Goal: Transaction & Acquisition: Purchase product/service

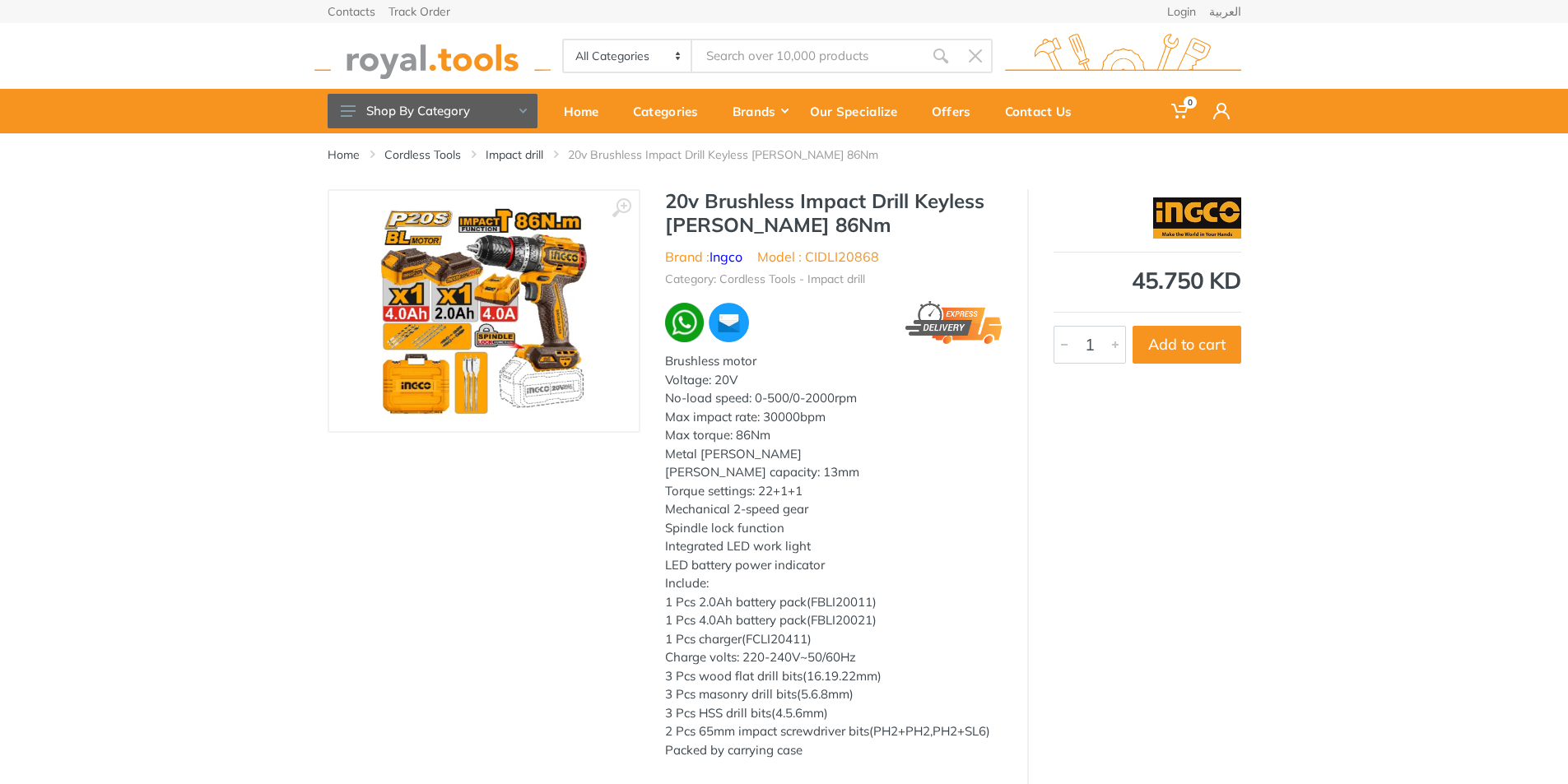
click at [1221, 514] on div "45.750 KD 6885 1 Add to cart" at bounding box center [1133, 486] width 214 height 596
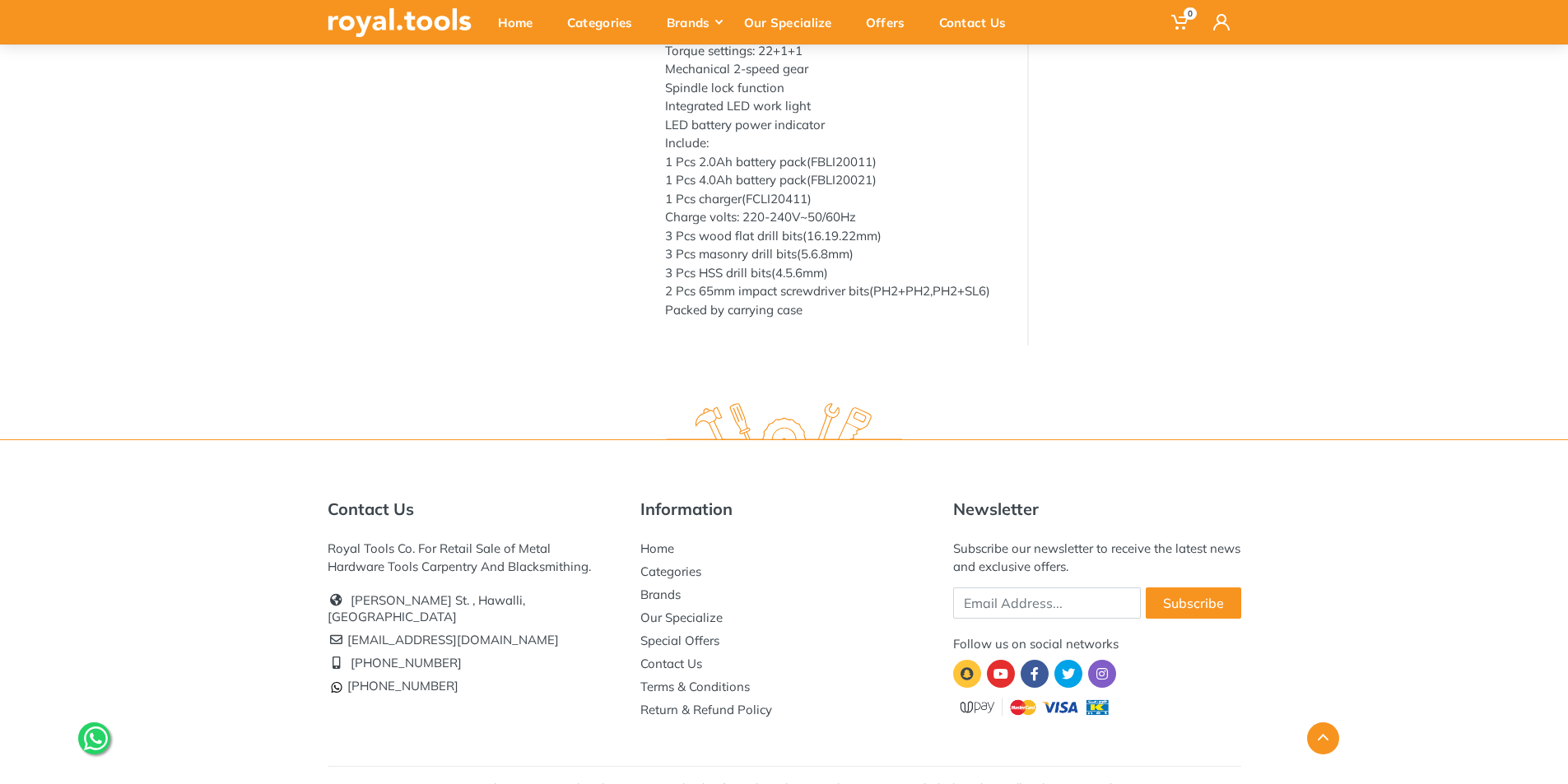
scroll to position [466, 0]
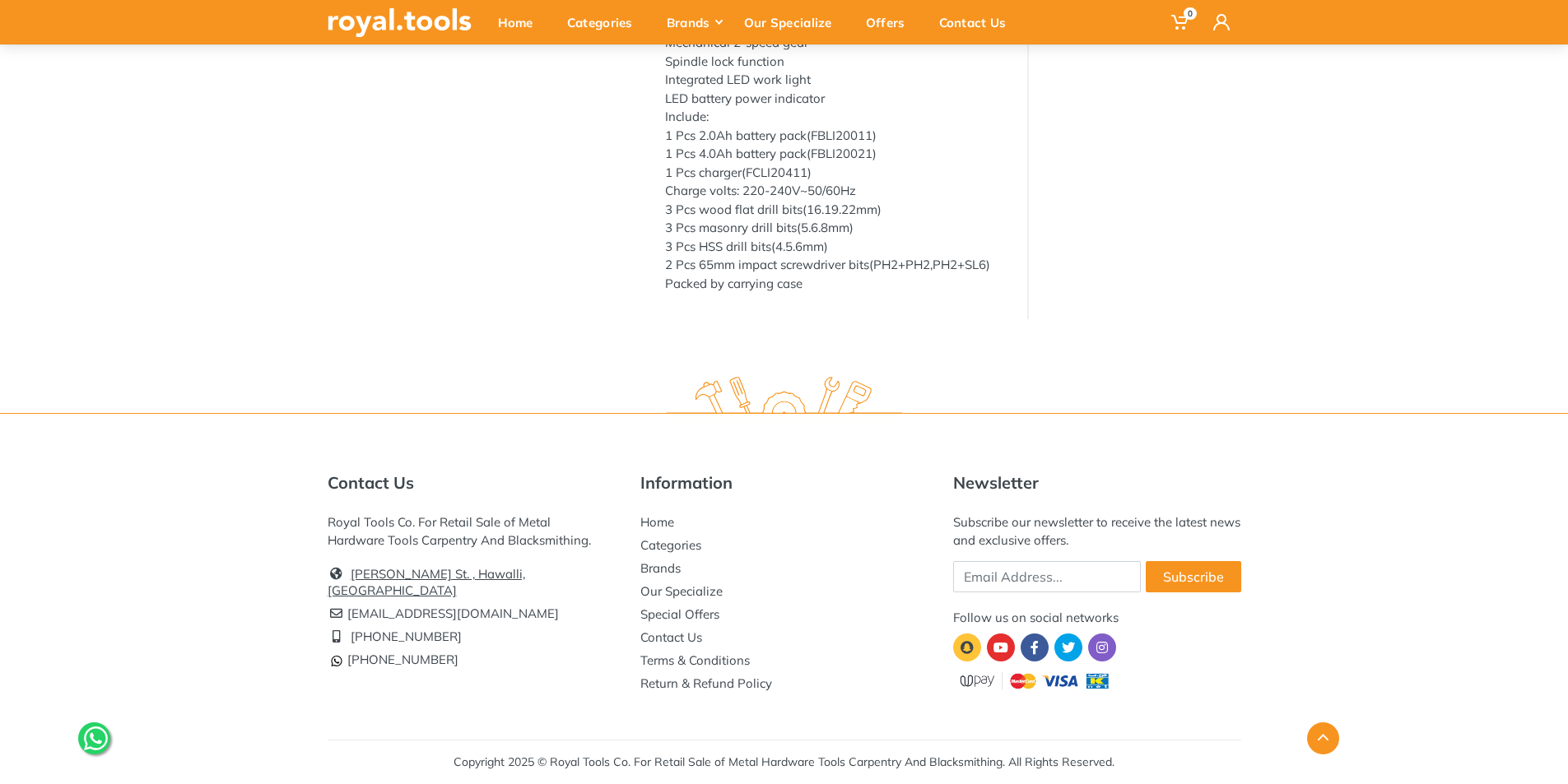
click at [525, 569] on link "[PERSON_NAME] St. , Hawalli, [GEOGRAPHIC_DATA]" at bounding box center [426, 582] width 197 height 32
click at [850, 512] on li "Home" at bounding box center [784, 522] width 288 height 23
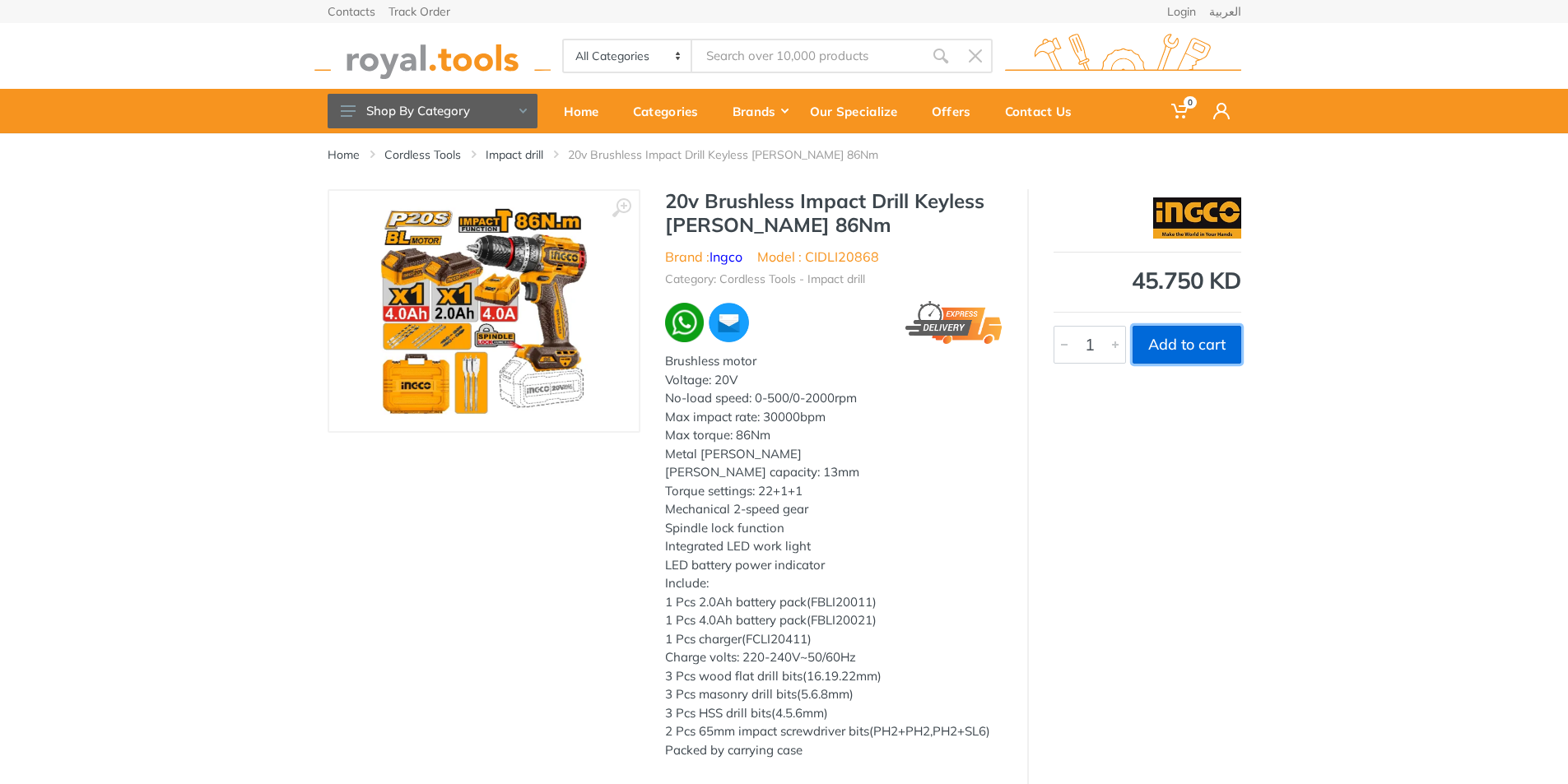
click at [1184, 337] on button "Add to cart" at bounding box center [1187, 344] width 109 height 37
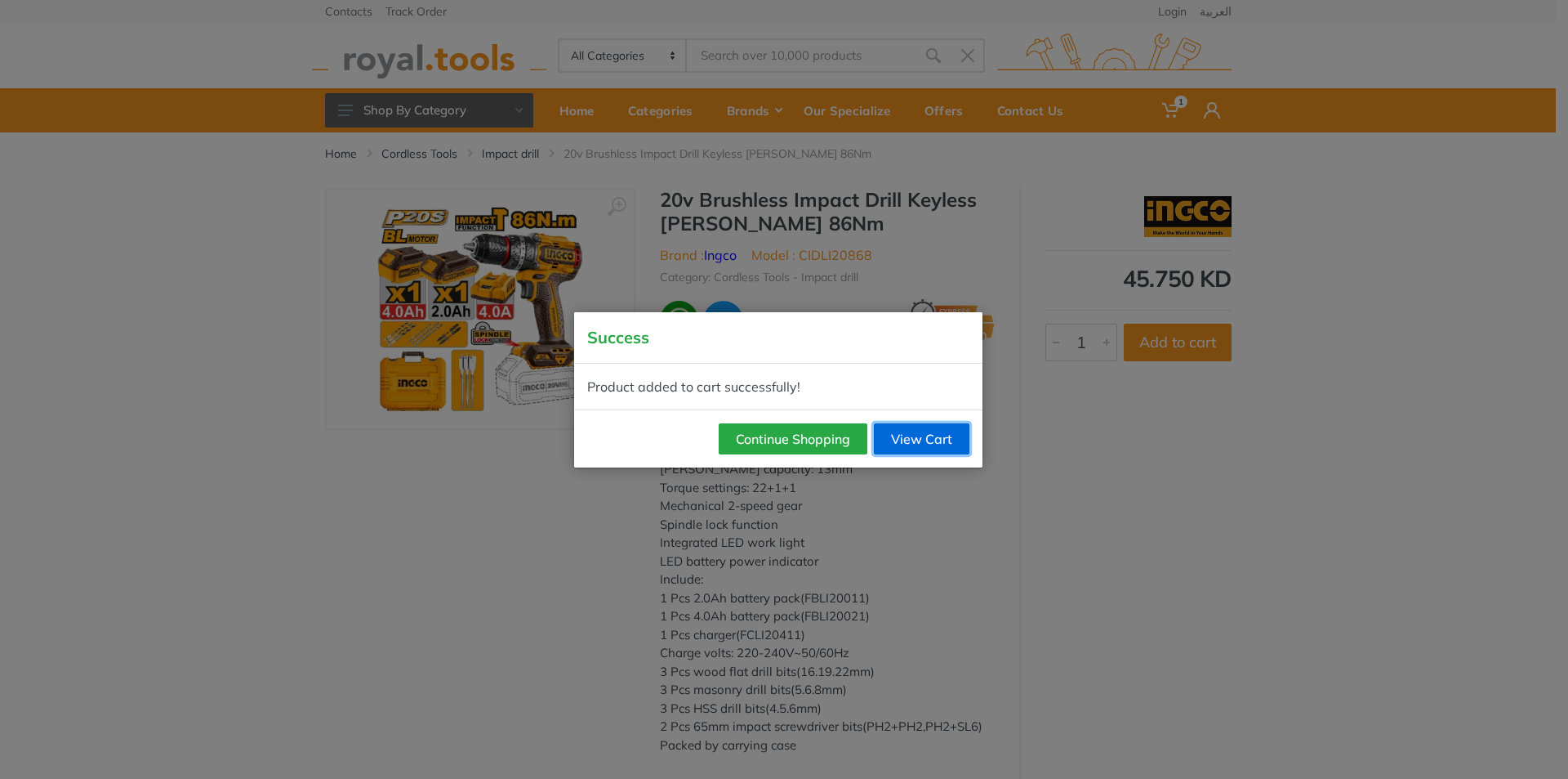
click at [928, 441] on link "View Cart" at bounding box center [921, 439] width 95 height 31
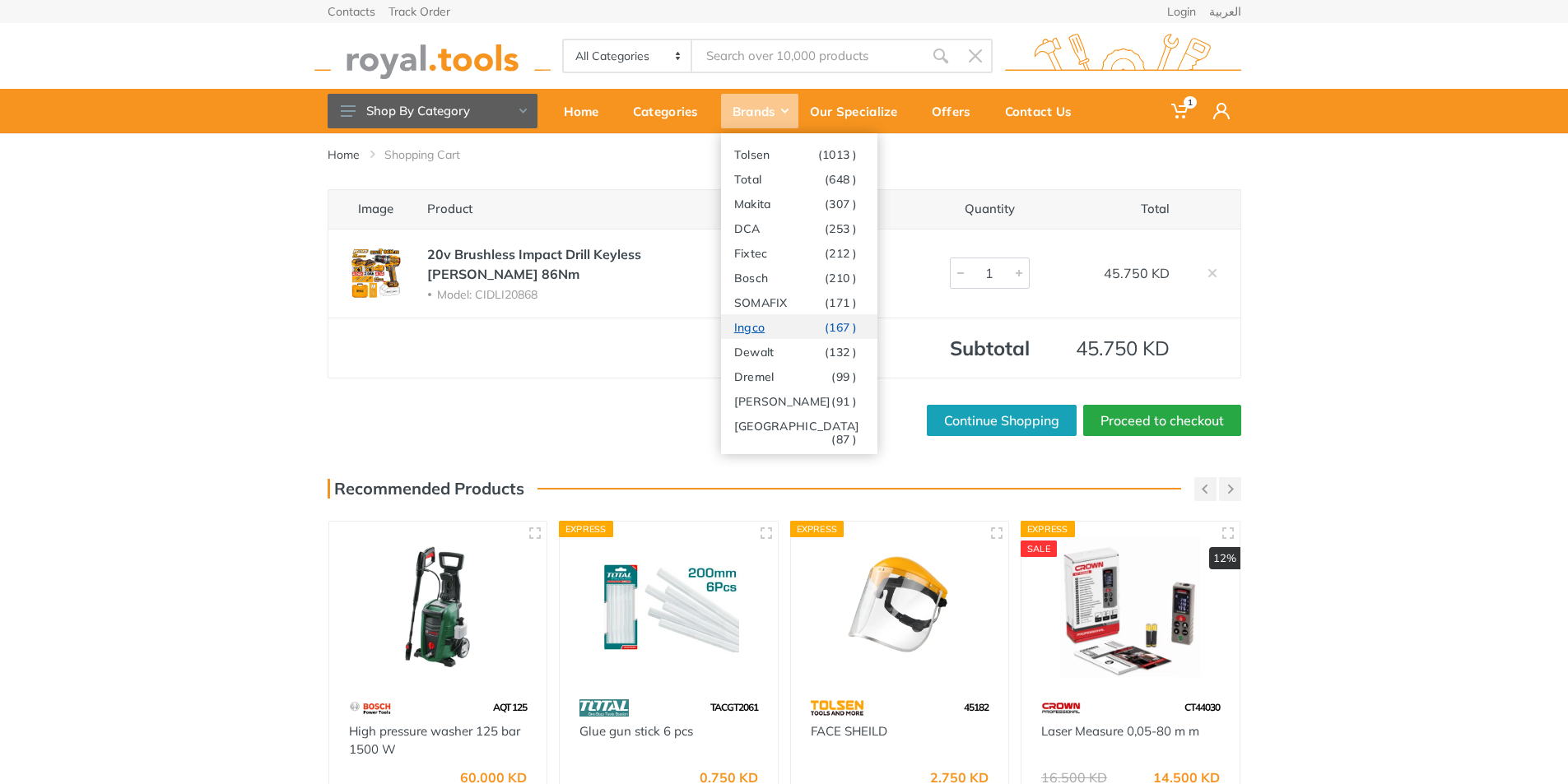
click at [791, 327] on link "Ingco (167 )" at bounding box center [799, 327] width 157 height 25
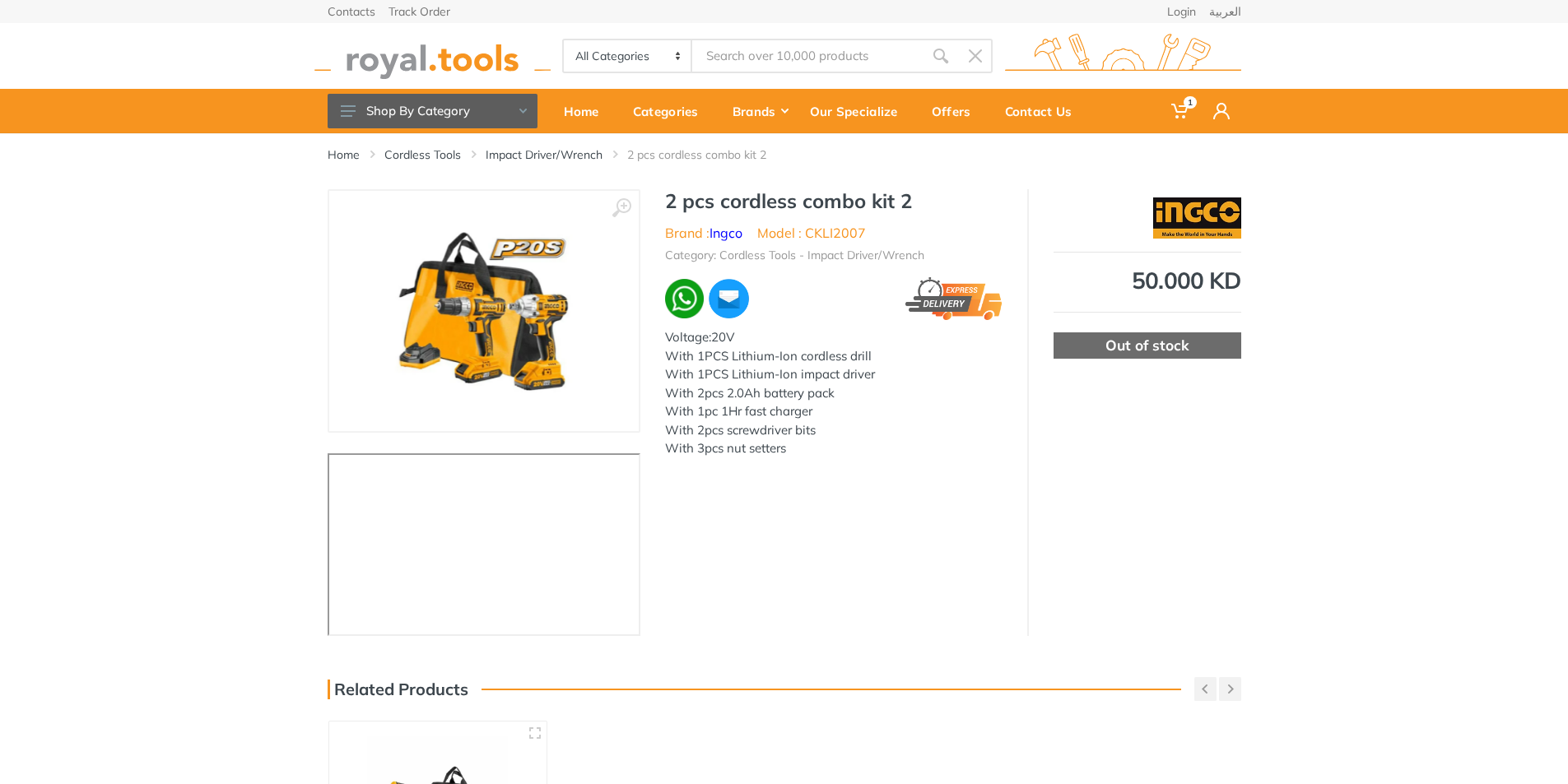
click at [804, 370] on div "Voltage:20V With 1PCS Lithium-Ion cordless drill With 1PCS Lithium-Ion impact d…" at bounding box center [834, 393] width 338 height 130
click at [873, 373] on div "Voltage:20V With 1PCS Lithium-Ion cordless drill With 1PCS Lithium-Ion impact d…" at bounding box center [834, 393] width 338 height 130
click at [794, 489] on div "‹ › 2 pcs cordless combo kit 2 Brand :" at bounding box center [784, 412] width 914 height 446
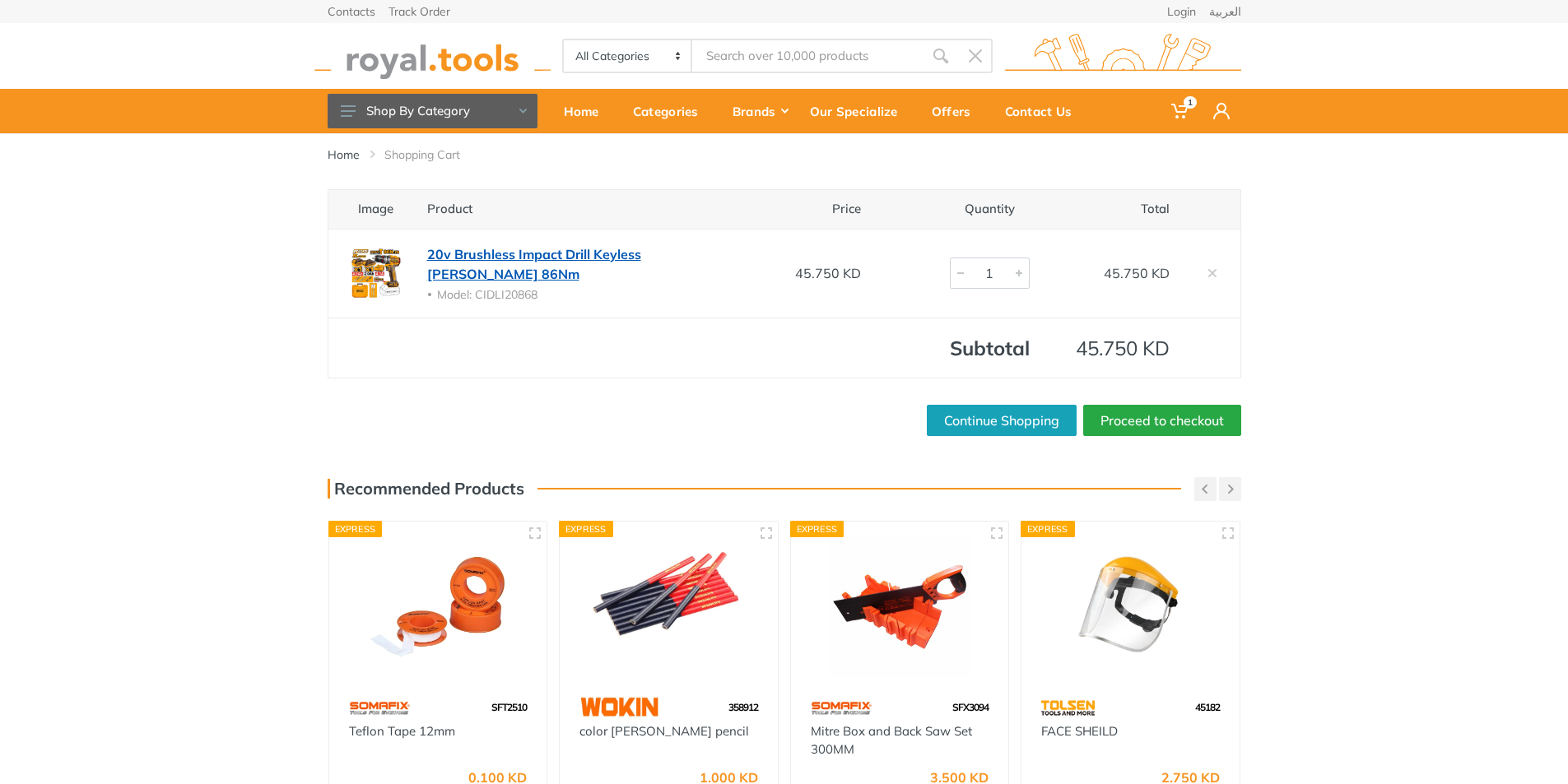
click at [513, 256] on link "20v Brushless Impact Drill Keyless [PERSON_NAME] 86Nm" at bounding box center [533, 264] width 214 height 37
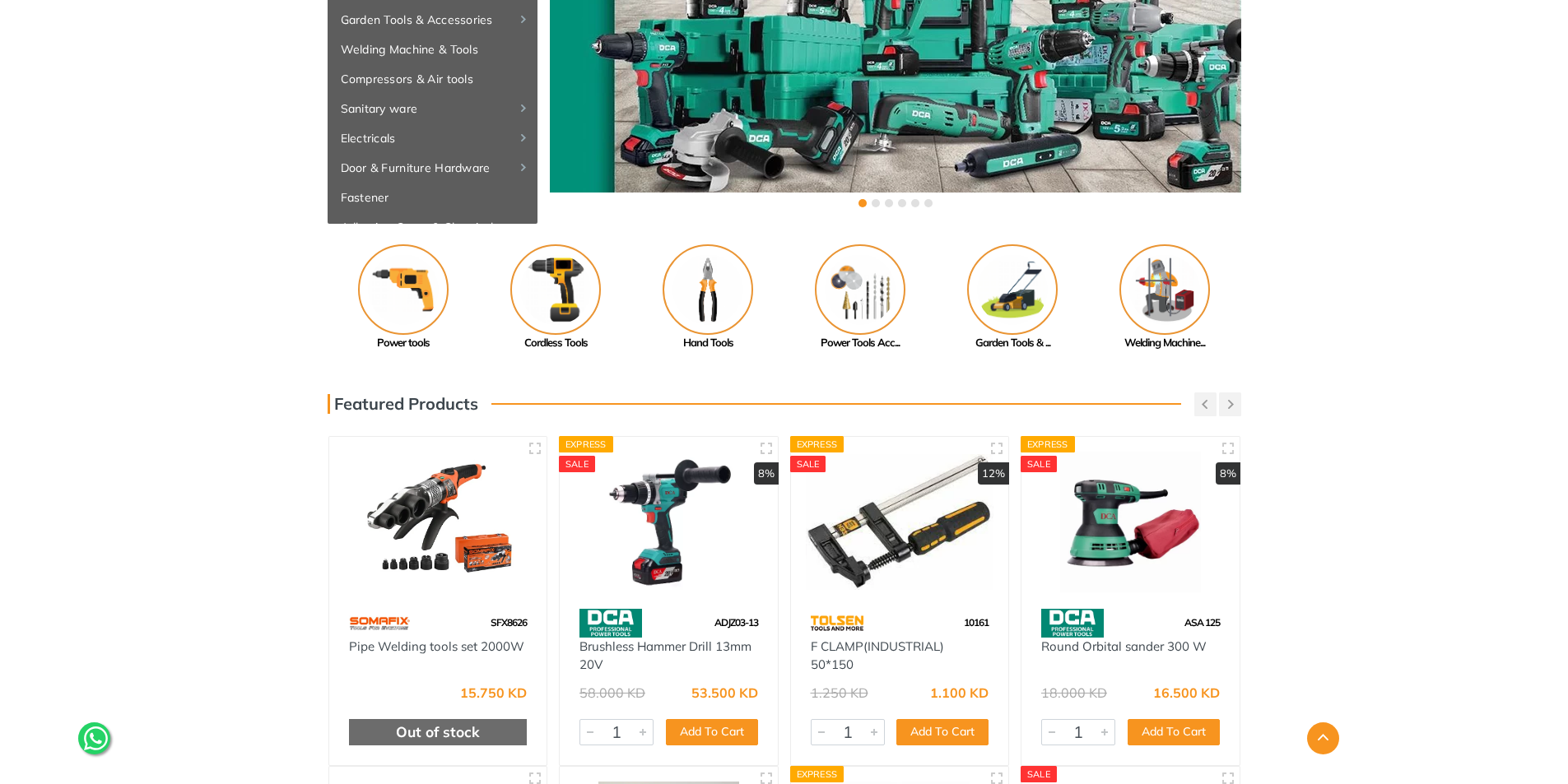
scroll to position [329, 0]
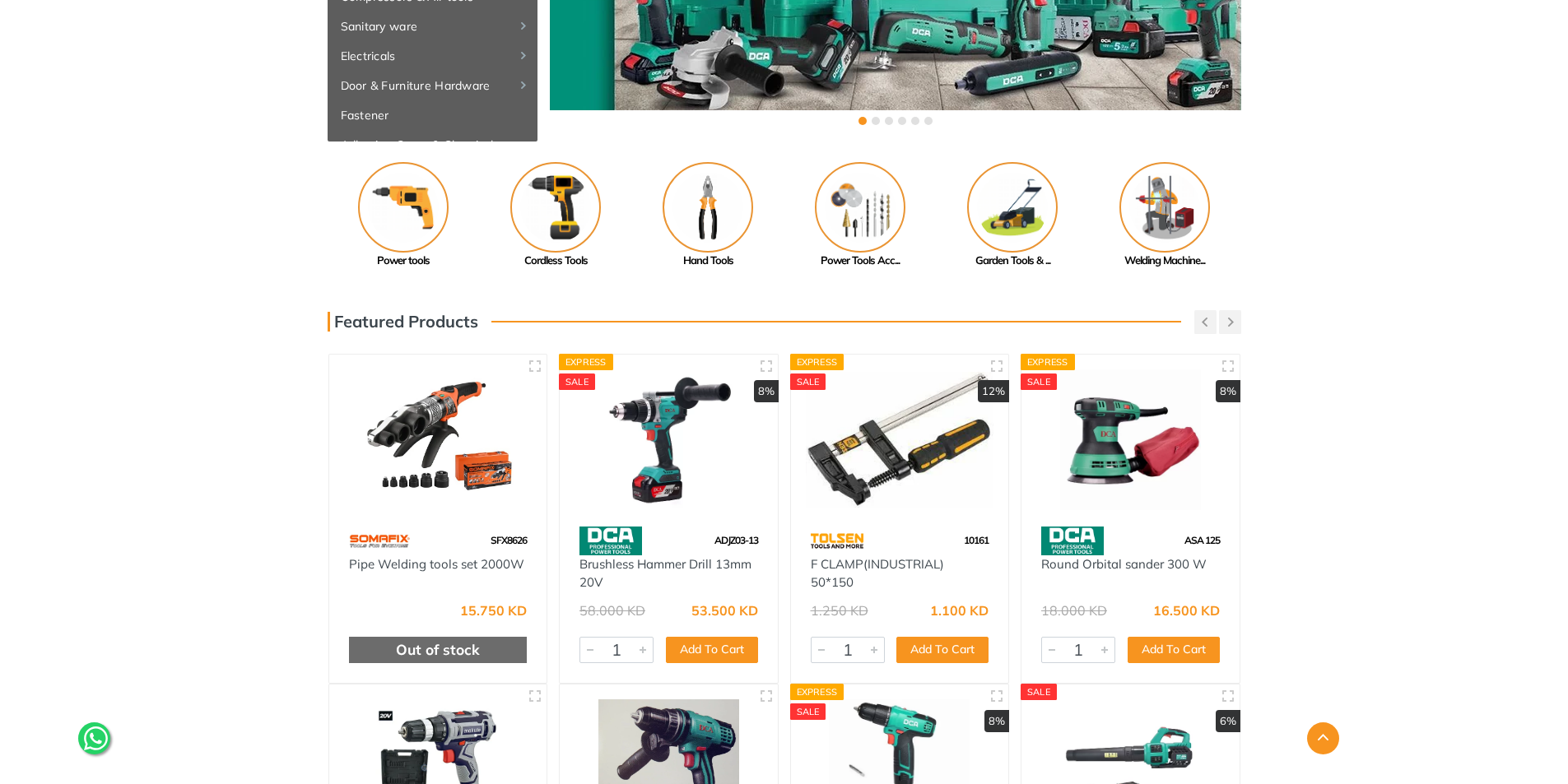
click at [690, 447] on img at bounding box center [669, 439] width 189 height 140
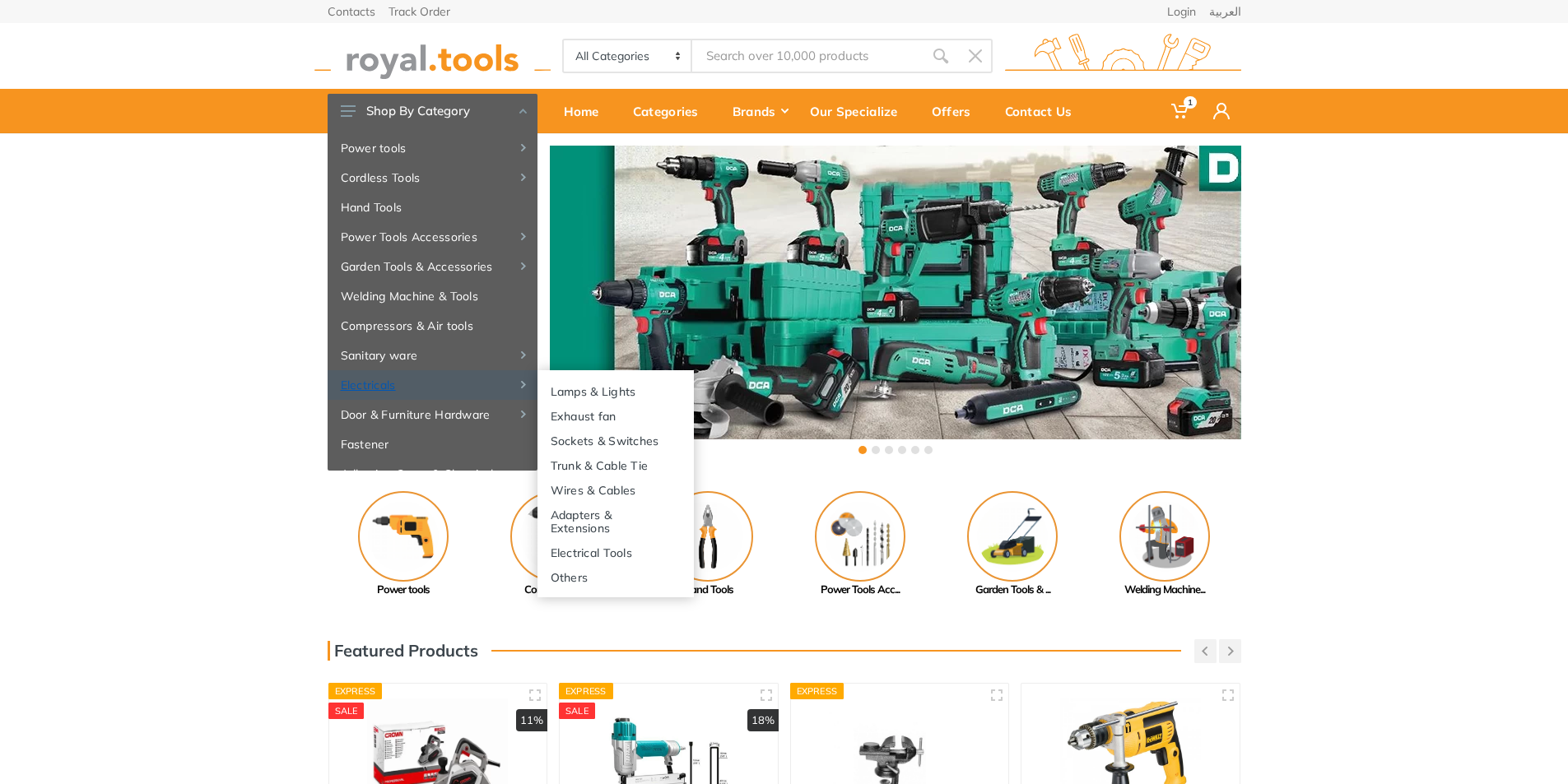
click at [376, 382] on link "Electricals" at bounding box center [432, 384] width 210 height 30
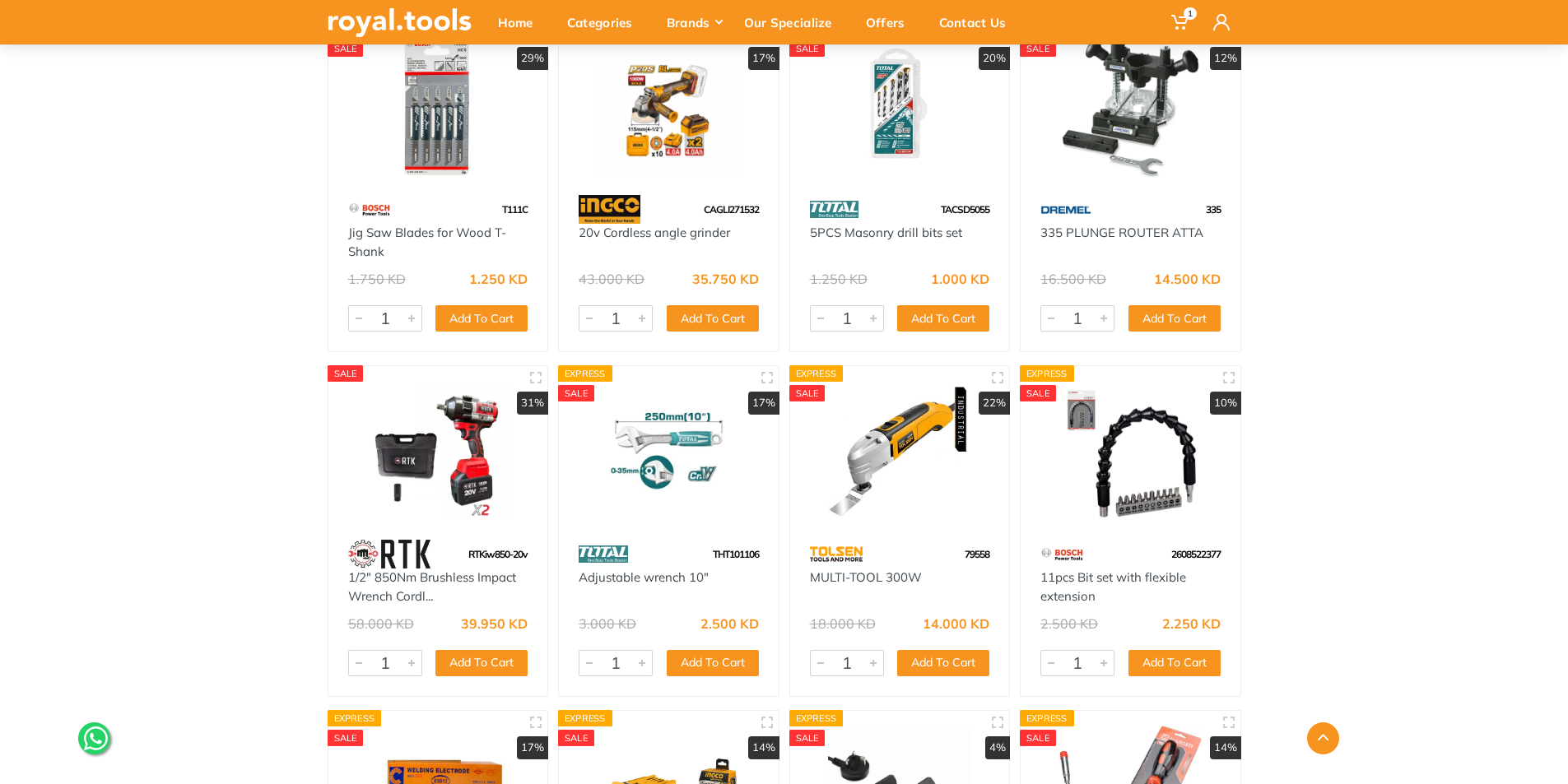
scroll to position [329, 0]
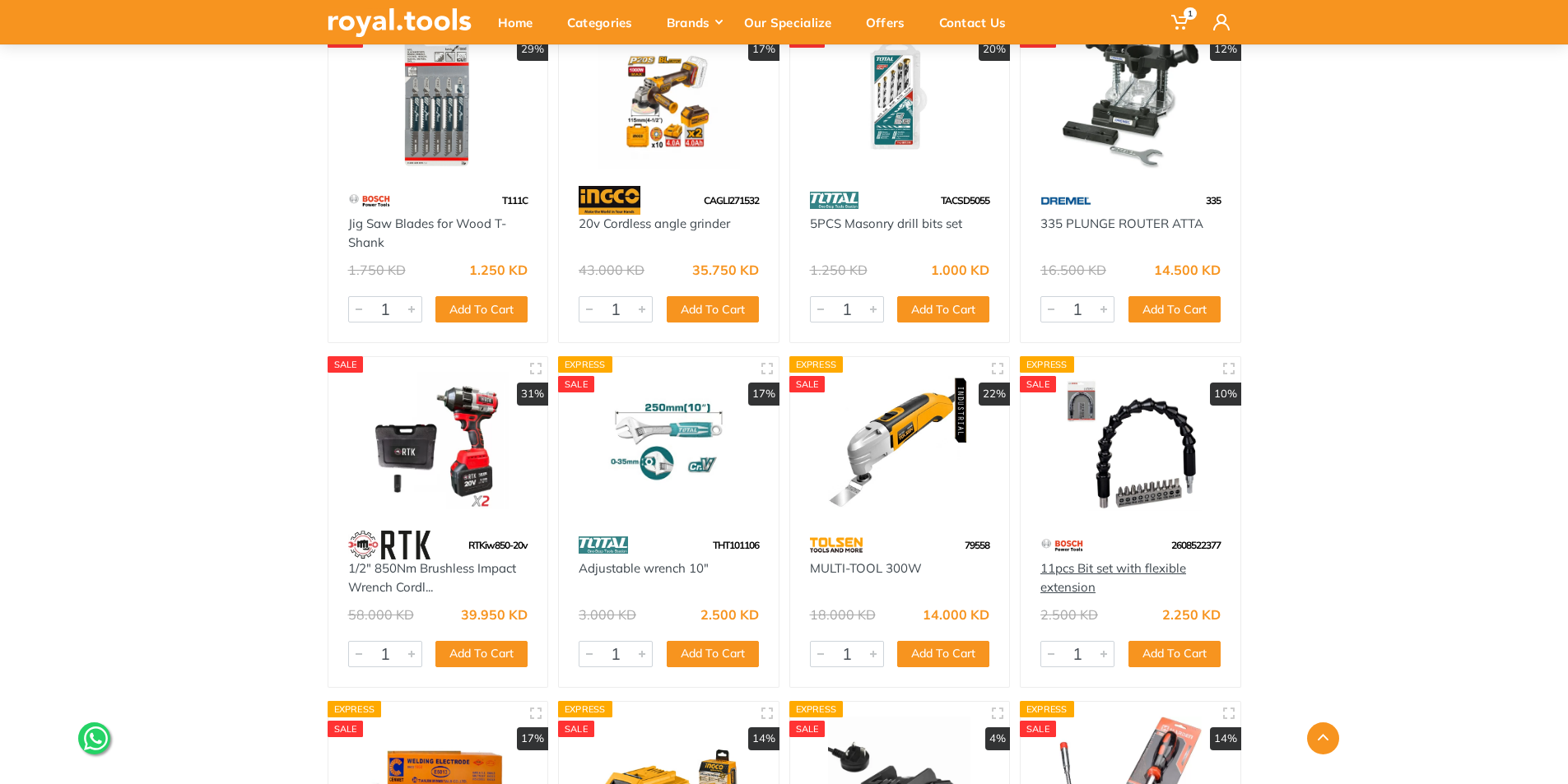
drag, startPoint x: 1135, startPoint y: 577, endPoint x: 1128, endPoint y: 566, distance: 13.0
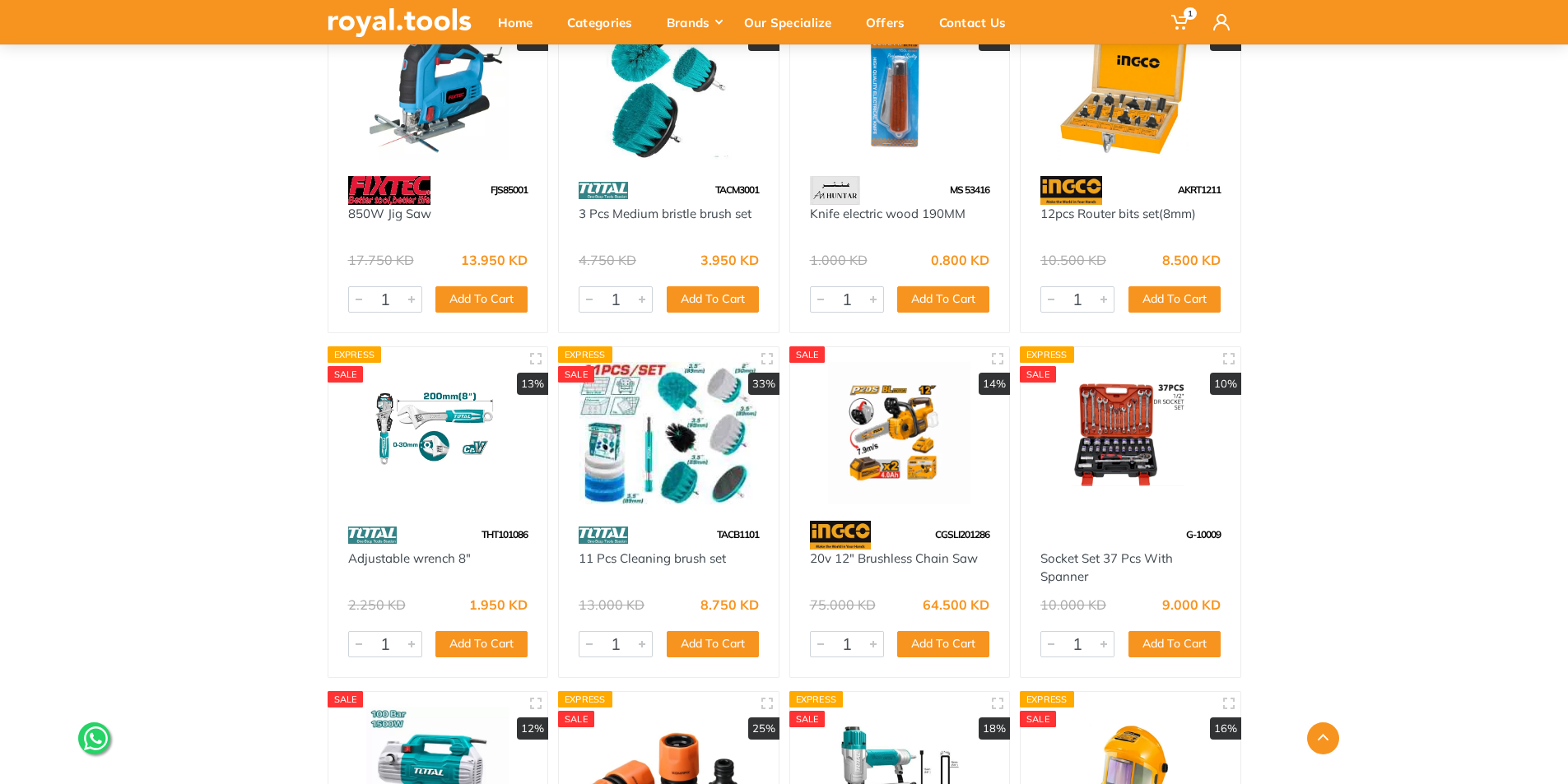
scroll to position [1398, 0]
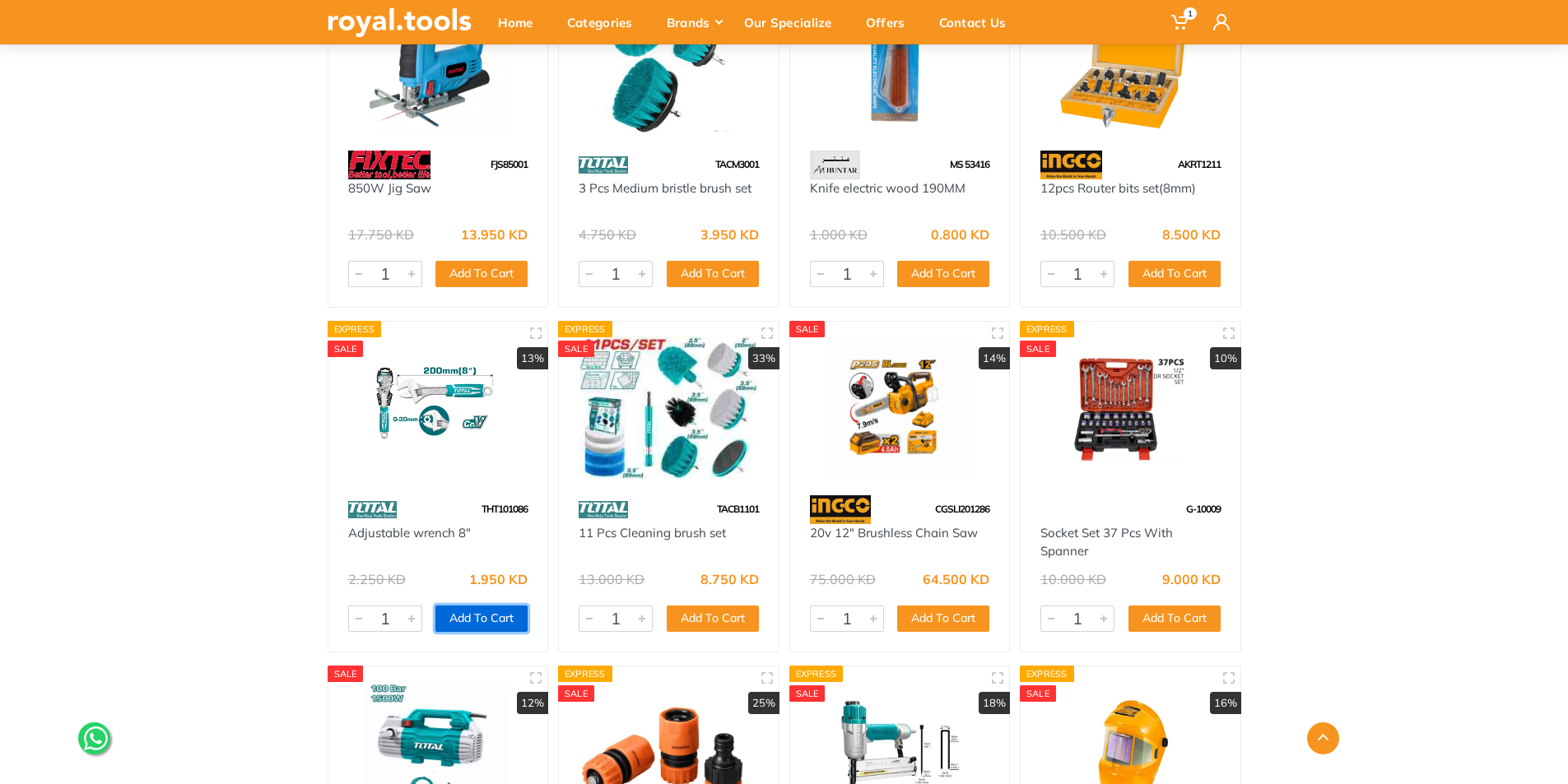
click at [493, 619] on button "Add To Cart" at bounding box center [482, 618] width 92 height 26
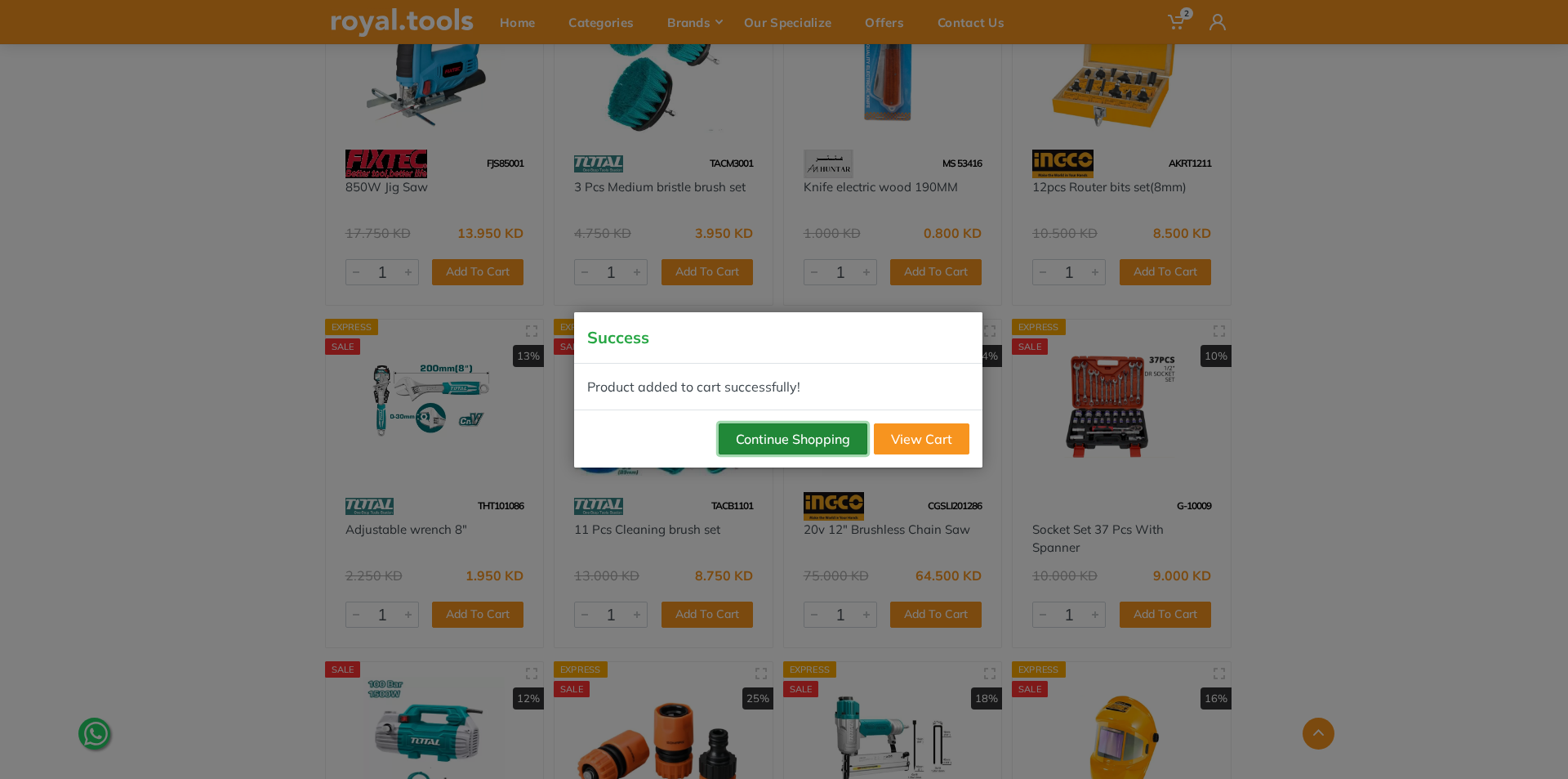
click at [820, 428] on button "Continue Shopping" at bounding box center [793, 439] width 149 height 31
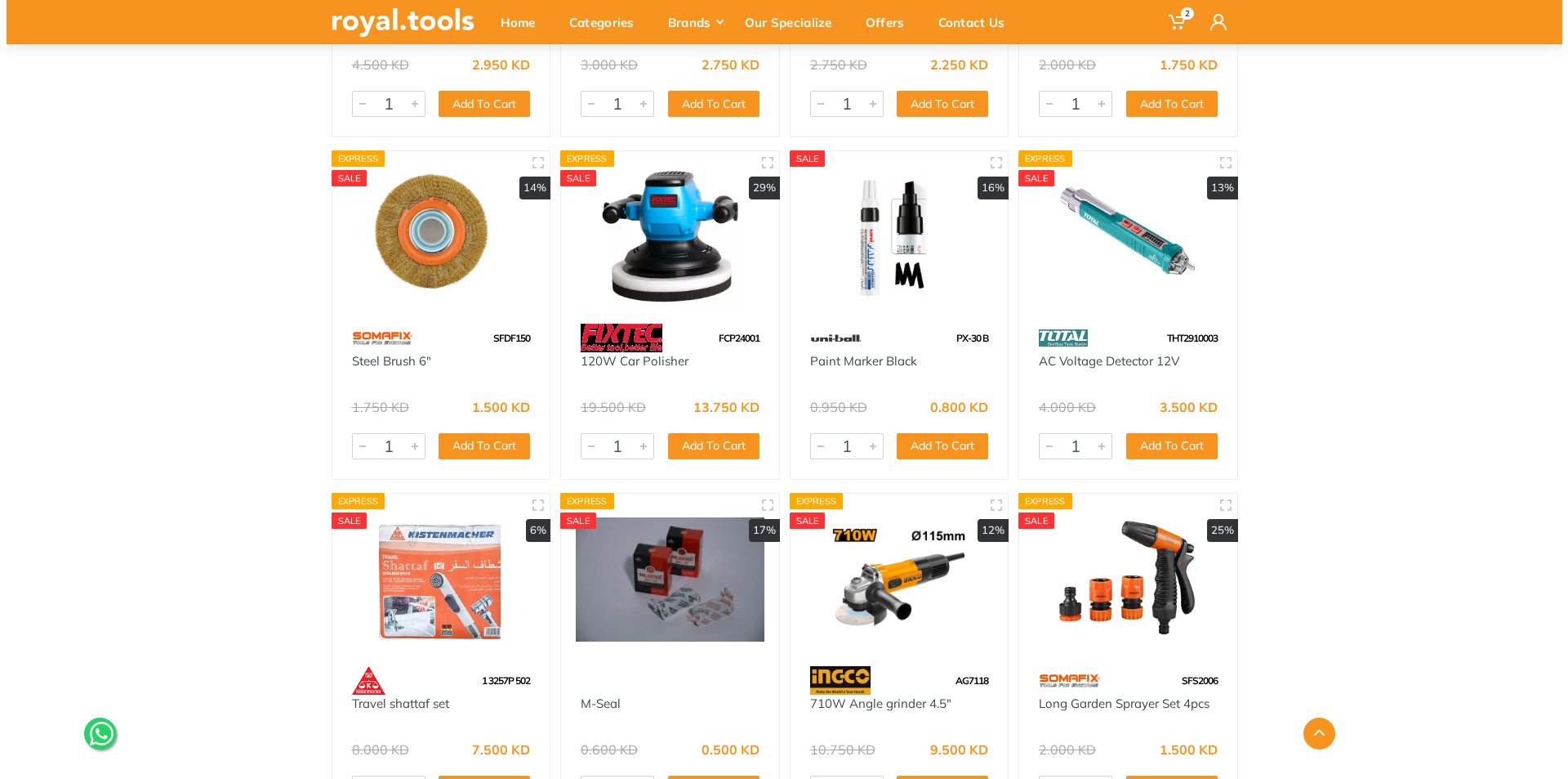
scroll to position [3106, 0]
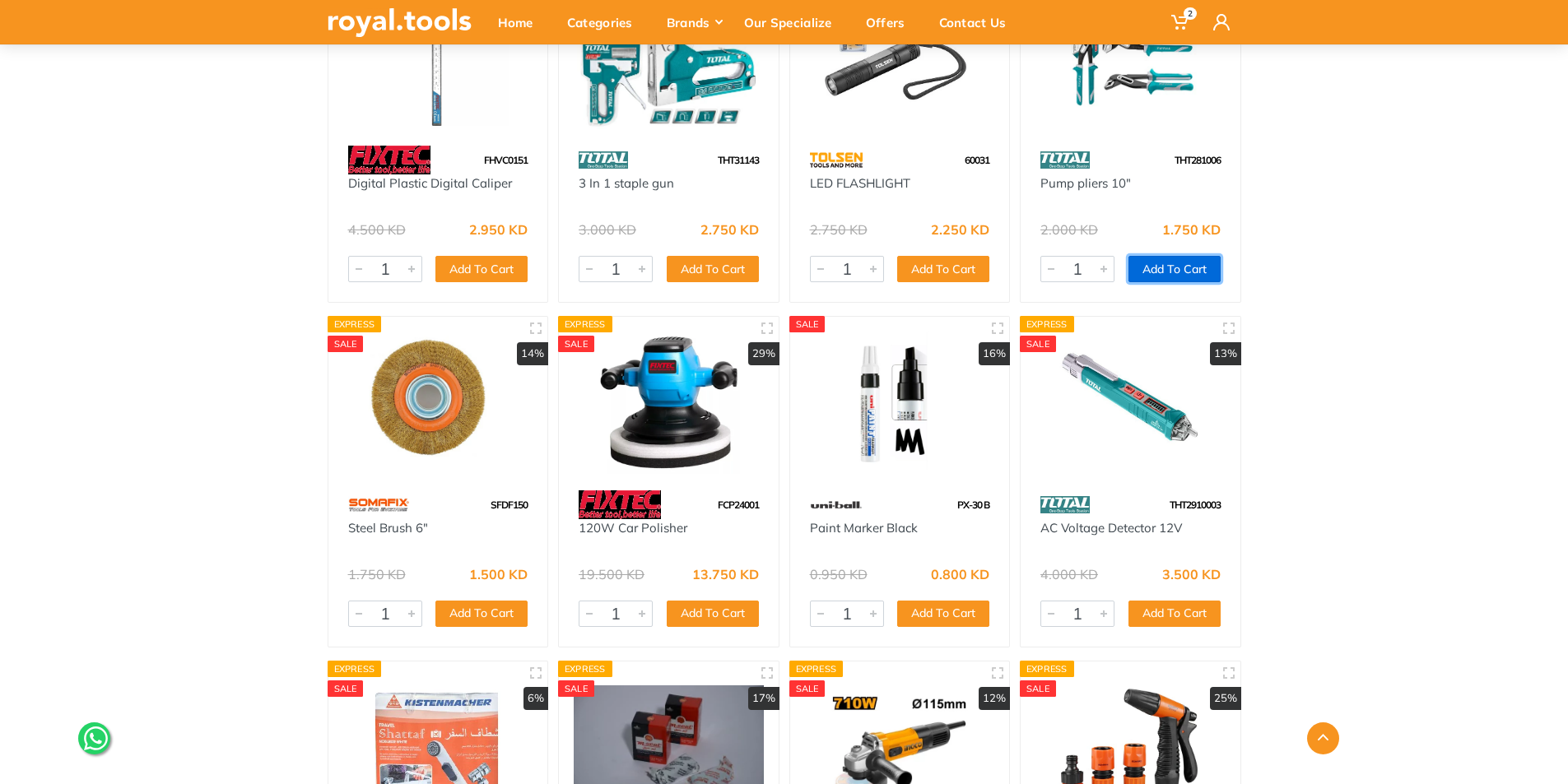
click at [1171, 264] on button "Add To Cart" at bounding box center [1174, 269] width 92 height 26
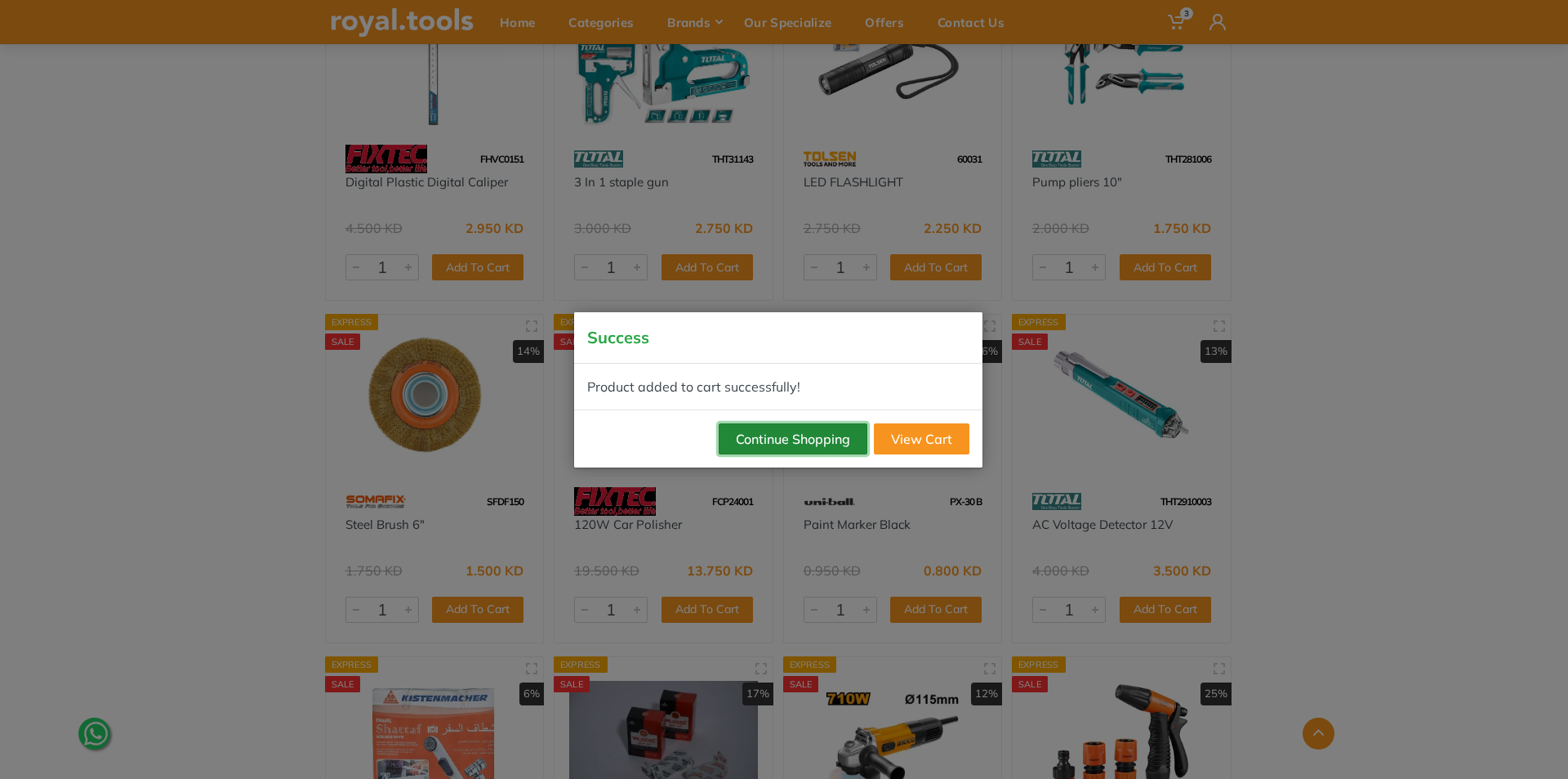
click at [808, 432] on button "Continue Shopping" at bounding box center [793, 439] width 149 height 31
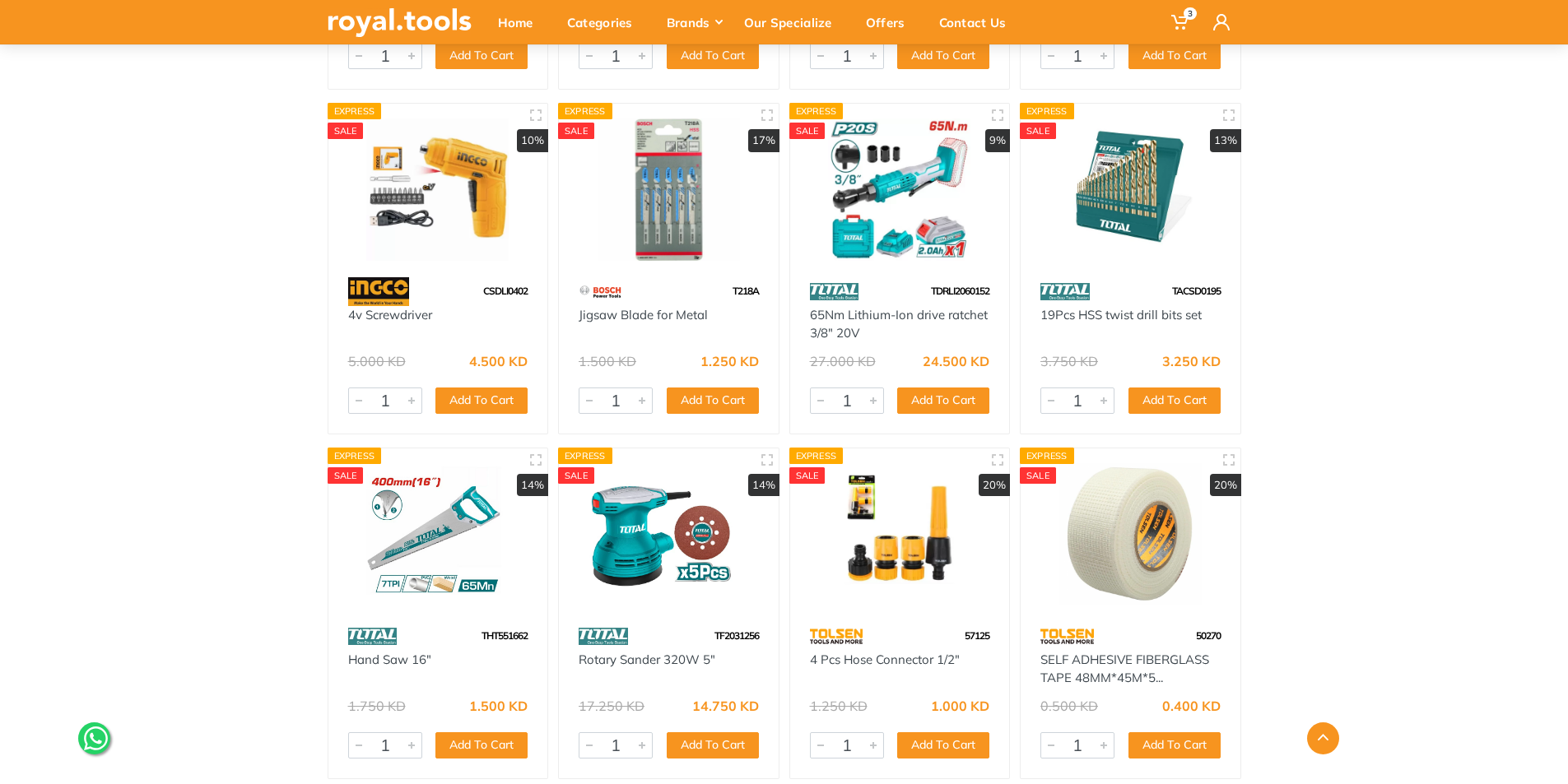
scroll to position [4031, 0]
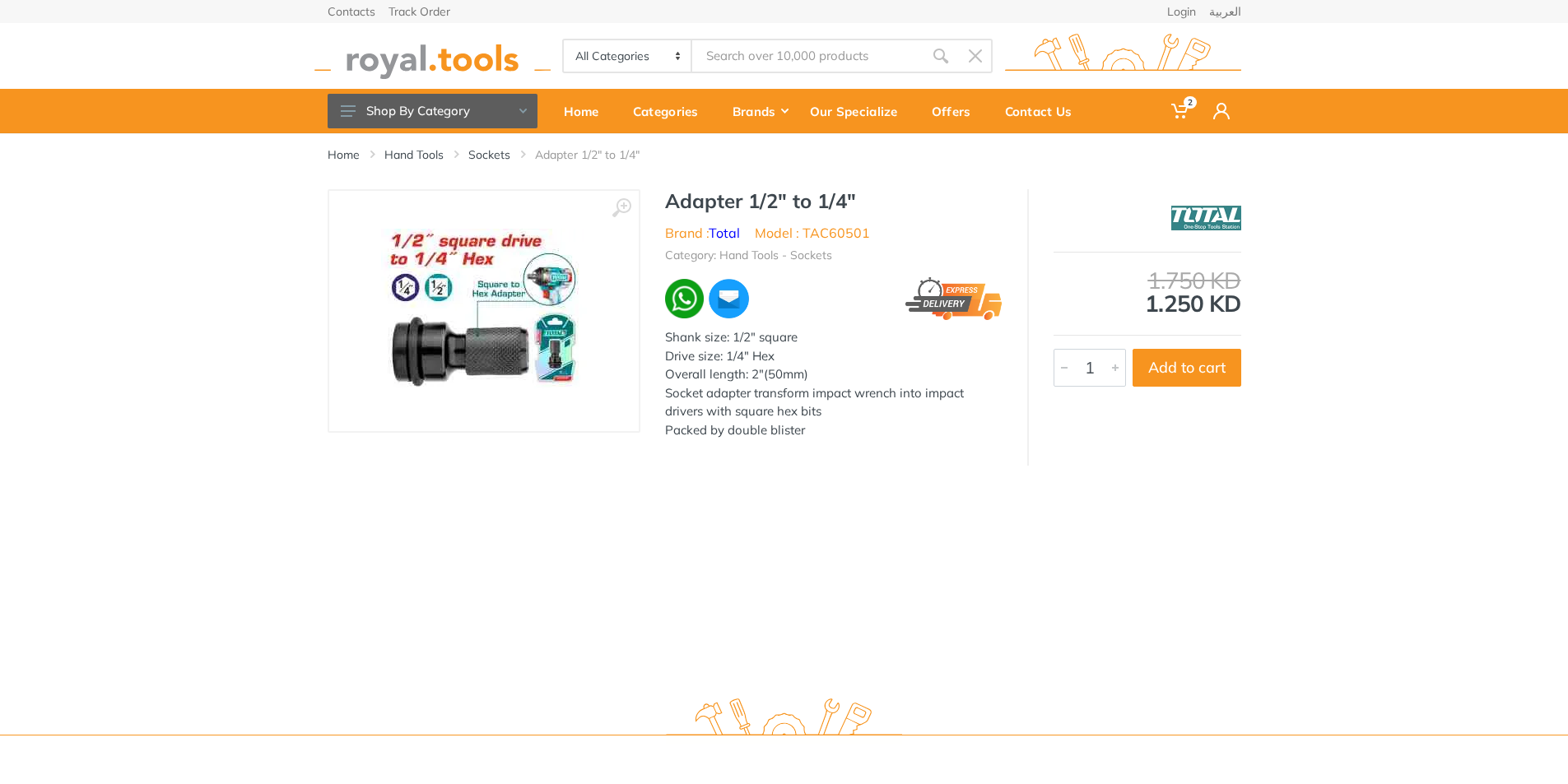
click at [483, 335] on img at bounding box center [484, 310] width 206 height 164
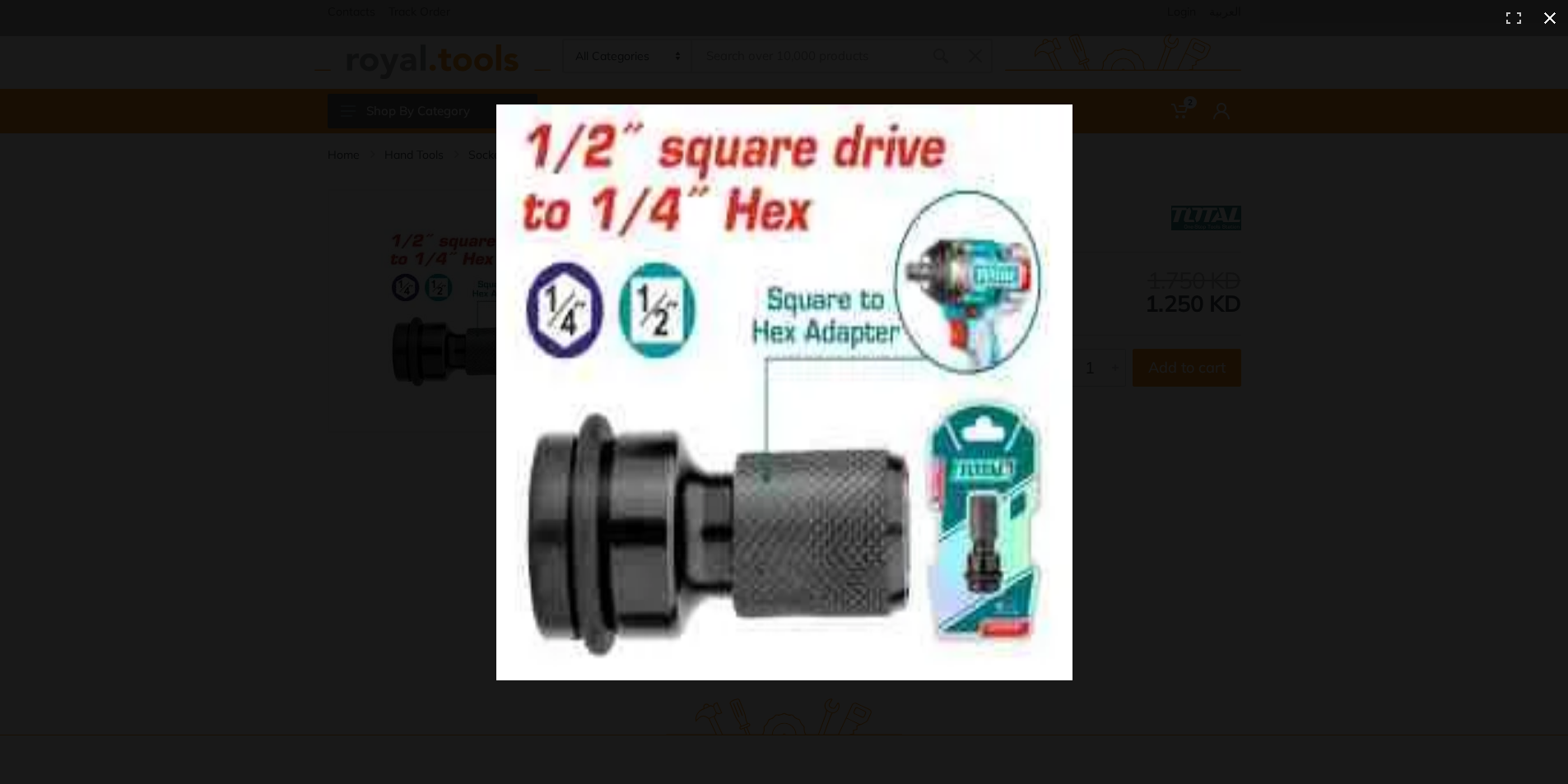
click at [1150, 496] on div at bounding box center [1131, 422] width 1269 height 634
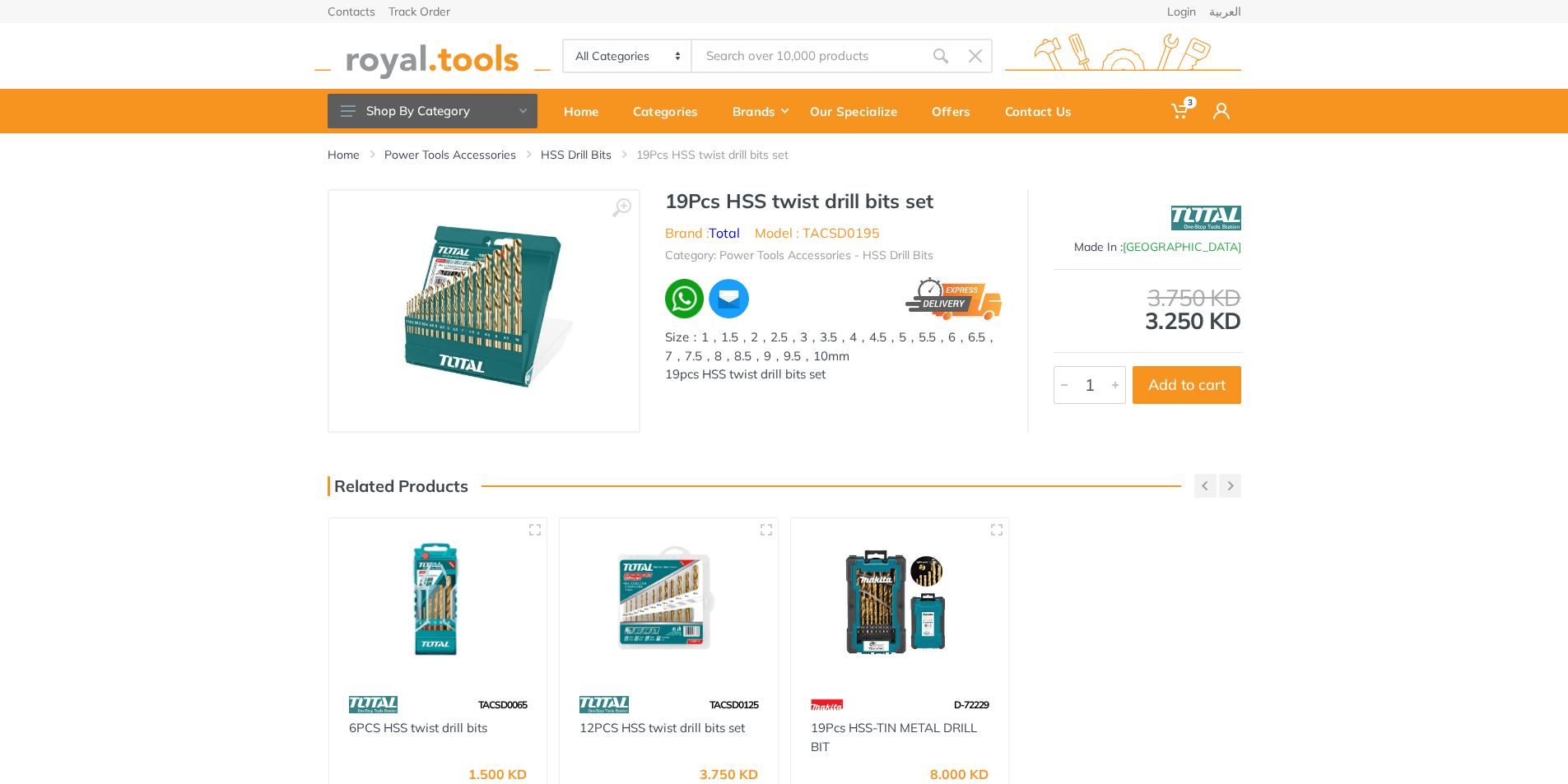
click at [769, 55] on input "Site search" at bounding box center [807, 55] width 231 height 35
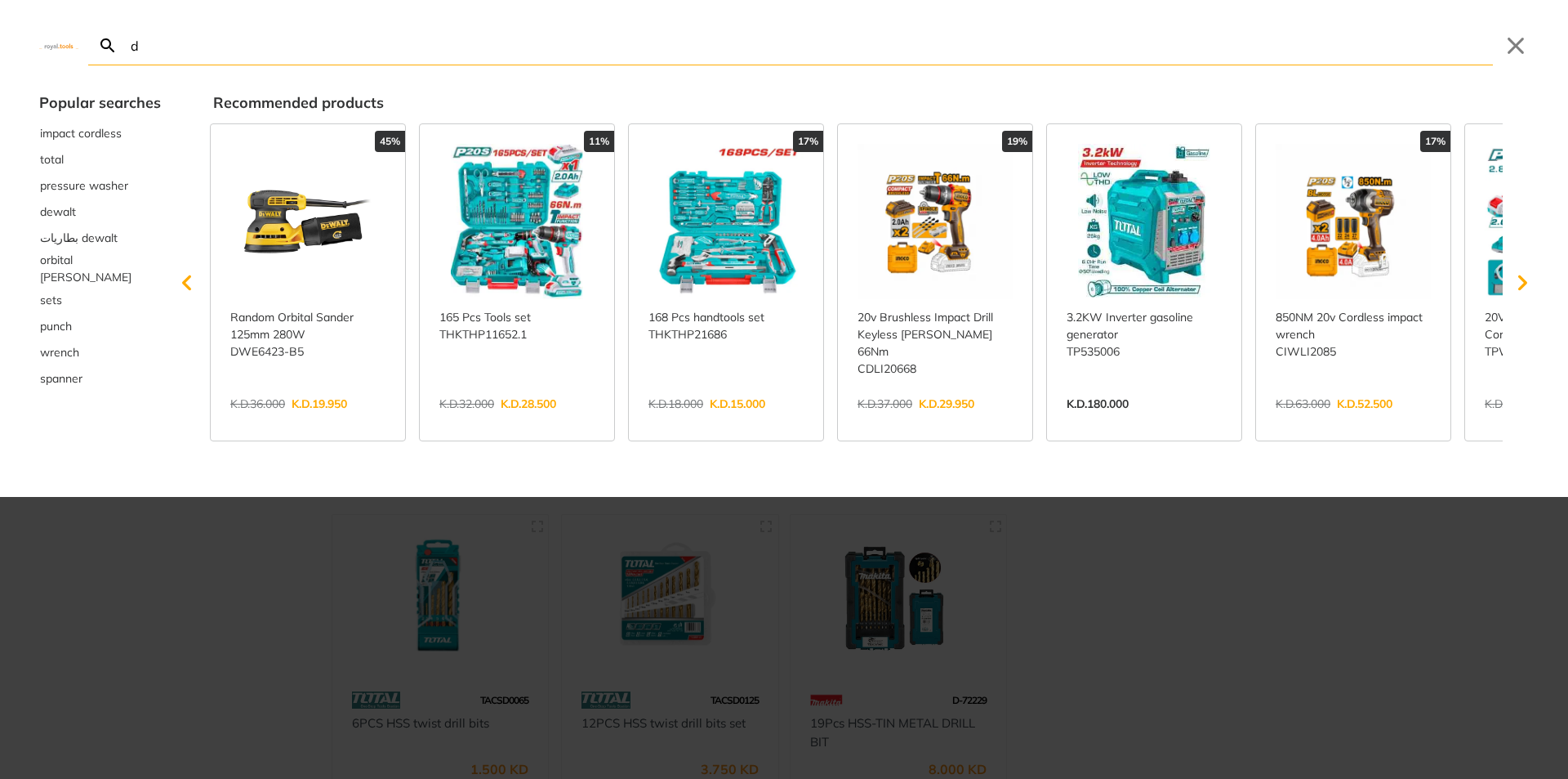
type input "d"
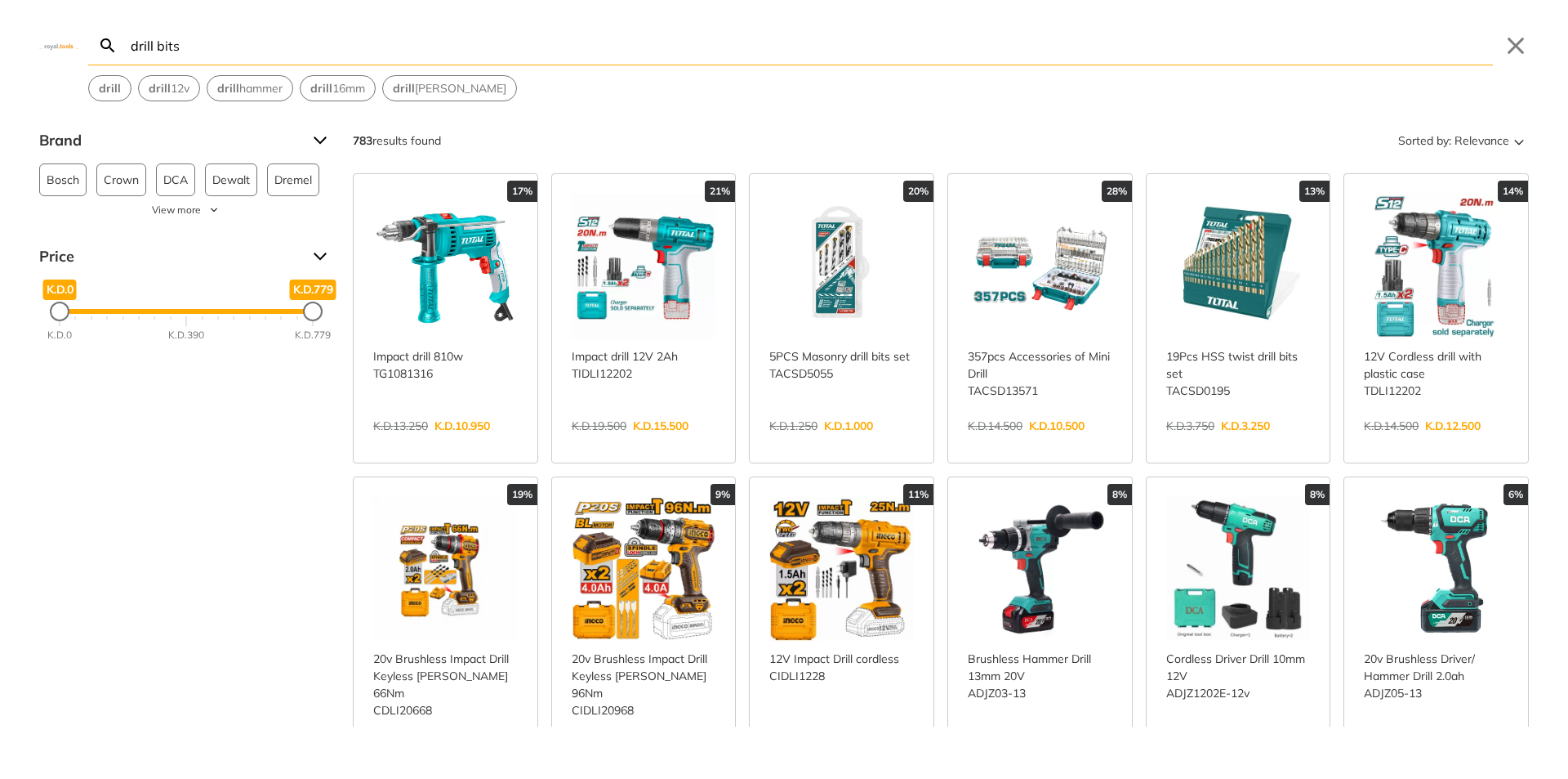
type input "drill bits"
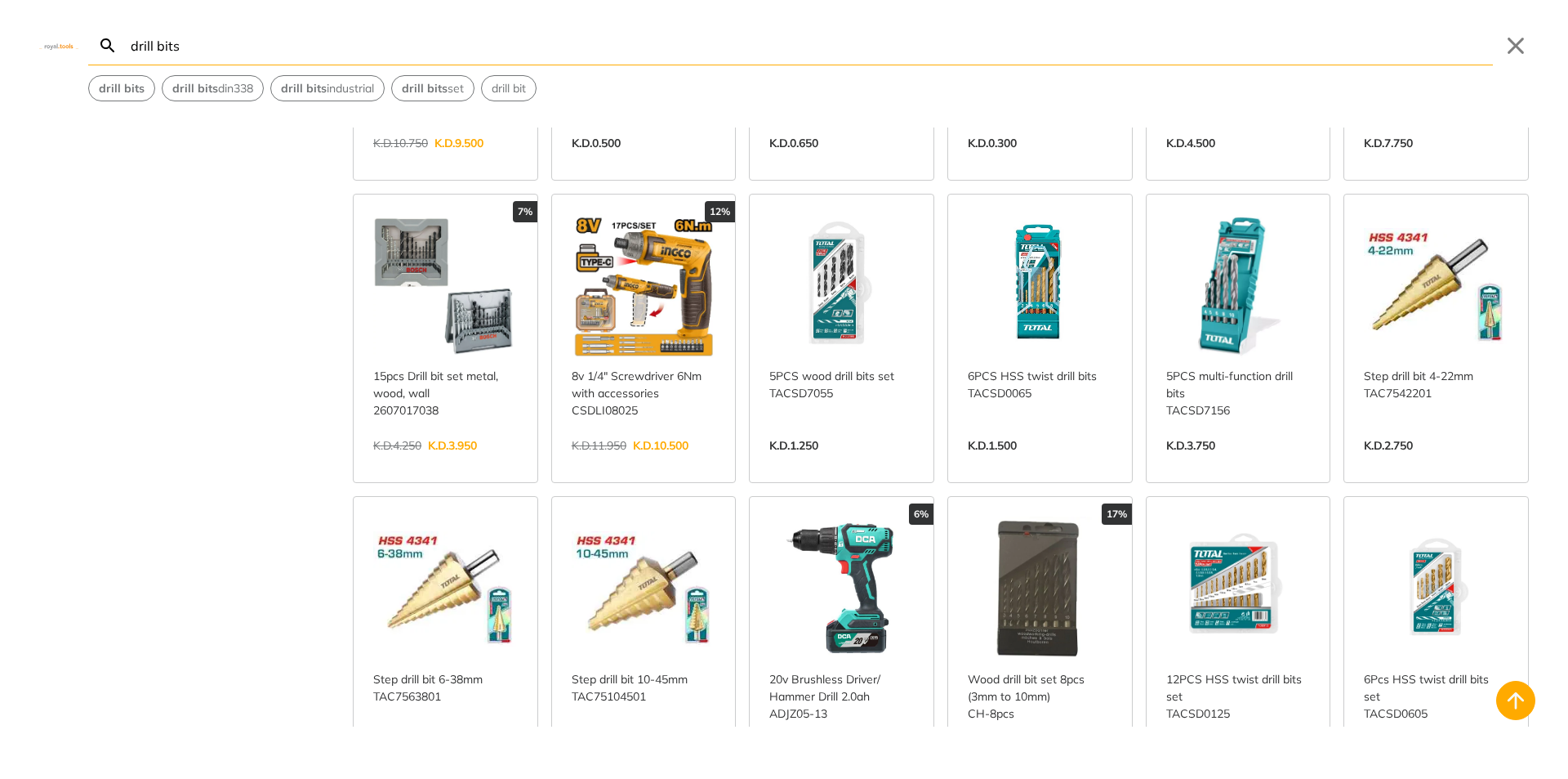
scroll to position [1308, 0]
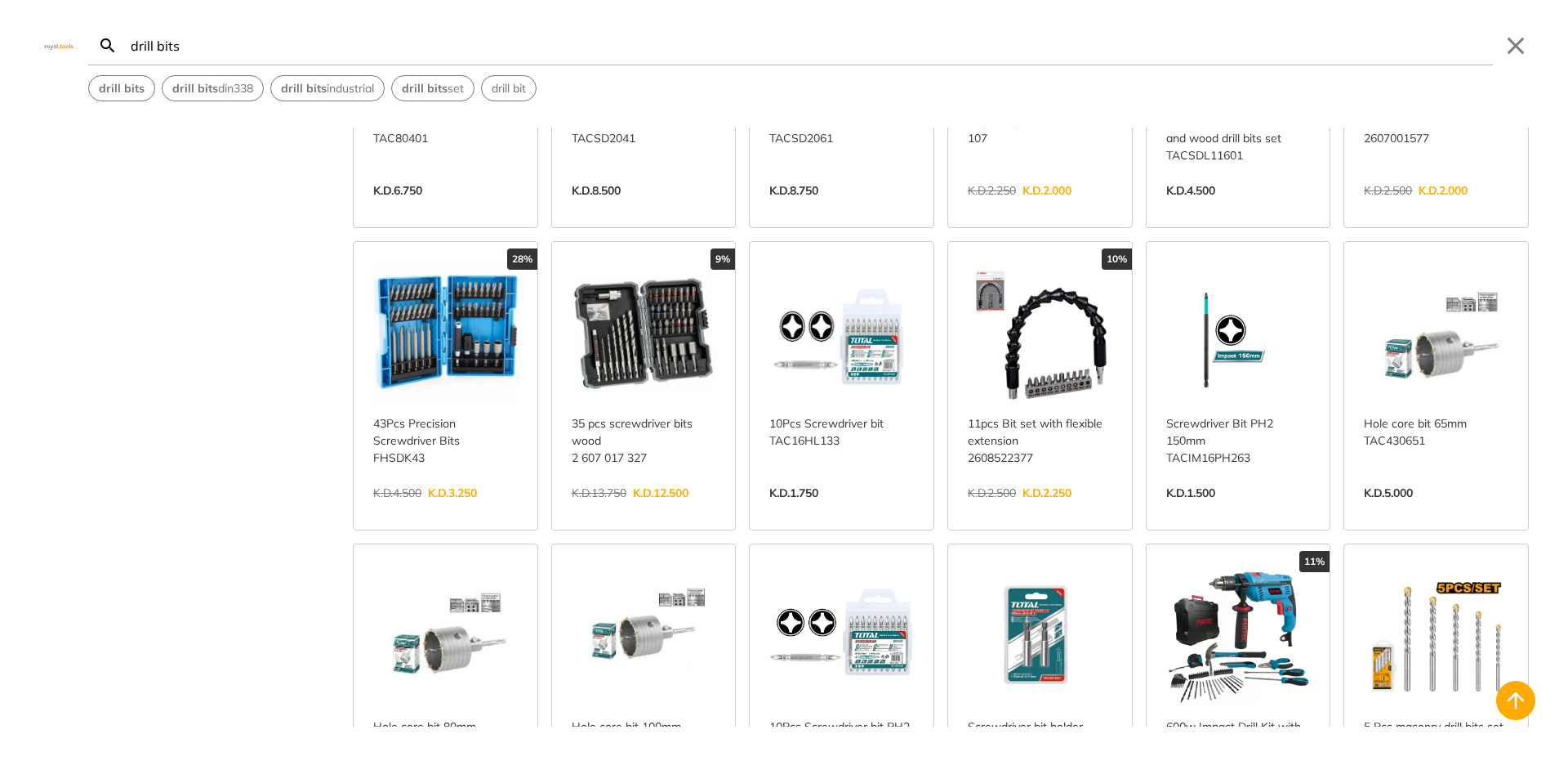
scroll to position [2105, 0]
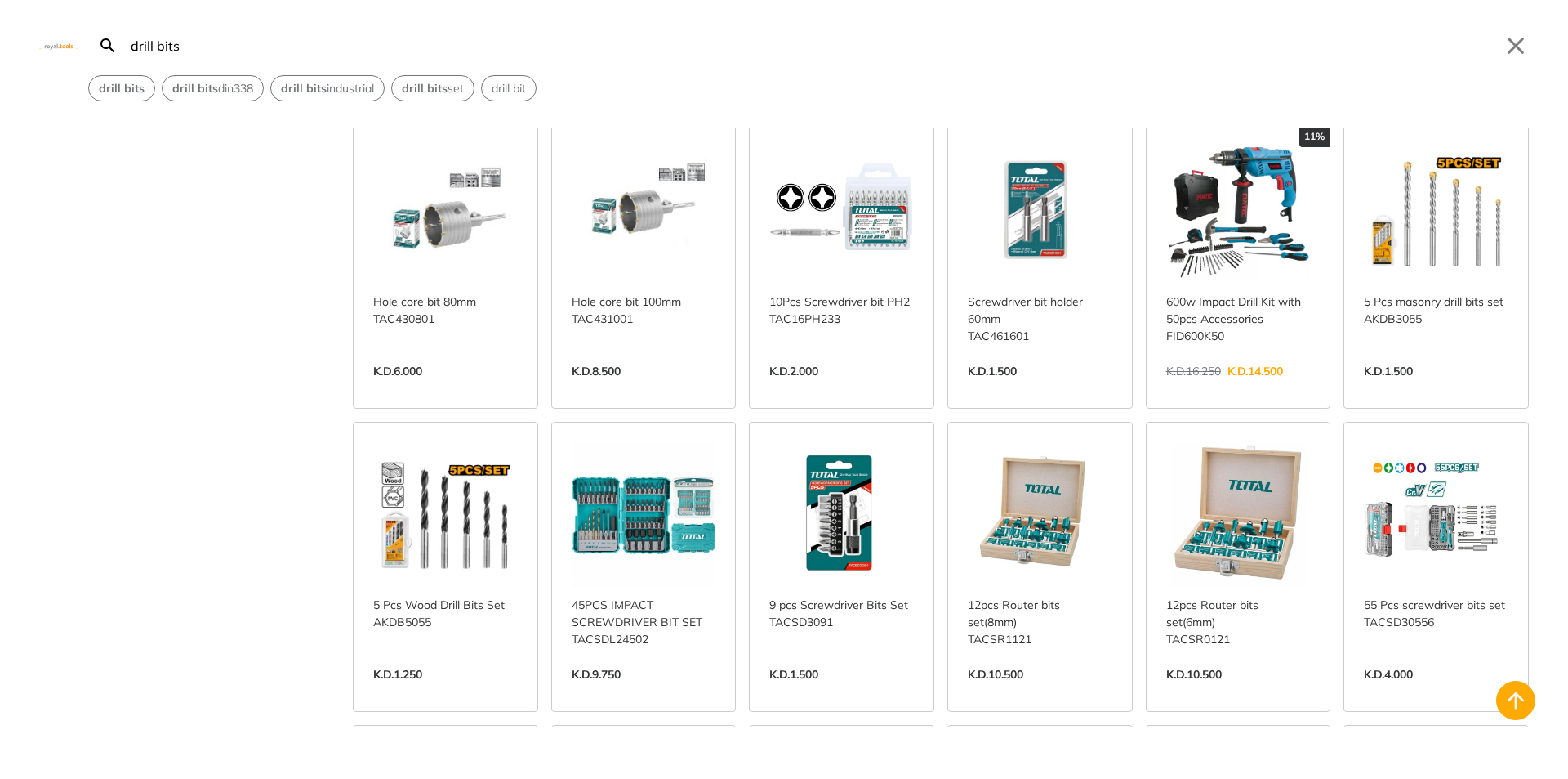
scroll to position [2513, 0]
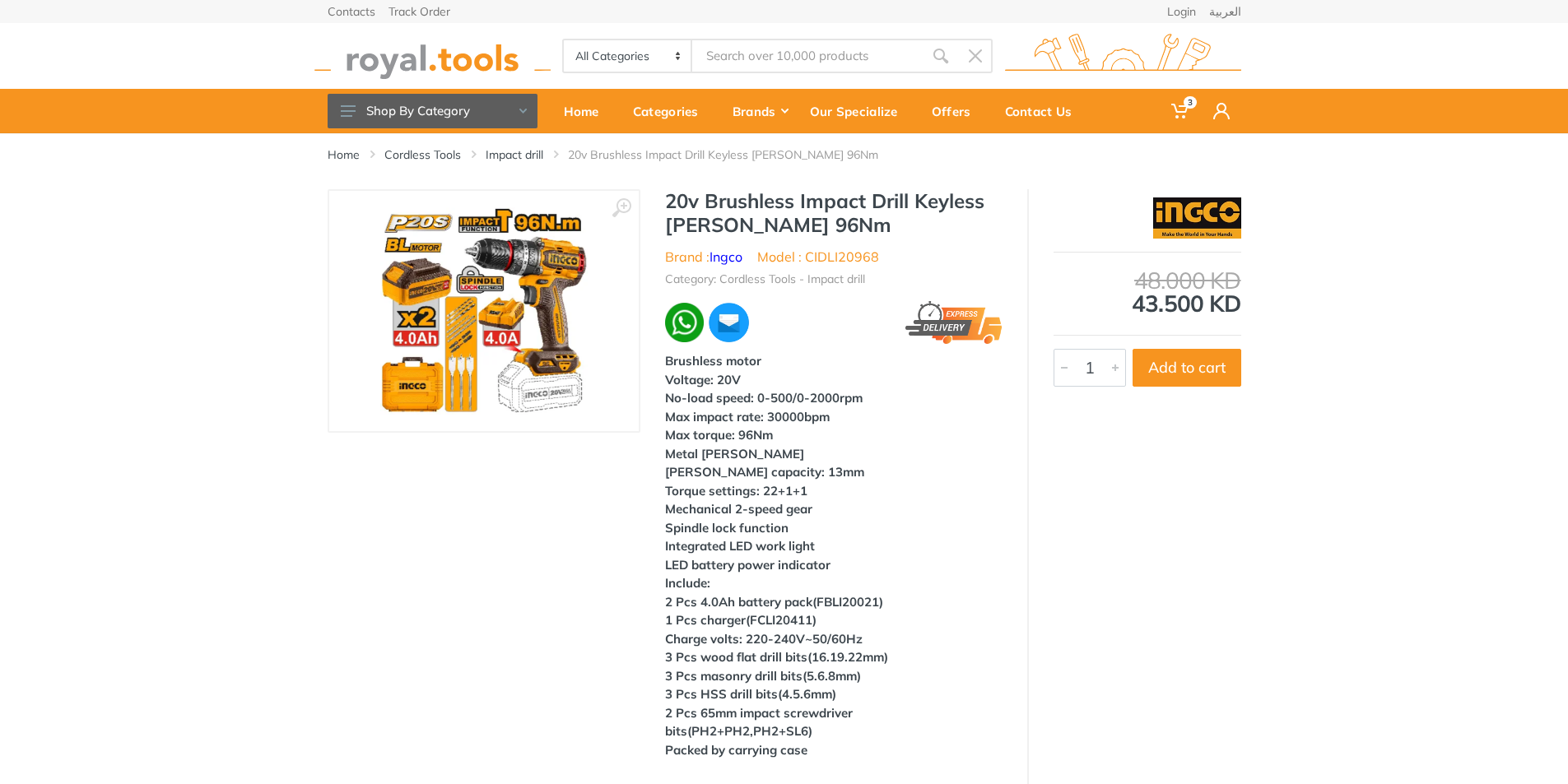
click at [795, 508] on b "Mechanical 2-speed gear" at bounding box center [738, 508] width 147 height 15
drag, startPoint x: 795, startPoint y: 225, endPoint x: 666, endPoint y: 194, distance: 132.7
click at [666, 194] on h1 "20v Brushless Impact Drill Keyless [PERSON_NAME] 96Nm" at bounding box center [834, 213] width 338 height 48
click at [824, 219] on h1 "20v Brushless Impact Drill Keyless [PERSON_NAME] 96Nm" at bounding box center [834, 213] width 338 height 48
drag, startPoint x: 884, startPoint y: 250, endPoint x: 809, endPoint y: 258, distance: 75.4
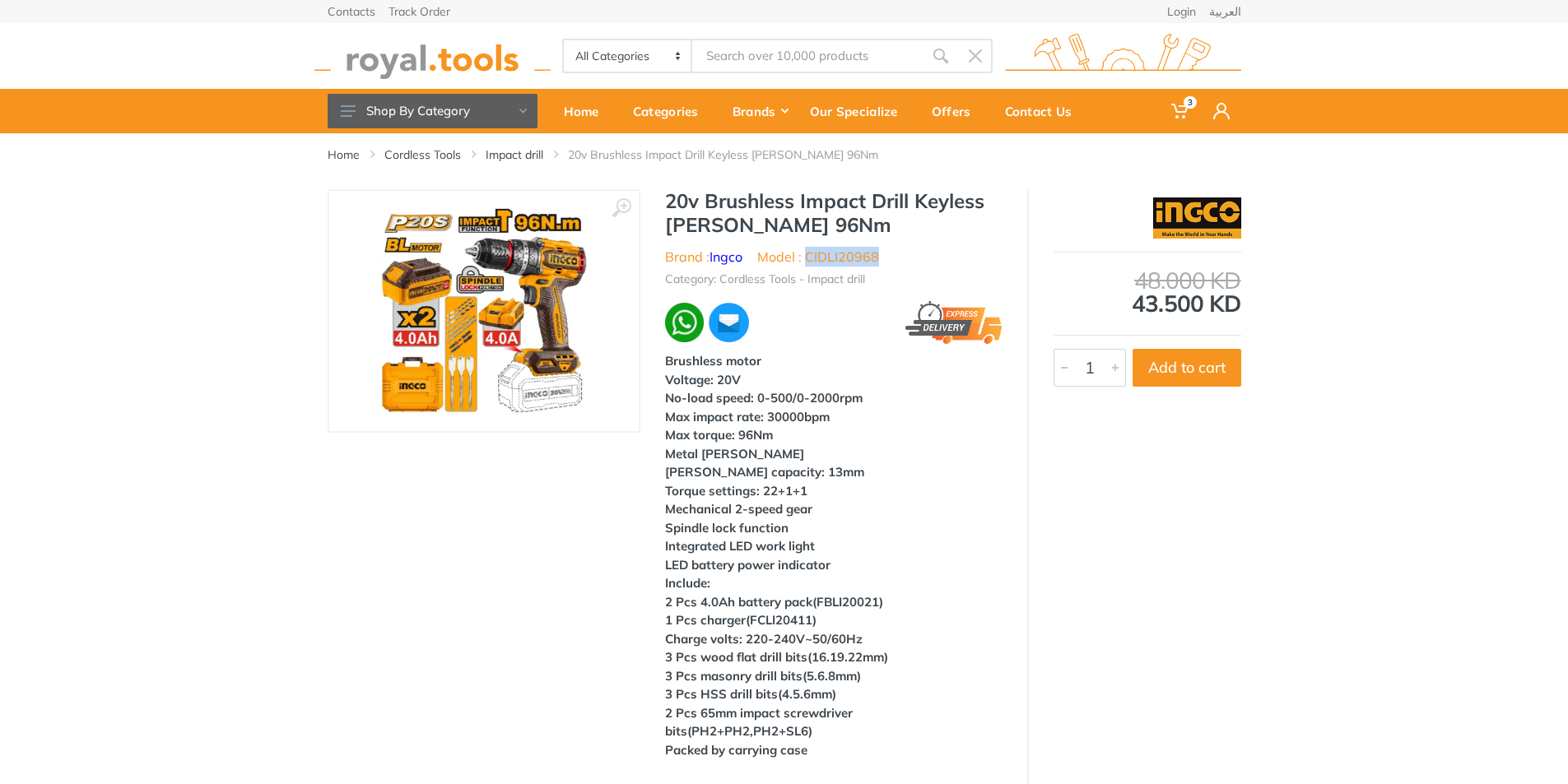
click at [809, 258] on ul "Brand : Ingco Model : CIDLI20968" at bounding box center [834, 256] width 338 height 20
copy li "CIDLI20968"
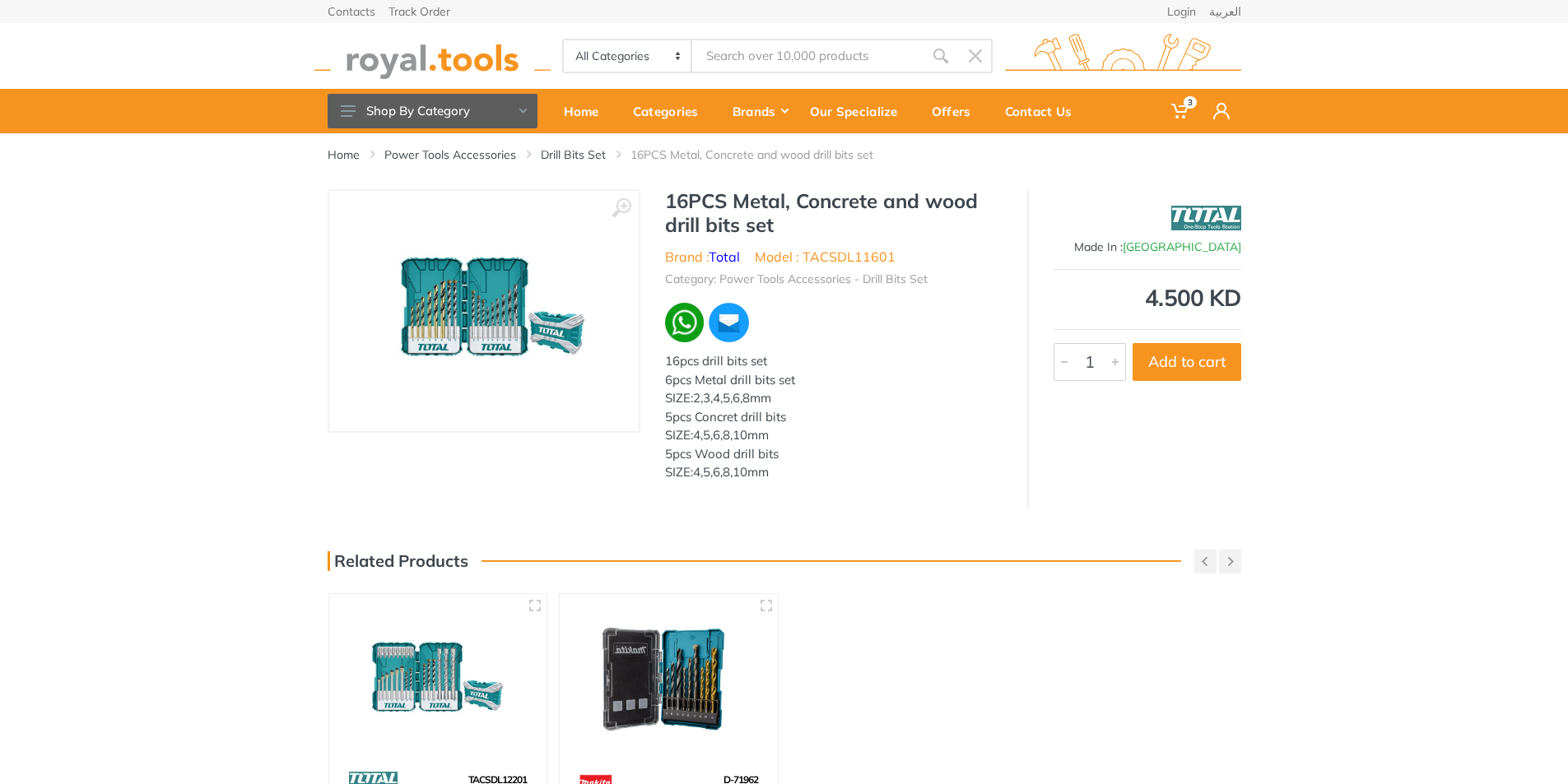
click at [531, 321] on img at bounding box center [483, 311] width 237 height 207
click at [471, 296] on img at bounding box center [483, 311] width 237 height 207
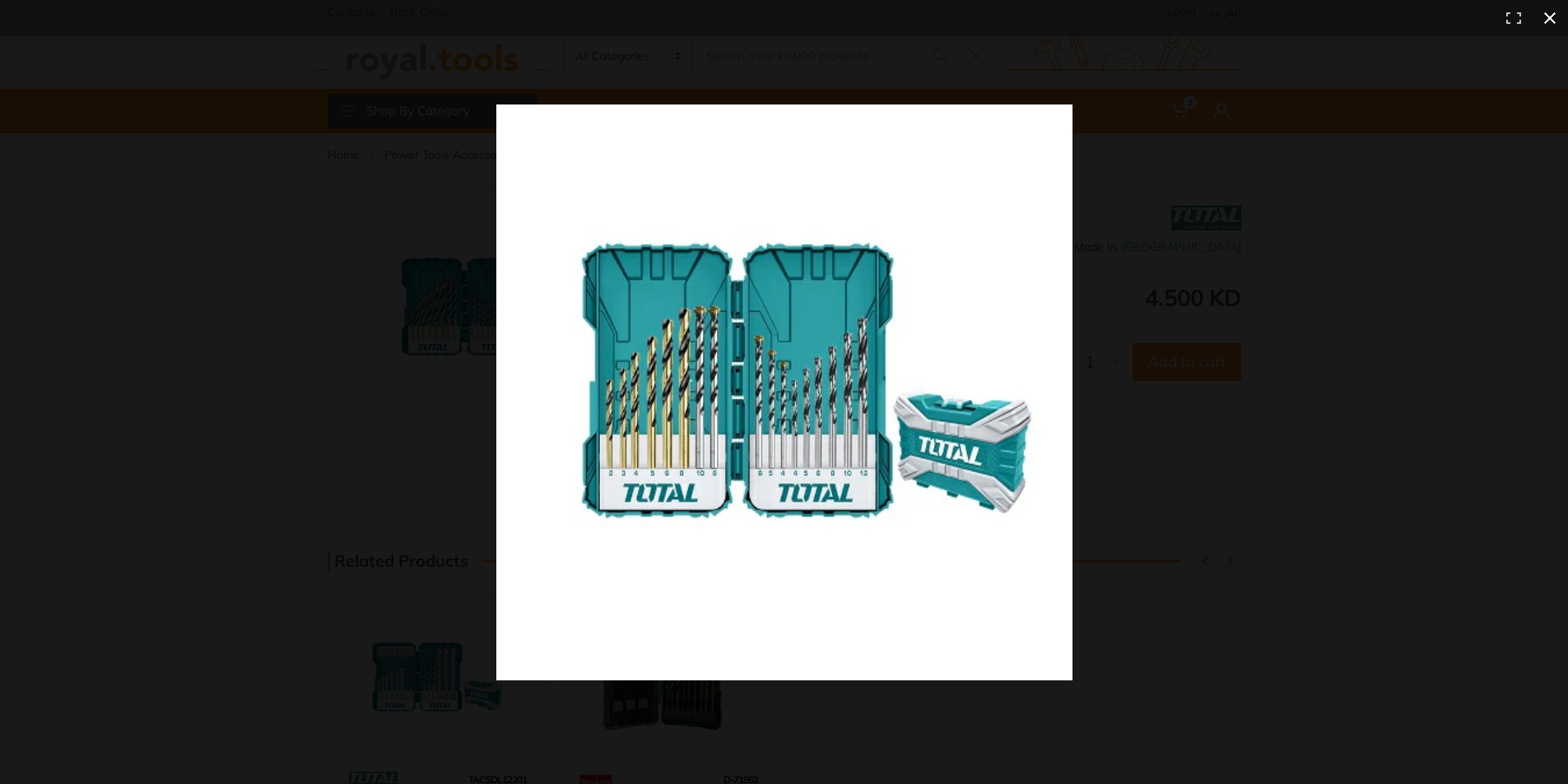
click at [1126, 462] on div at bounding box center [1131, 422] width 1269 height 634
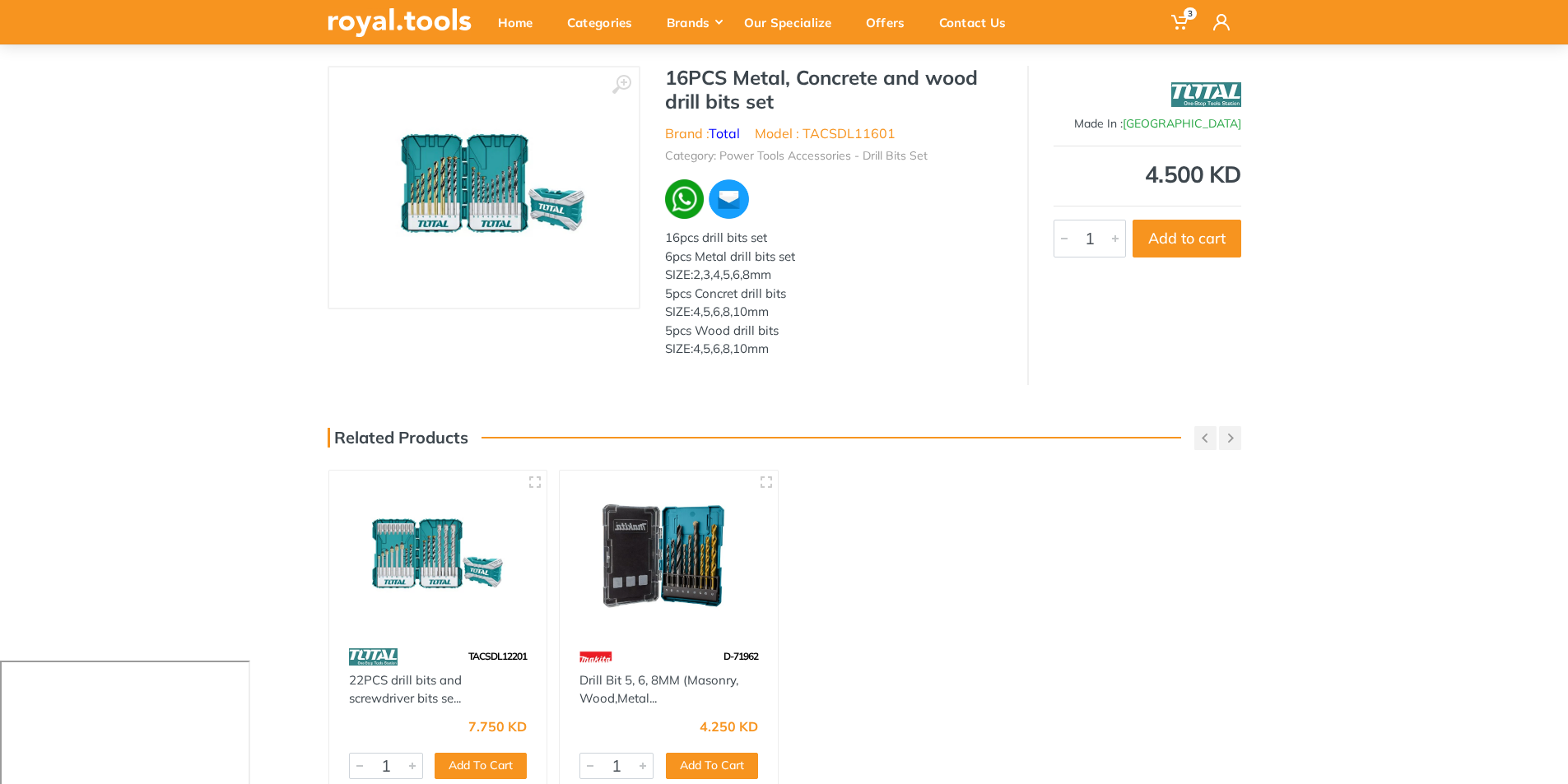
scroll to position [164, 0]
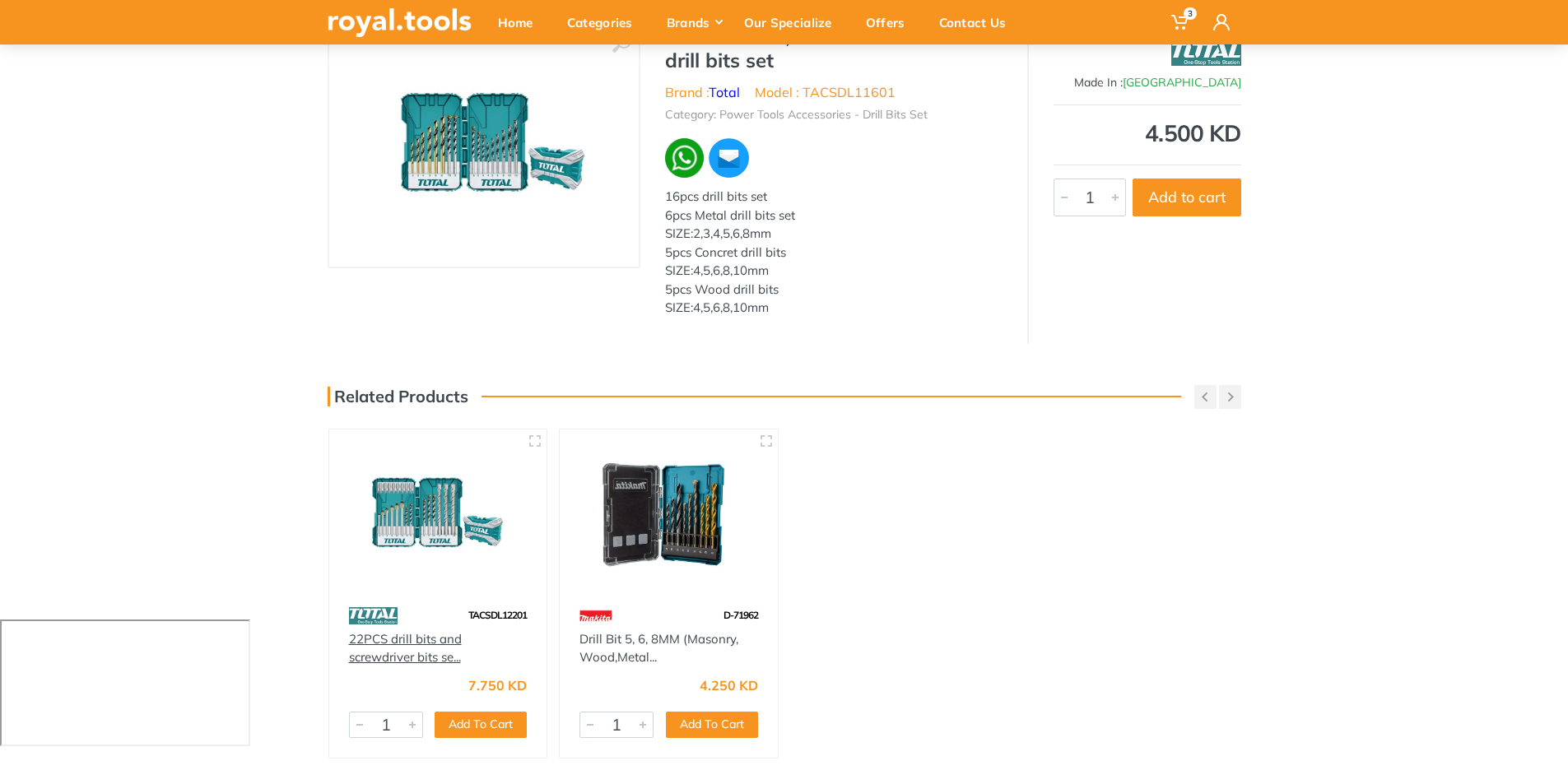
click at [408, 638] on link "22PCS drill bits and screwdriver bits se..." at bounding box center [405, 648] width 113 height 35
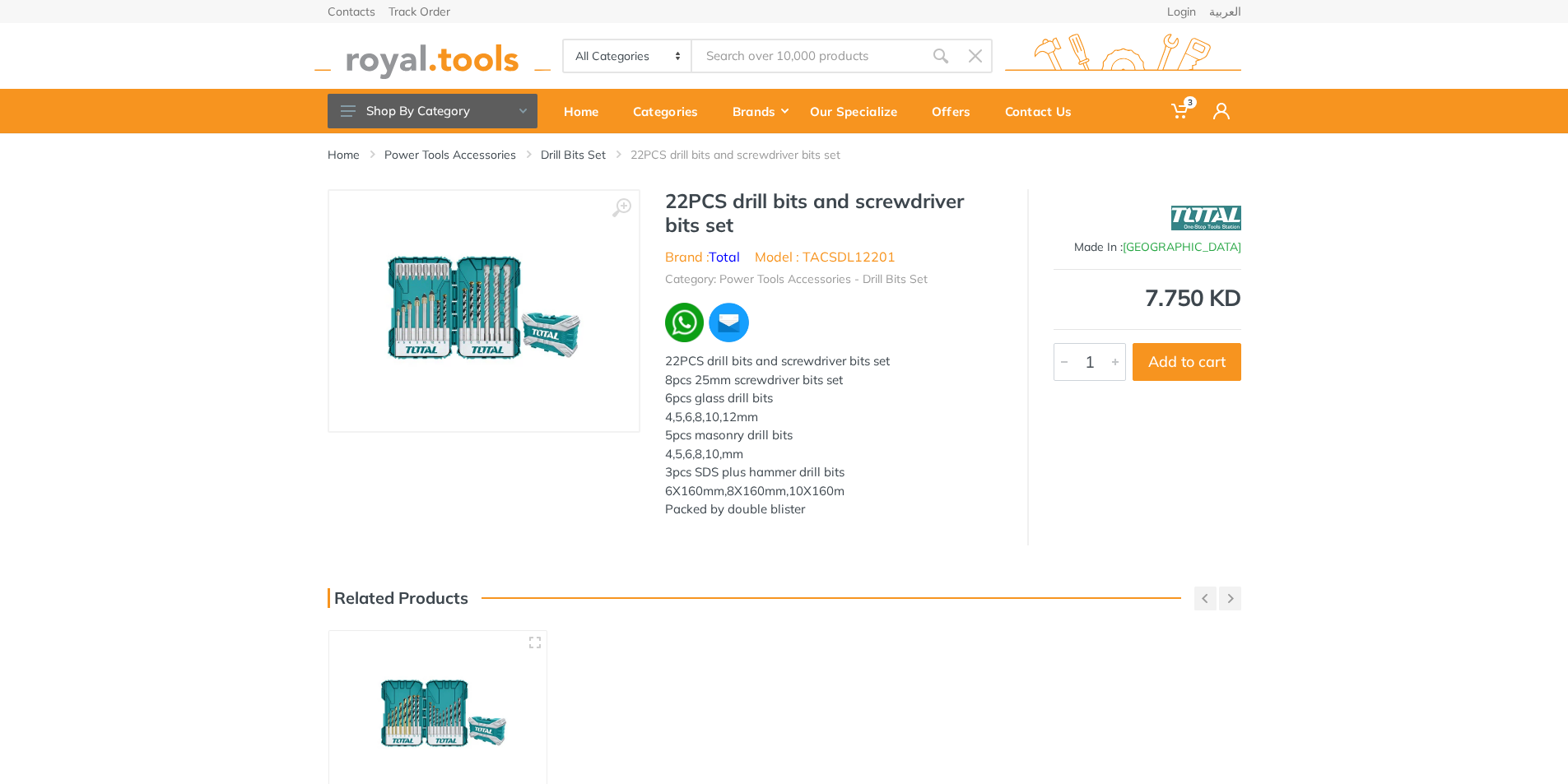
click at [497, 309] on img at bounding box center [483, 311] width 258 height 207
click at [541, 321] on img at bounding box center [483, 311] width 258 height 207
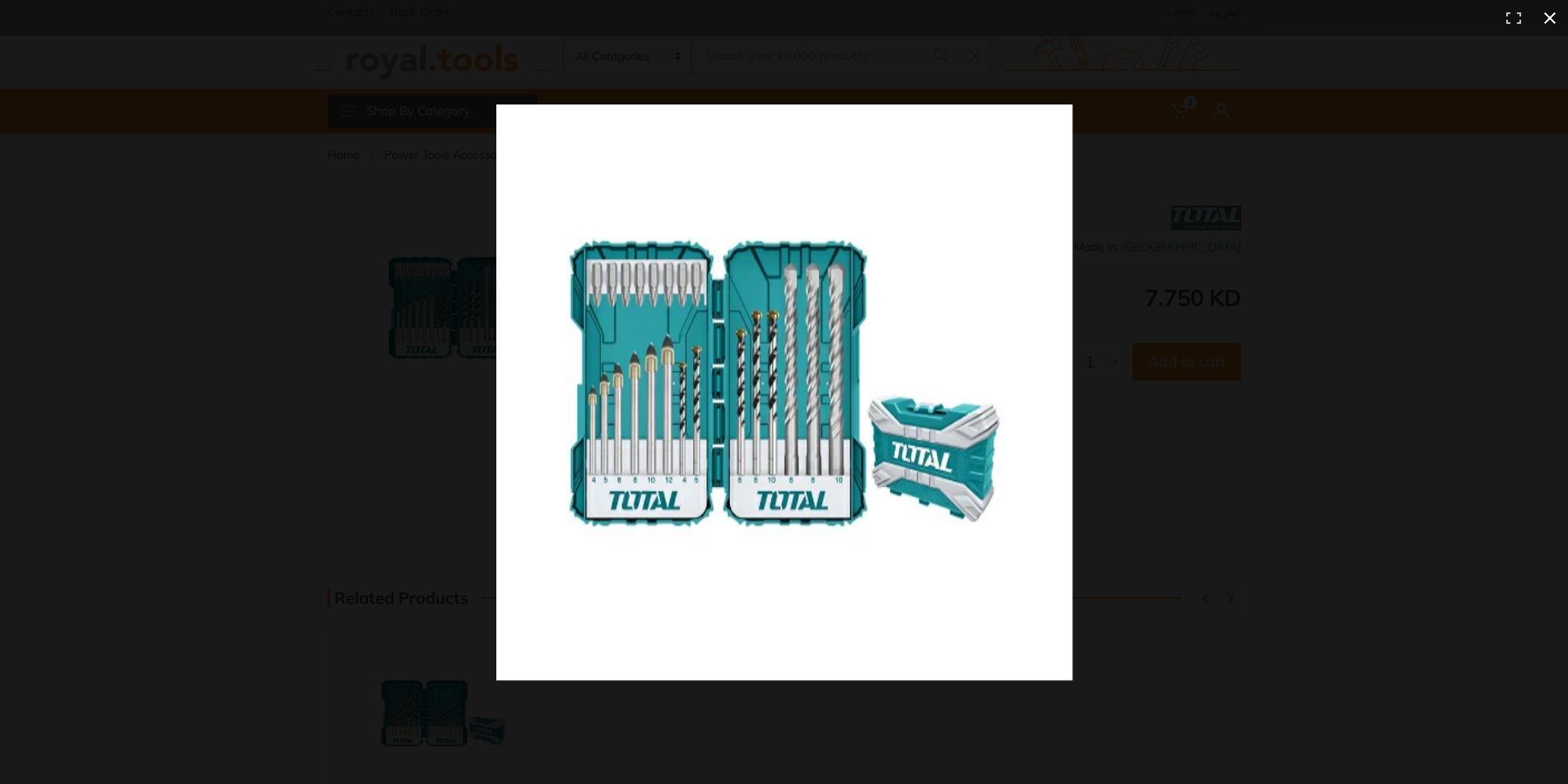
click at [1207, 483] on div at bounding box center [1131, 422] width 1269 height 634
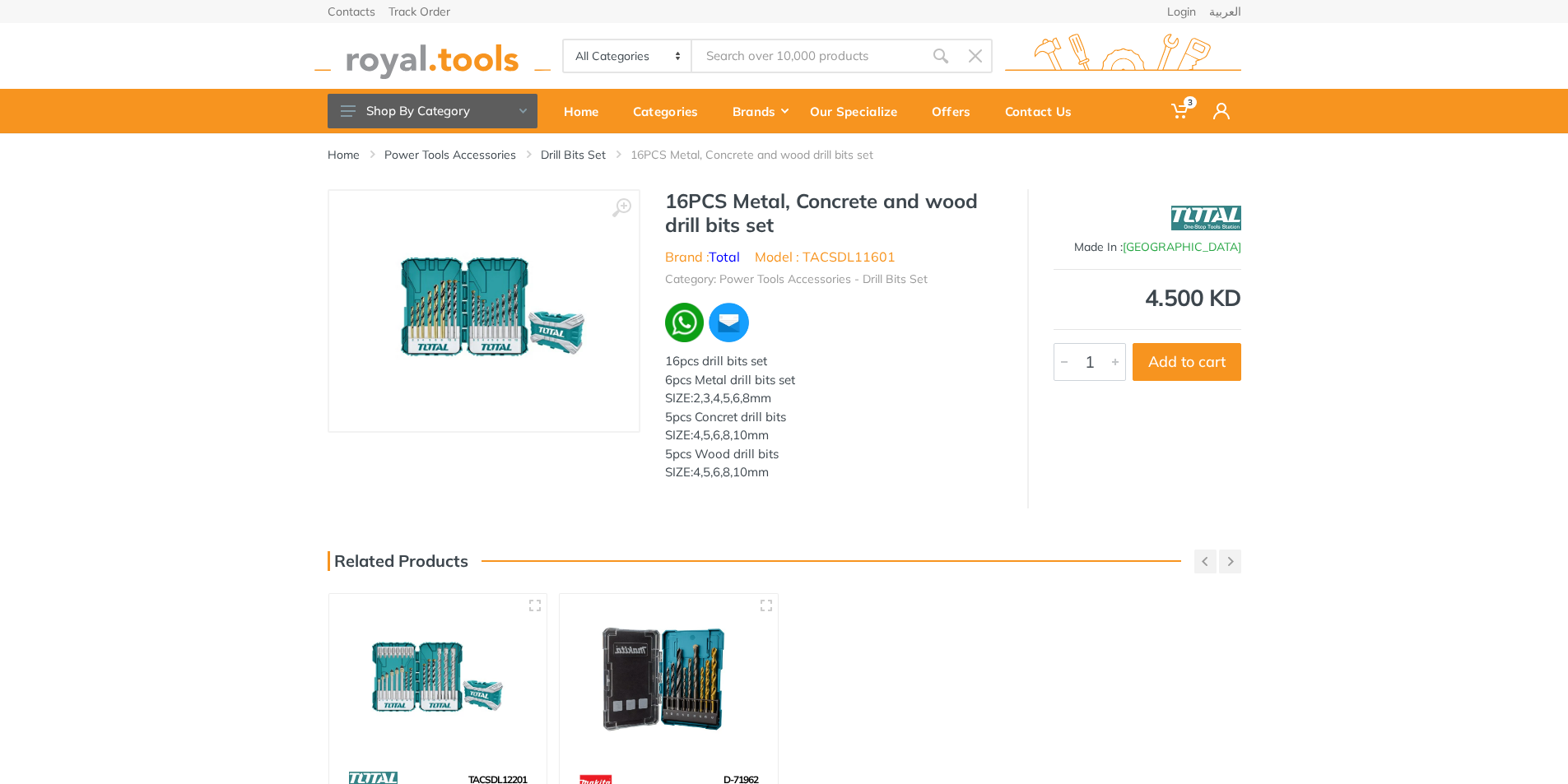
click at [491, 312] on img at bounding box center [483, 311] width 237 height 207
click at [1257, 460] on div "‹ › 16PCS Metal, Concrete and wood drill bits set 4884" at bounding box center [784, 348] width 1568 height 319
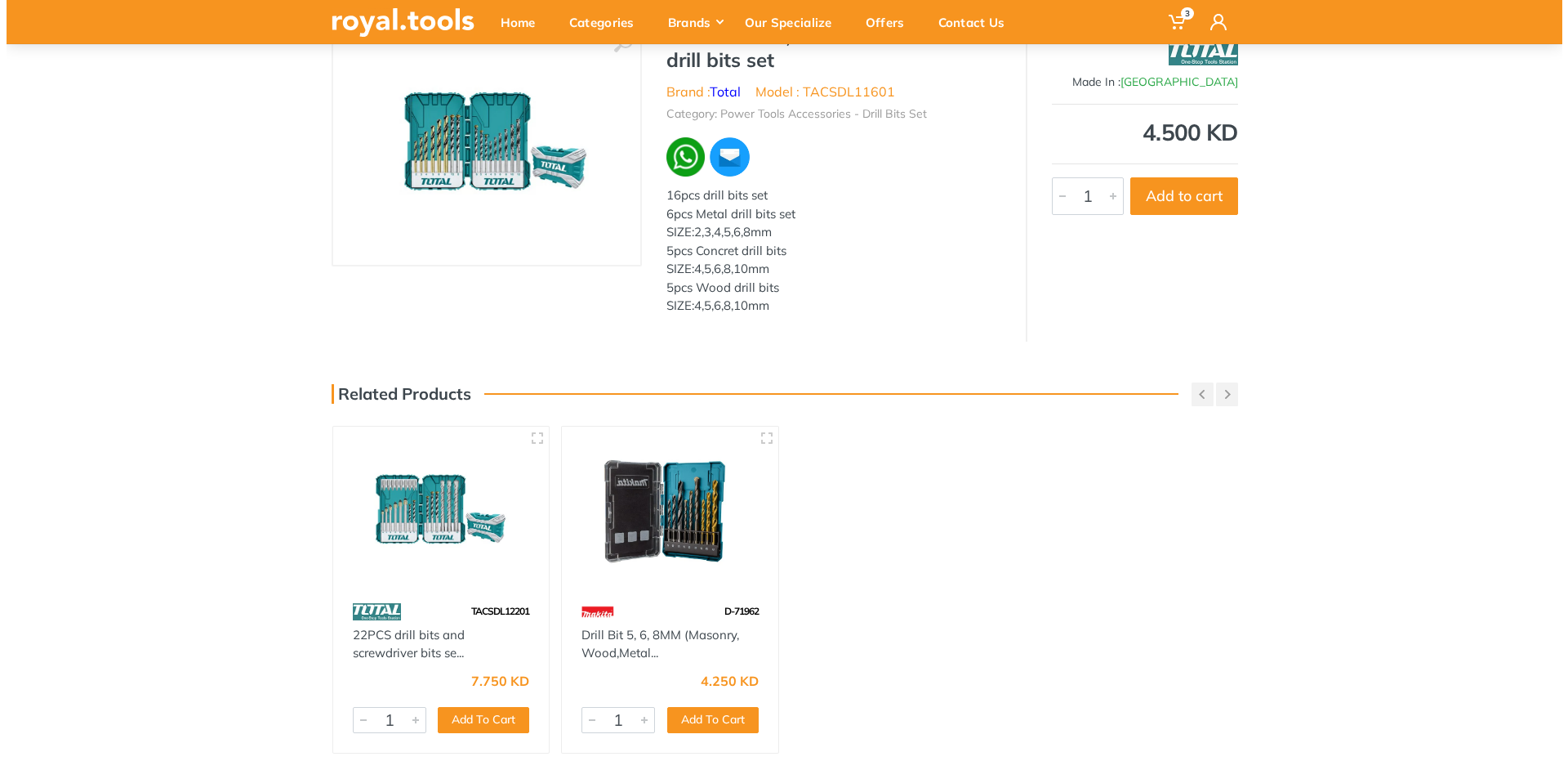
scroll to position [82, 0]
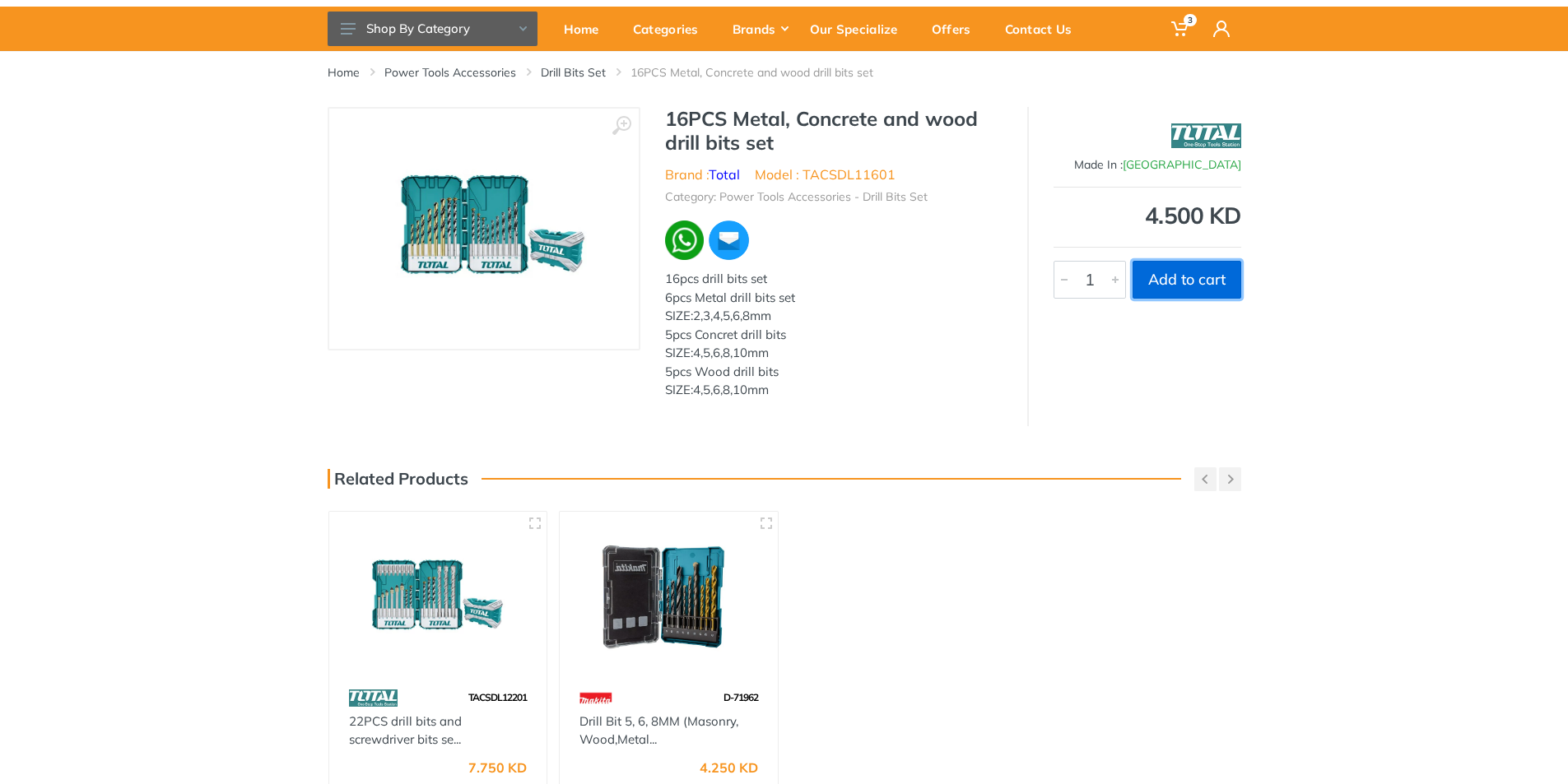
click at [1170, 283] on button "Add to cart" at bounding box center [1187, 280] width 109 height 37
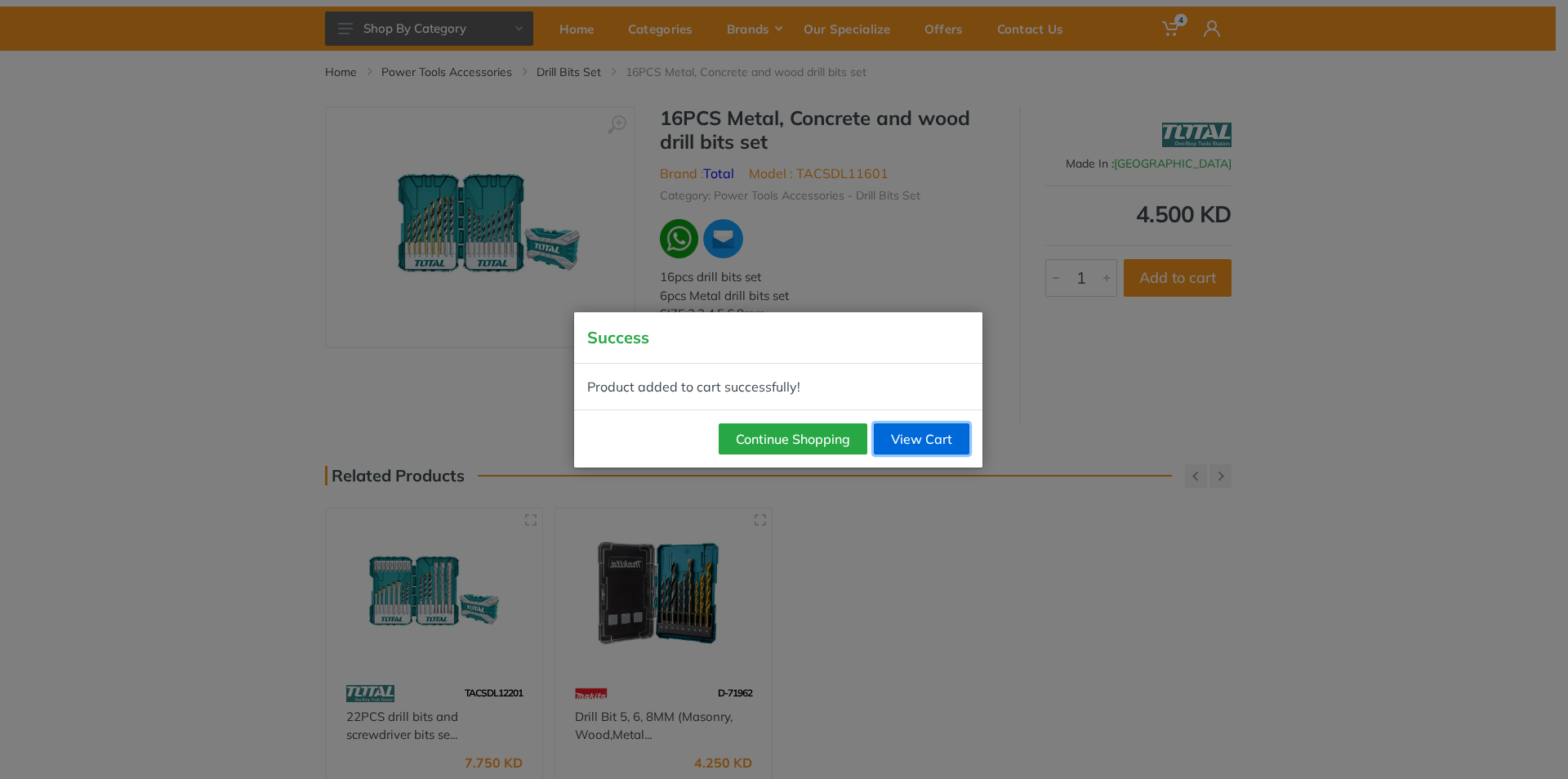
click at [910, 437] on link "View Cart" at bounding box center [921, 439] width 95 height 31
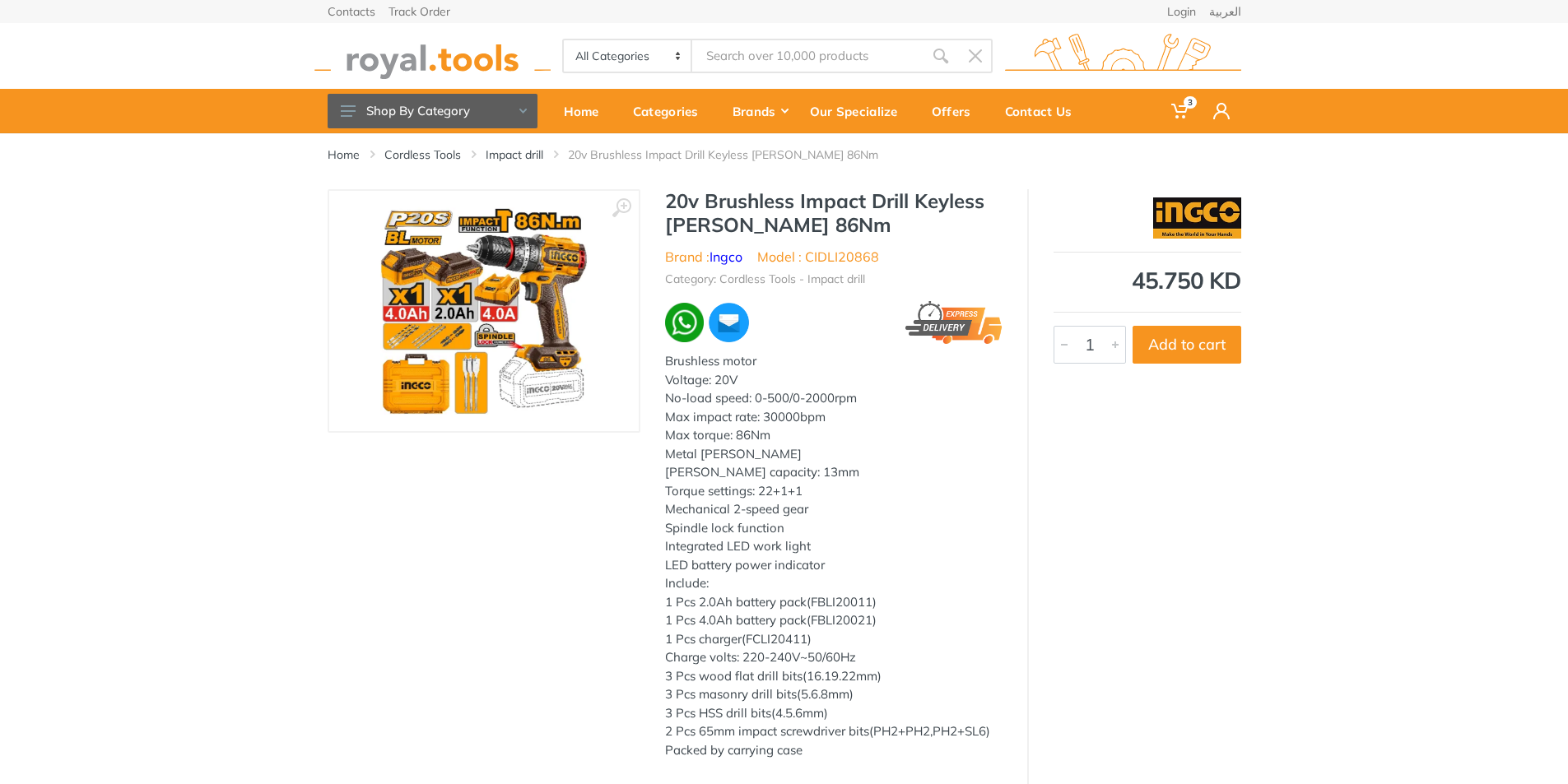
click at [826, 483] on div "Brushless motor Voltage: 20V No-load speed: 0-500/0-2000rpm Max impact rate: 30…" at bounding box center [834, 555] width 338 height 407
click at [801, 226] on h1 "20v Brushless Impact Drill Keyless [PERSON_NAME] 86Nm" at bounding box center [834, 213] width 338 height 48
drag, startPoint x: 710, startPoint y: 228, endPoint x: 664, endPoint y: 205, distance: 51.4
click at [664, 205] on div "20v Brushless Impact Drill Keyless Chuck 86Nm Brand : Ingco Model : CIDLI20868 …" at bounding box center [834, 479] width 387 height 580
copy h1 "20v Brushless Impact Drill Keyless Chuck"
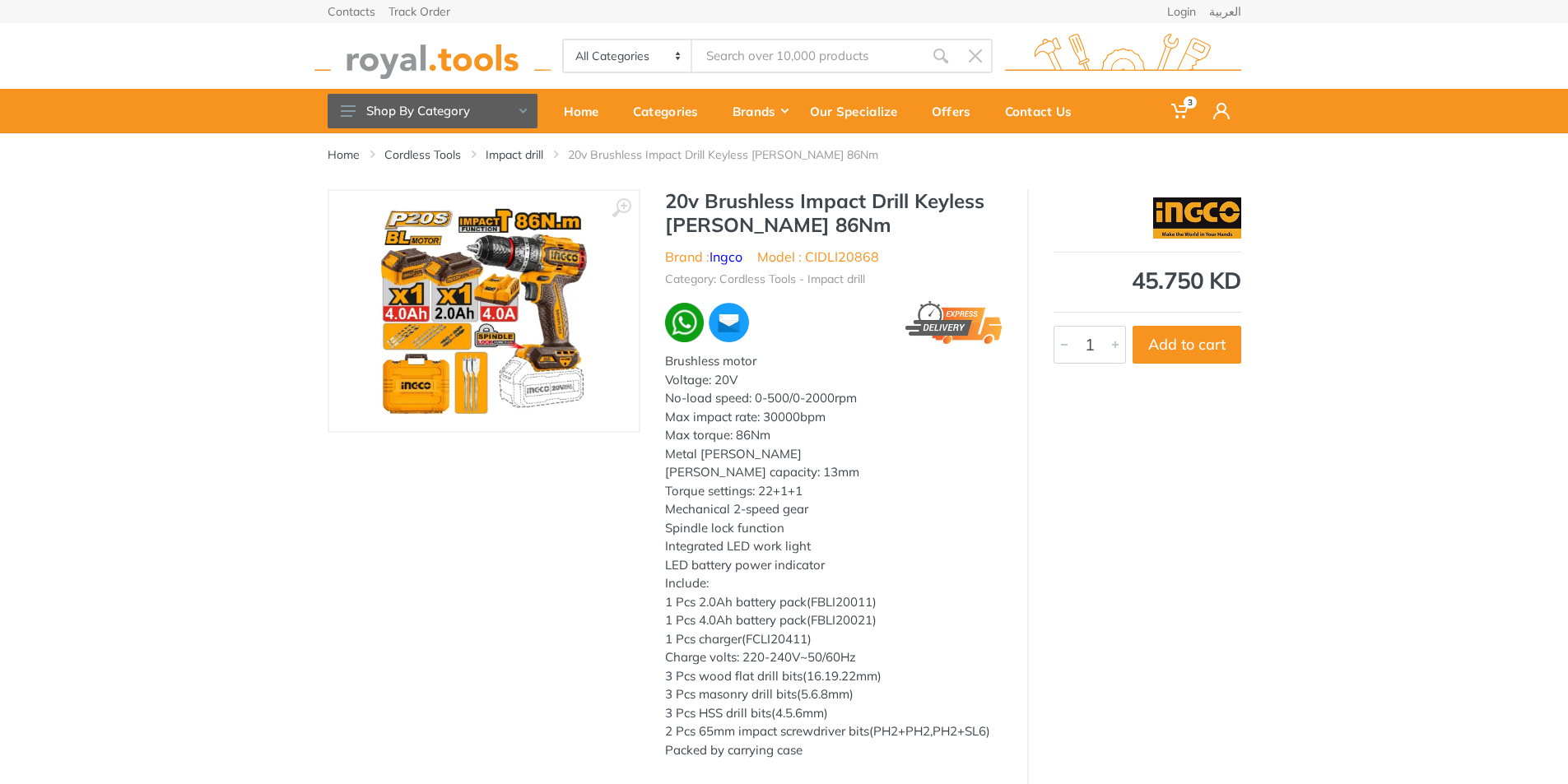
click at [769, 50] on input "Site search" at bounding box center [807, 55] width 231 height 35
paste input "20v Brushless Impact Drill Keyless Chuck"
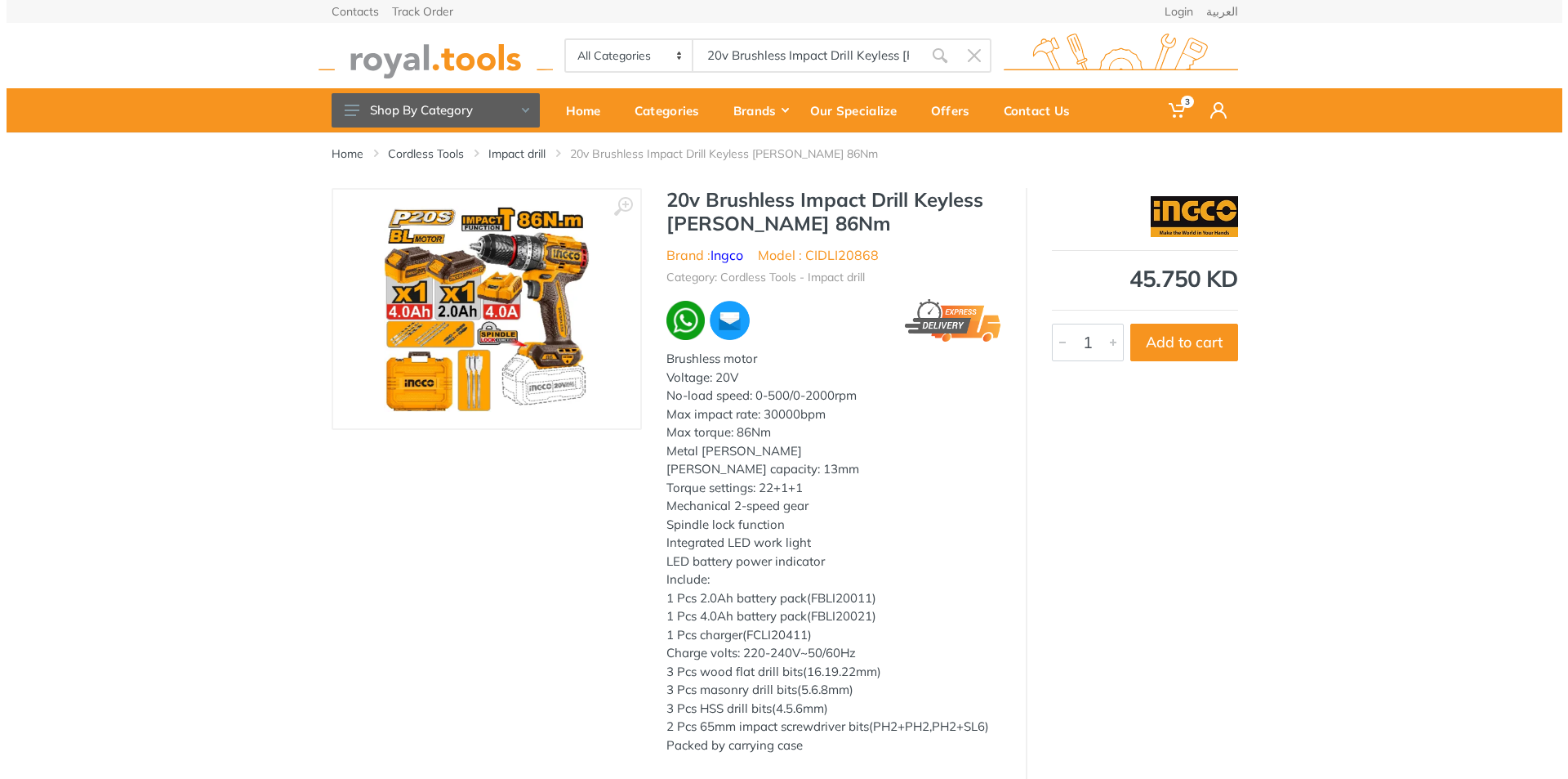
scroll to position [0, 34]
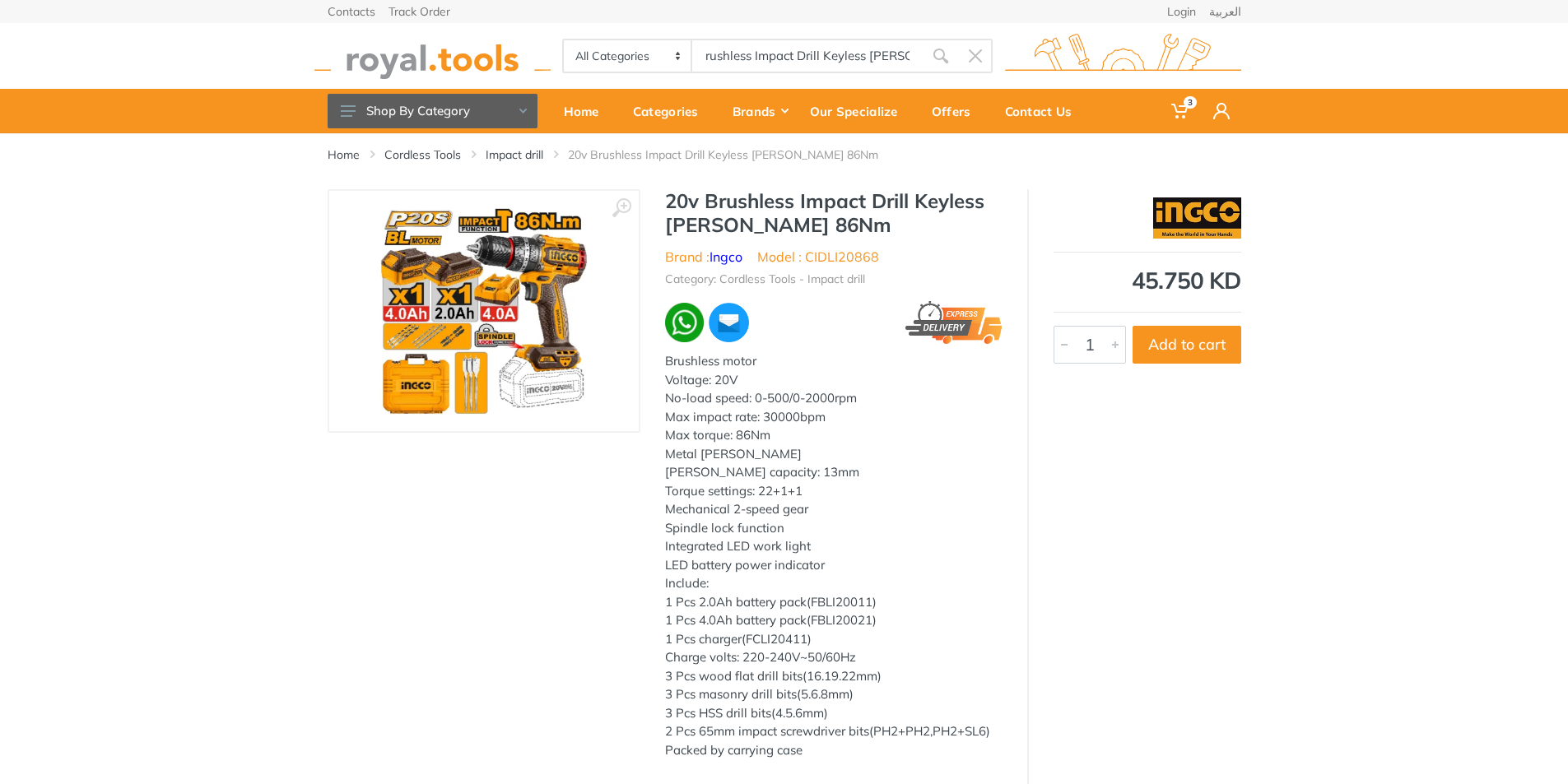
type input "20v Brushless Impact Drill Keyless Chuck"
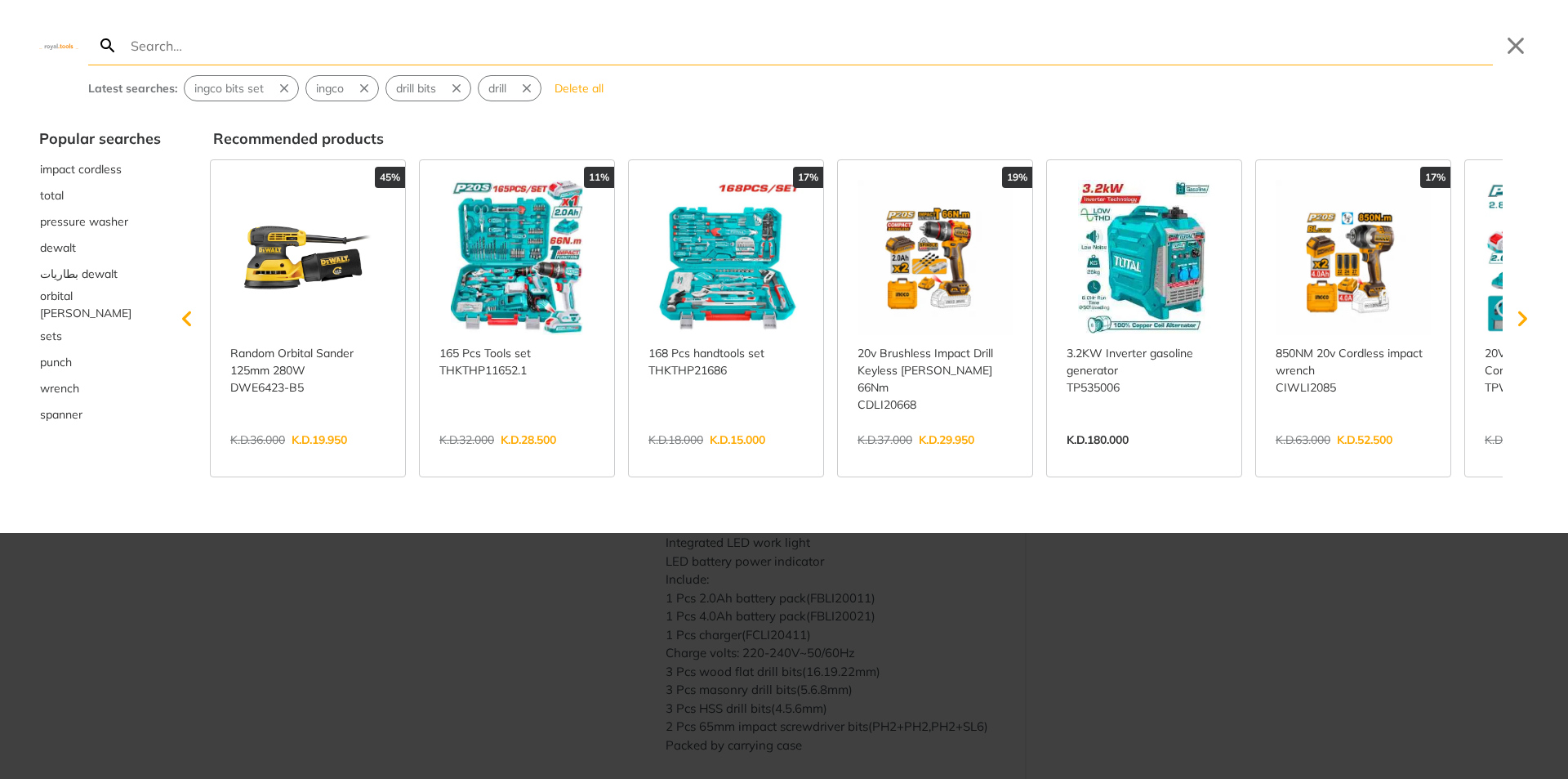
click at [1142, 602] on div at bounding box center [784, 390] width 1568 height 779
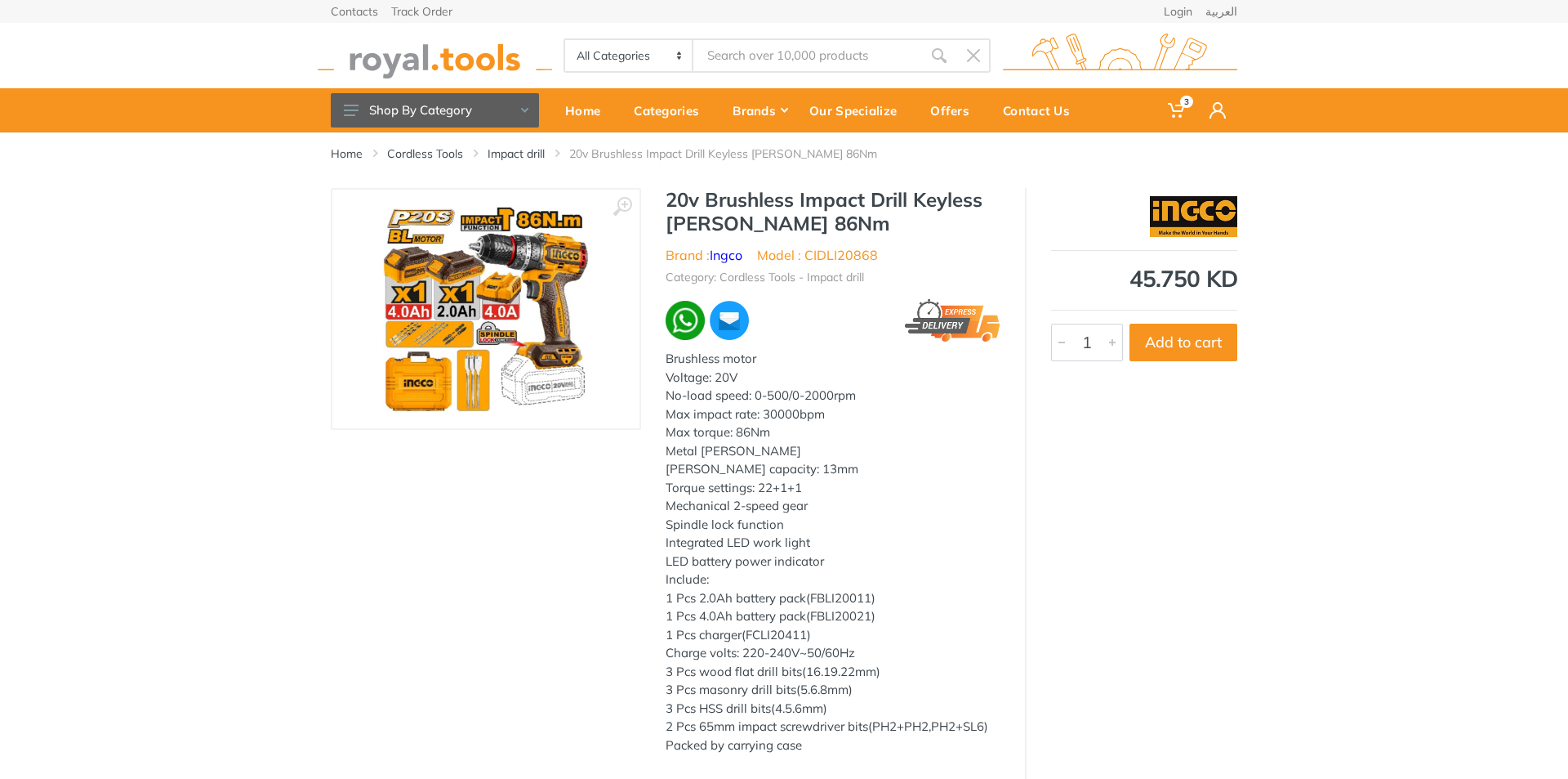
click at [796, 55] on input "Site search" at bounding box center [807, 55] width 229 height 35
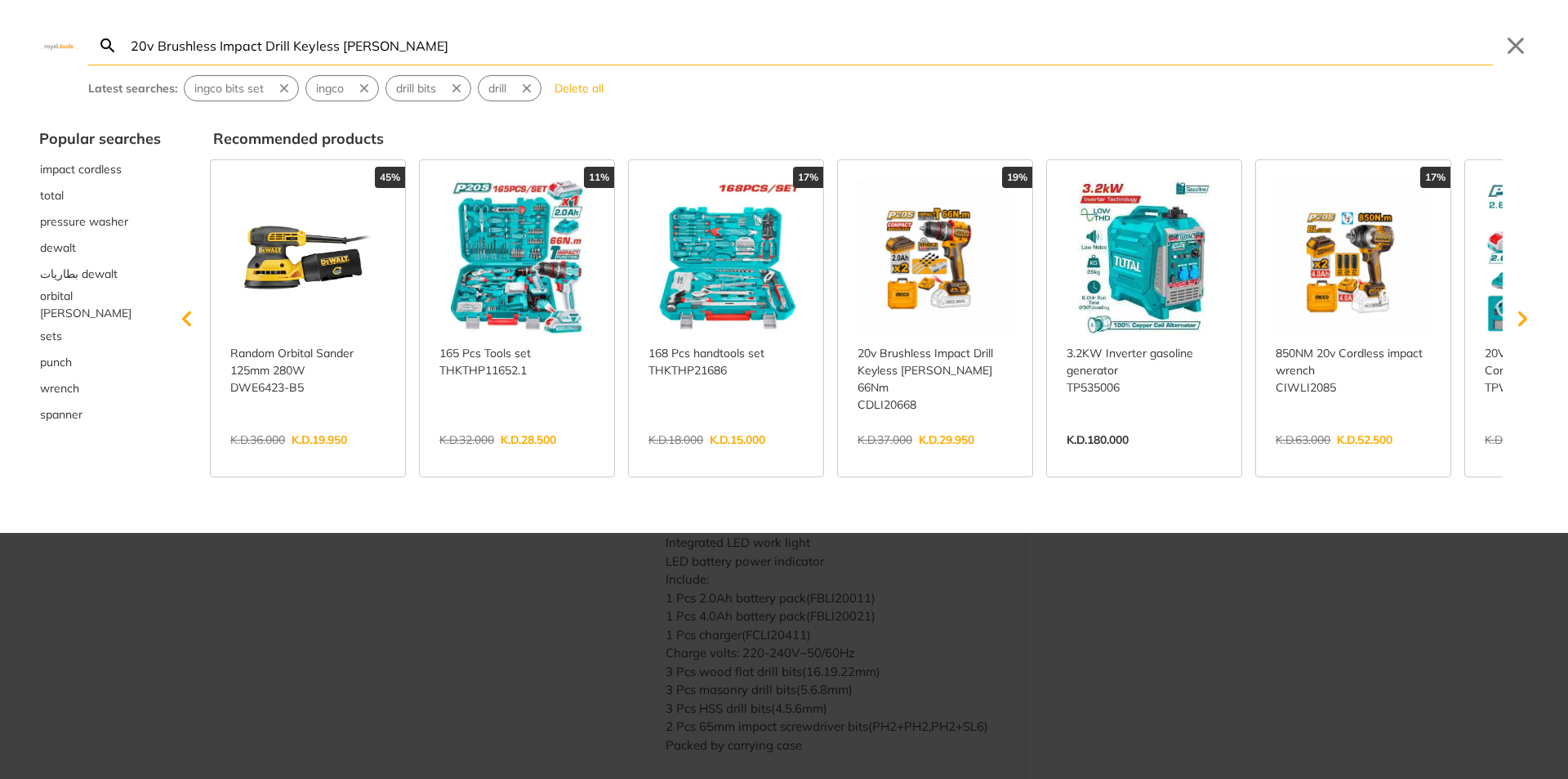
type input "20v Brushless Impact Drill Keyless Chuck"
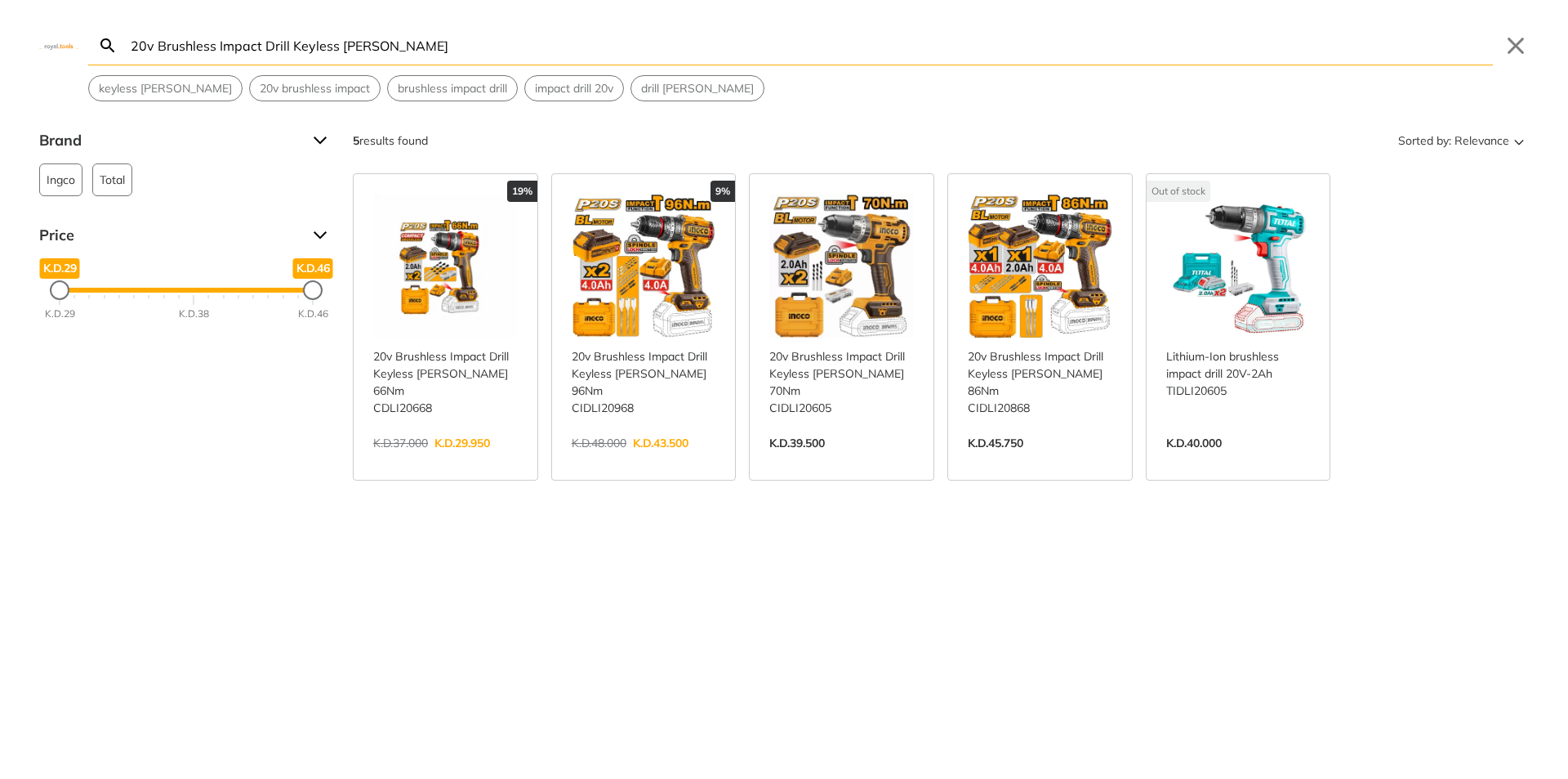
click at [625, 460] on link "View more →" at bounding box center [643, 460] width 144 height 0
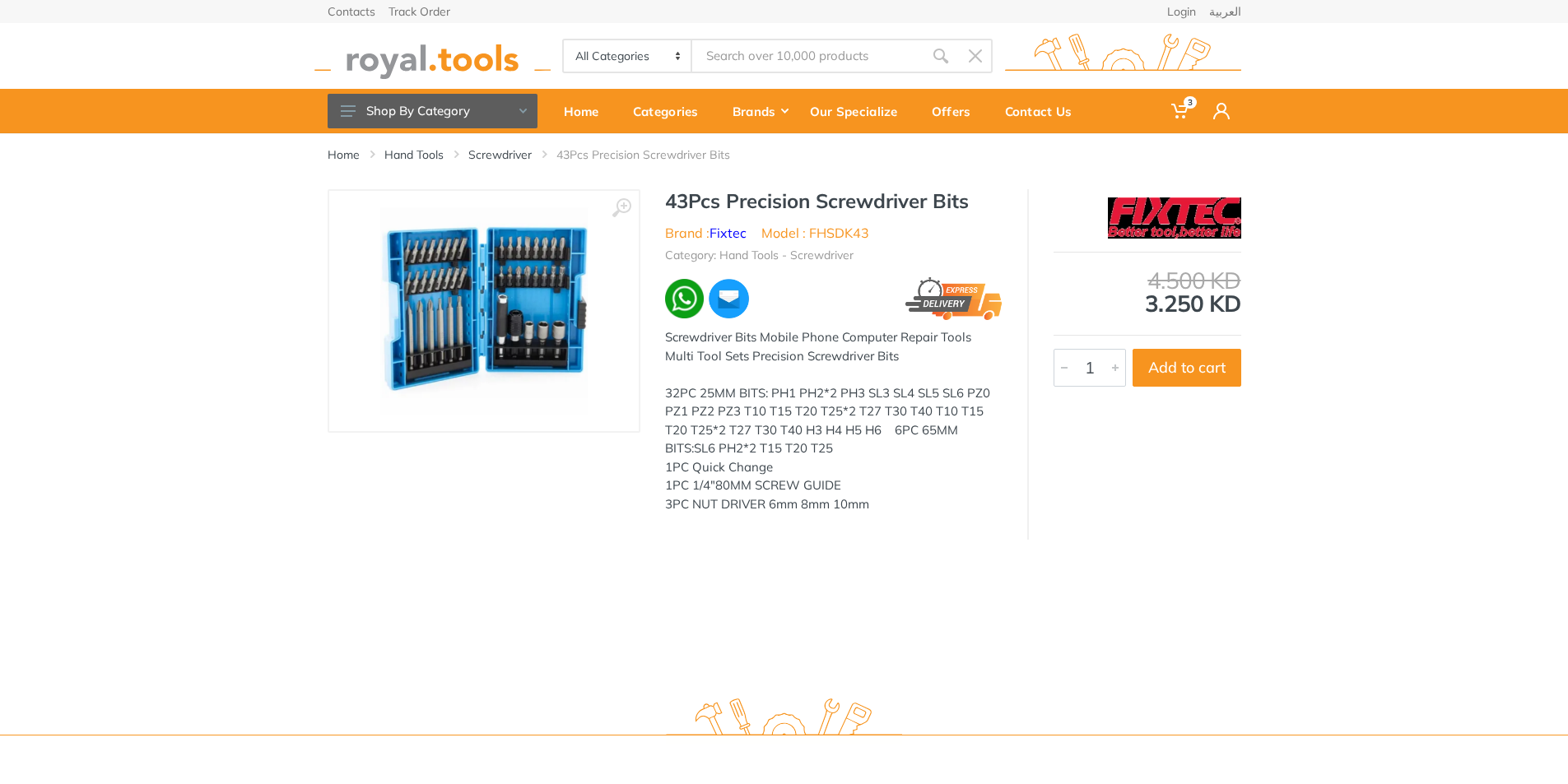
click at [517, 326] on img at bounding box center [484, 311] width 208 height 207
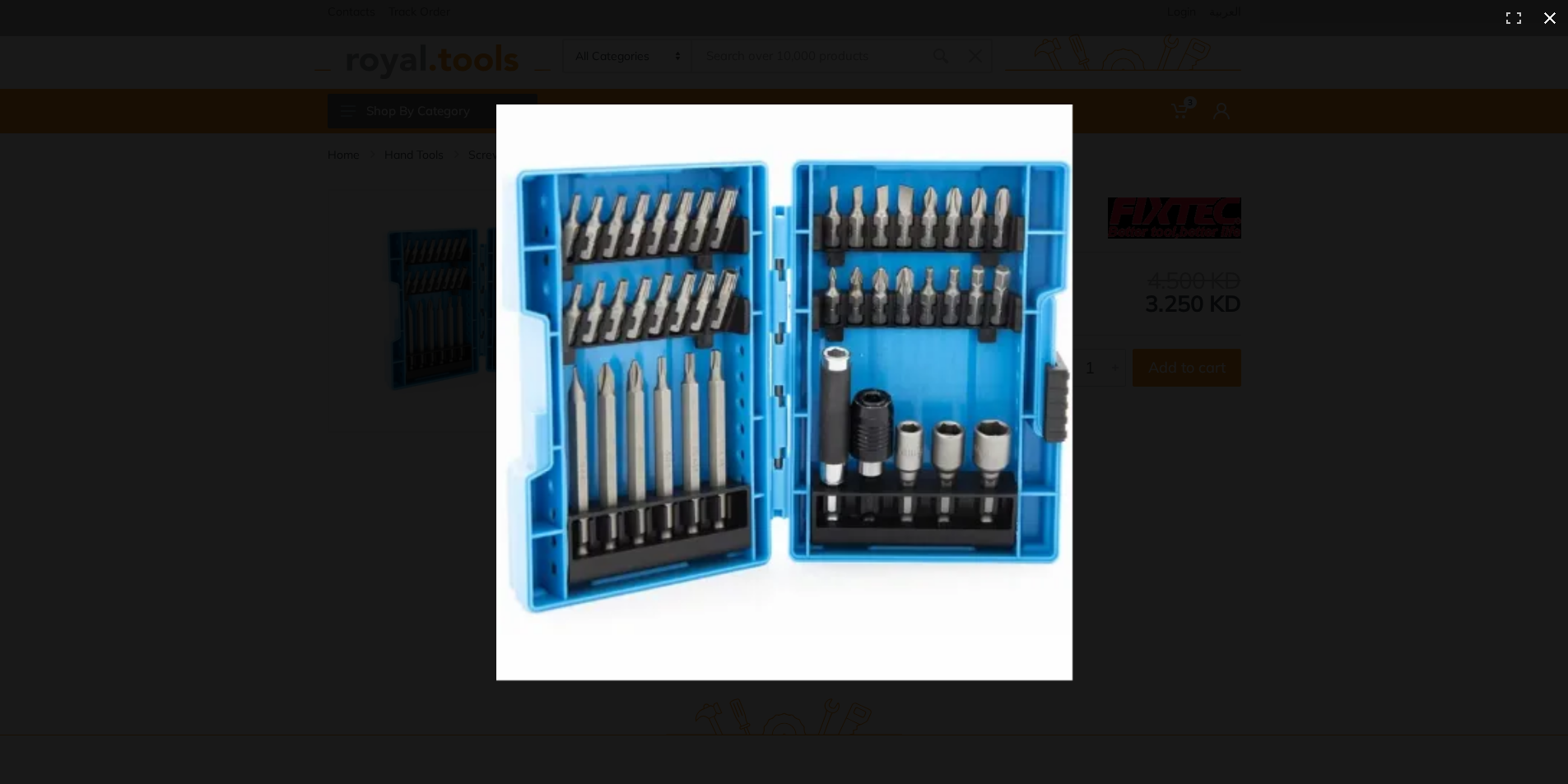
click at [1278, 245] on div at bounding box center [1131, 422] width 1269 height 634
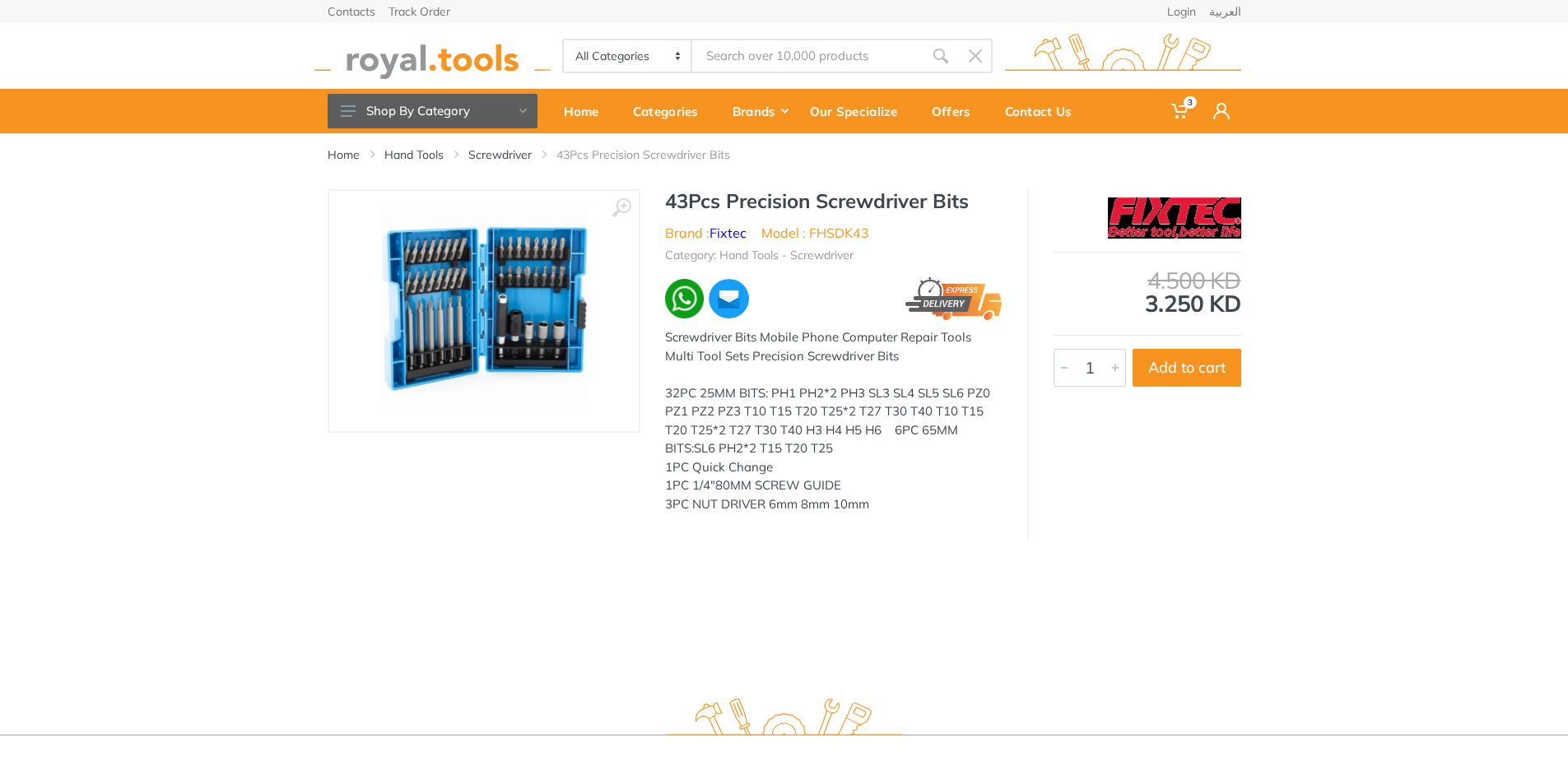
click at [461, 296] on img at bounding box center [484, 311] width 208 height 207
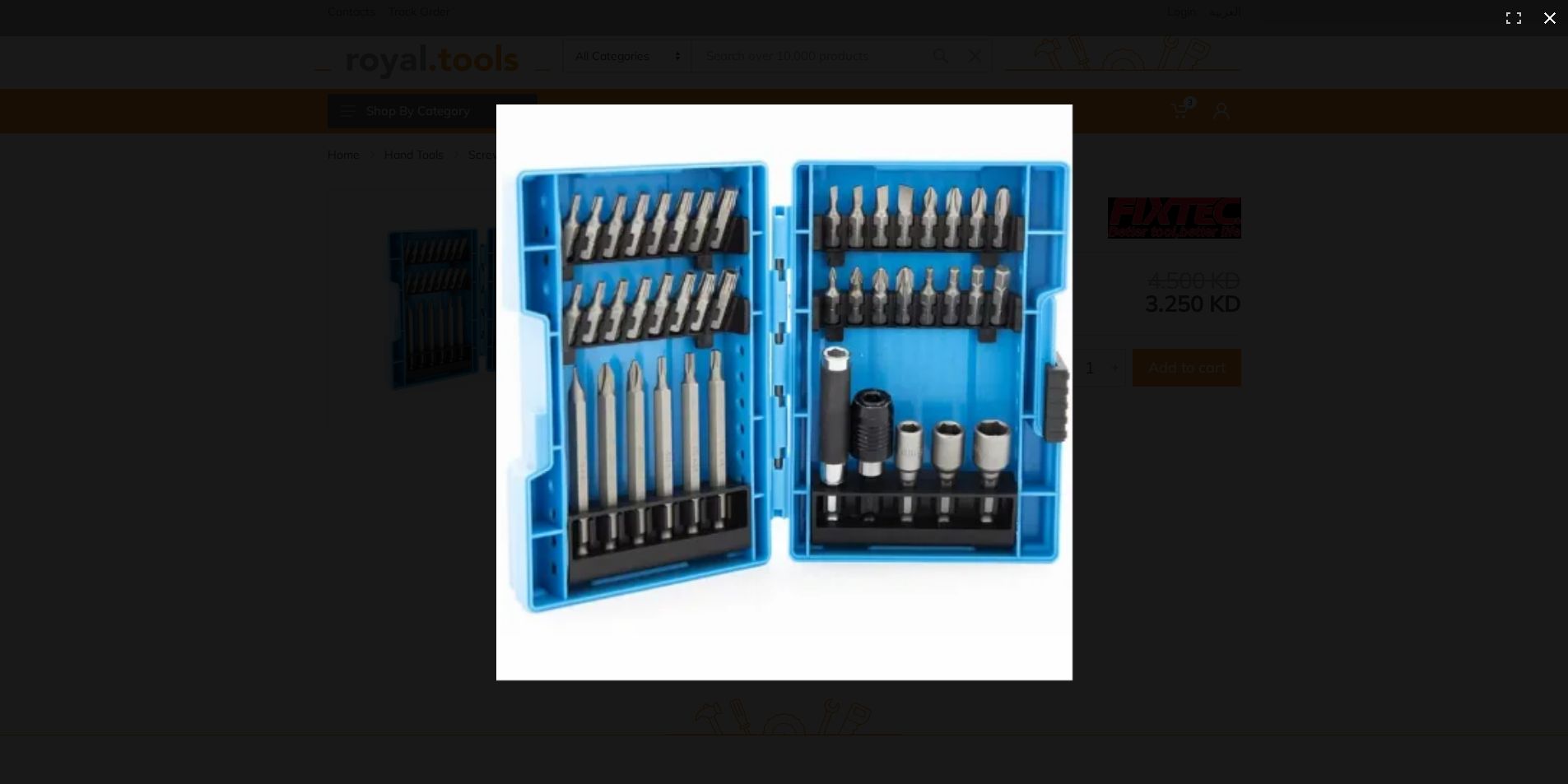
click at [1178, 353] on div at bounding box center [1131, 422] width 1269 height 634
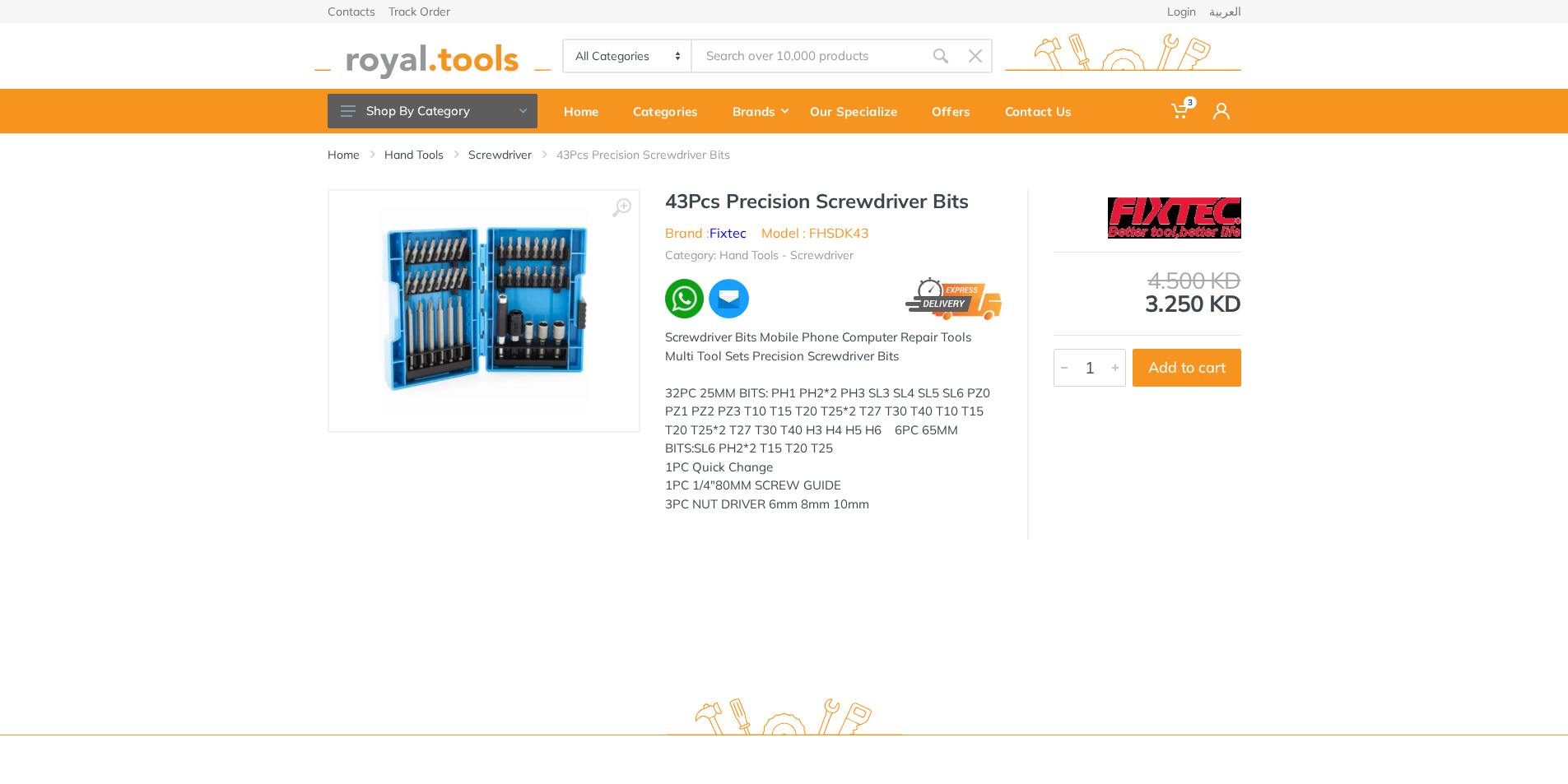
click at [1204, 554] on div "Home Hand Tools Screwdriver 43Pcs Precision Screwdriver Bits" at bounding box center [784, 407] width 1568 height 548
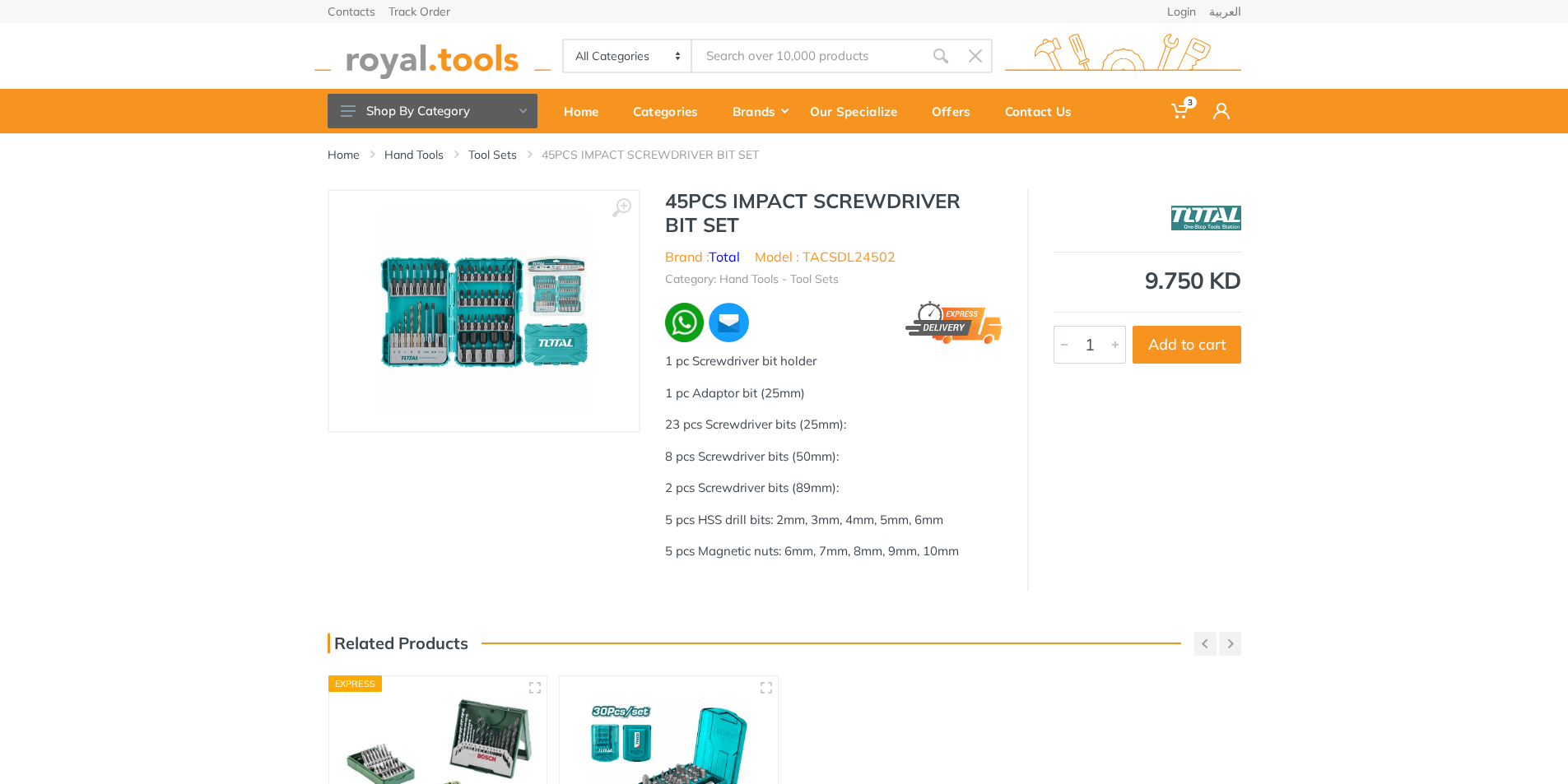
click at [410, 293] on img at bounding box center [484, 311] width 208 height 207
click at [413, 298] on img at bounding box center [484, 311] width 208 height 207
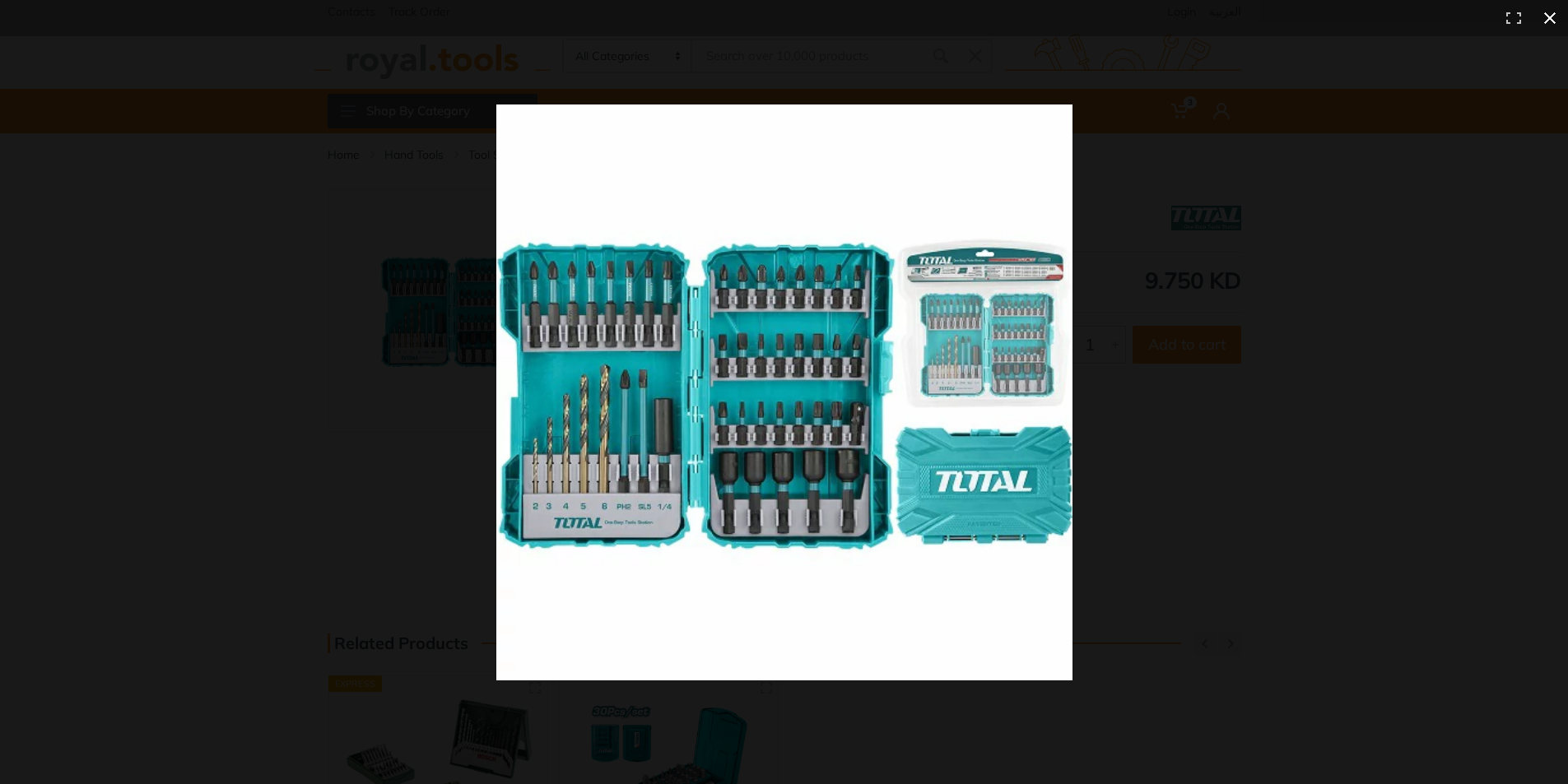
click at [1298, 433] on div at bounding box center [1131, 422] width 1269 height 634
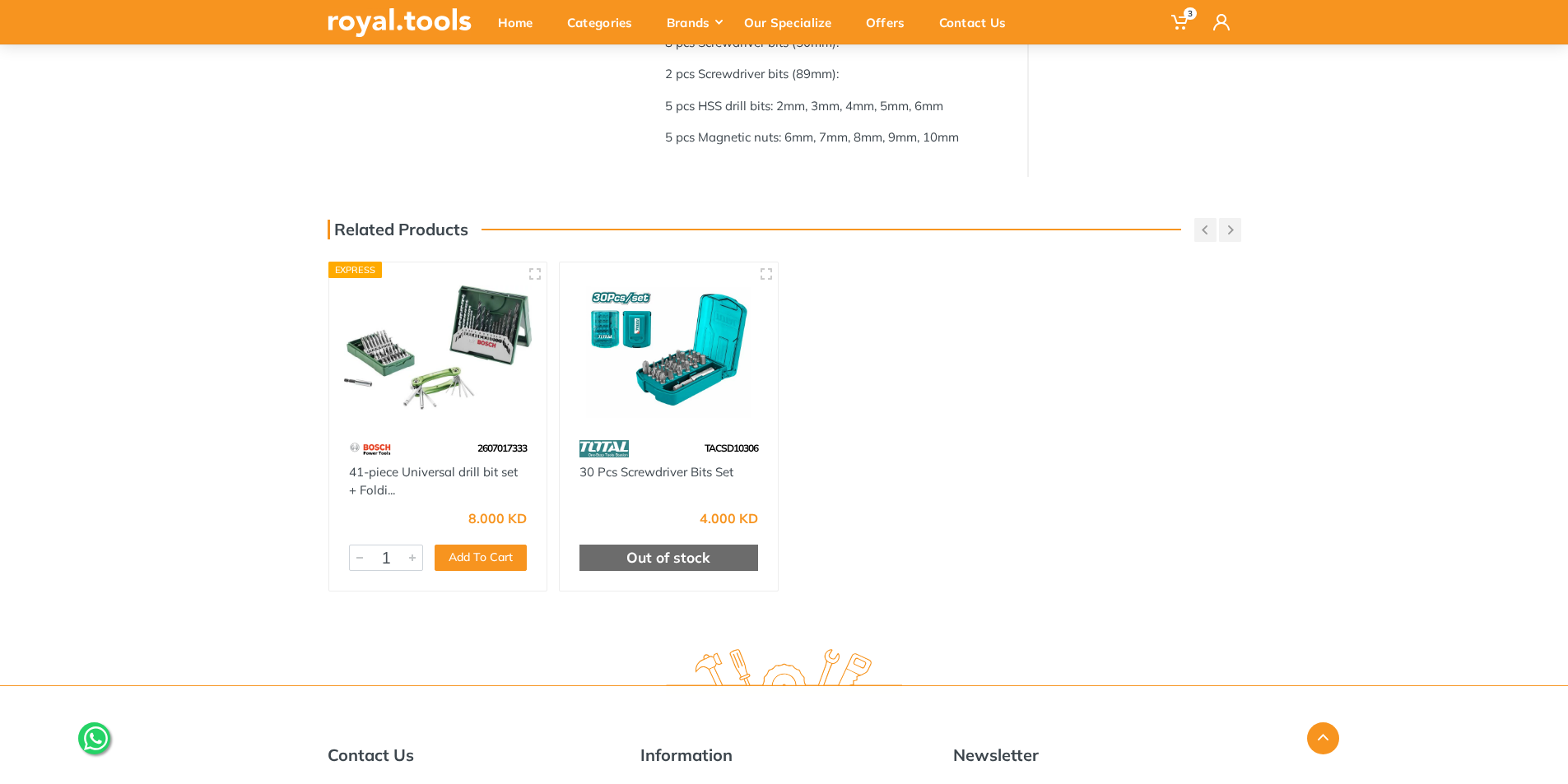
scroll to position [412, 0]
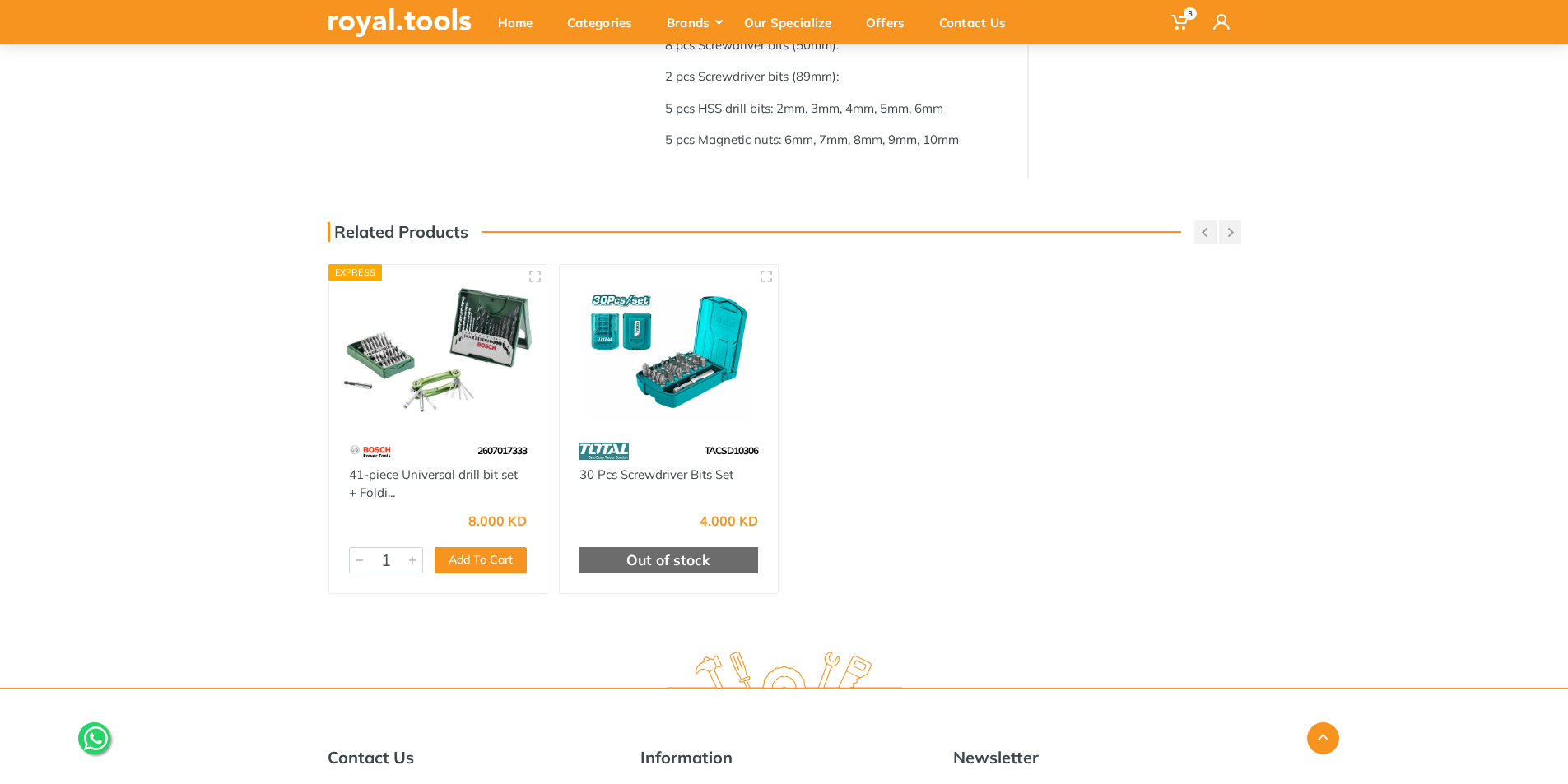
click at [653, 461] on div "TACSD10306" at bounding box center [669, 452] width 218 height 29
click at [705, 344] on img at bounding box center [669, 349] width 189 height 140
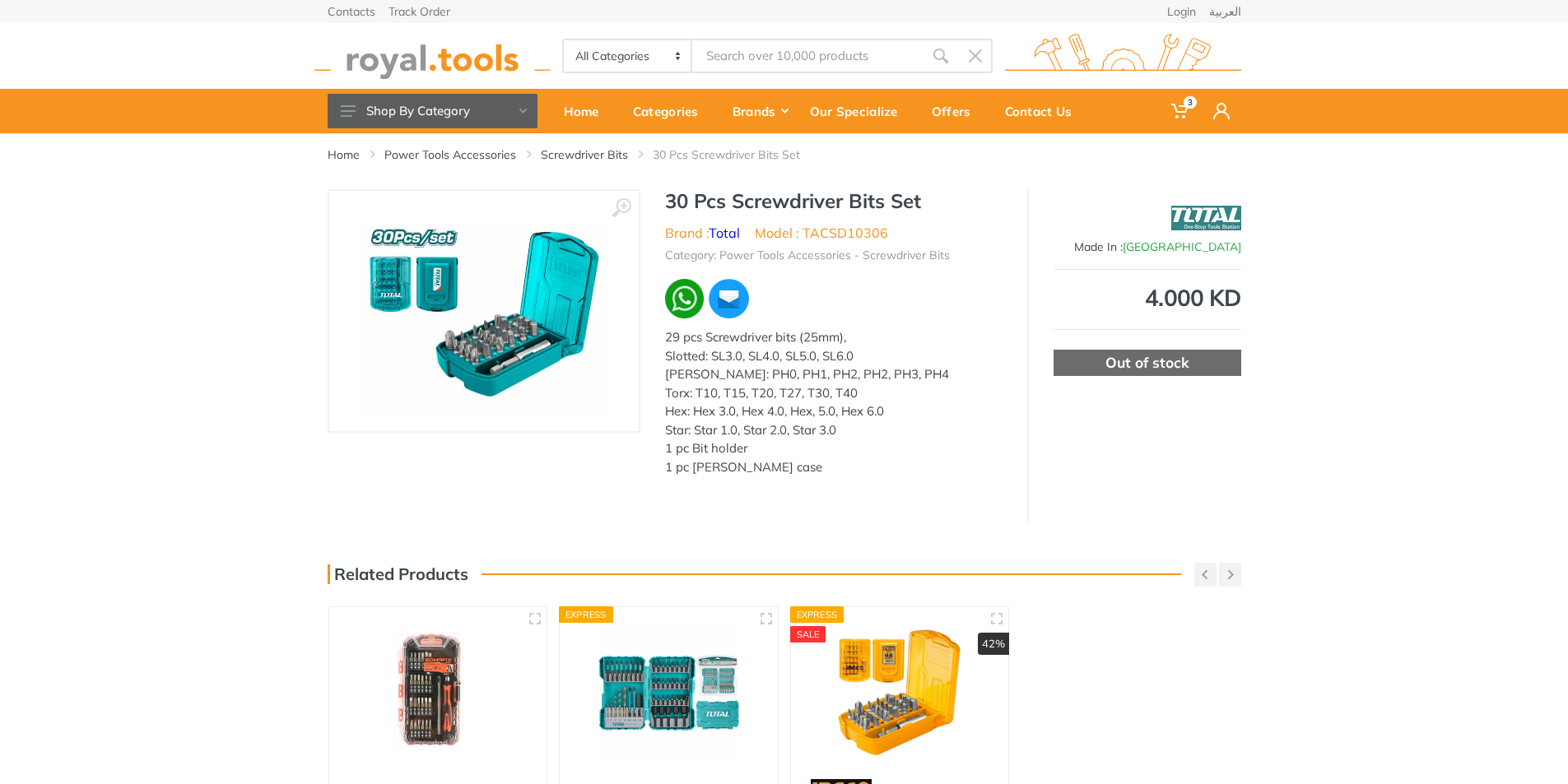
click at [425, 333] on img at bounding box center [483, 311] width 242 height 207
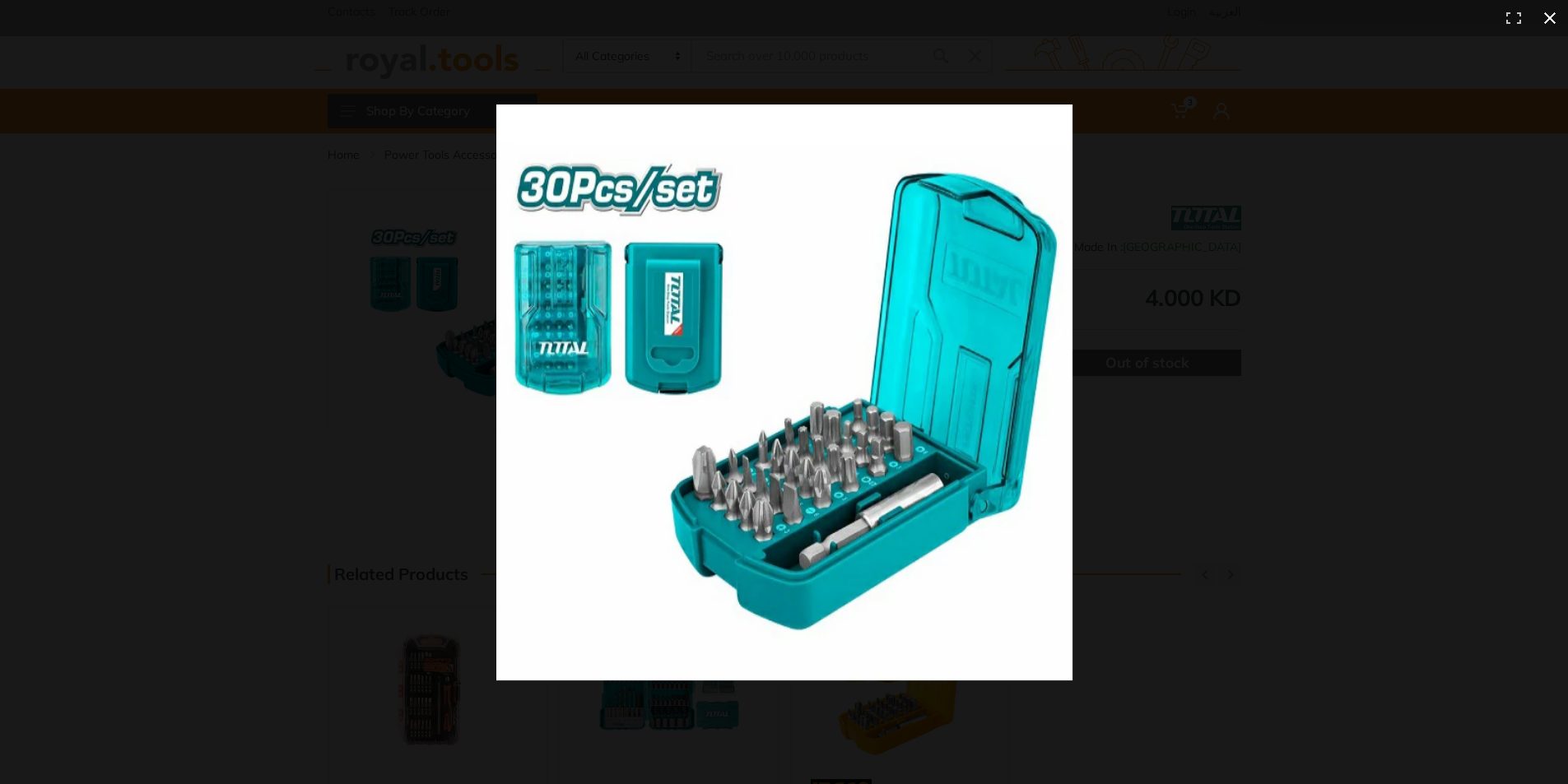
click at [1200, 487] on div at bounding box center [1131, 422] width 1269 height 634
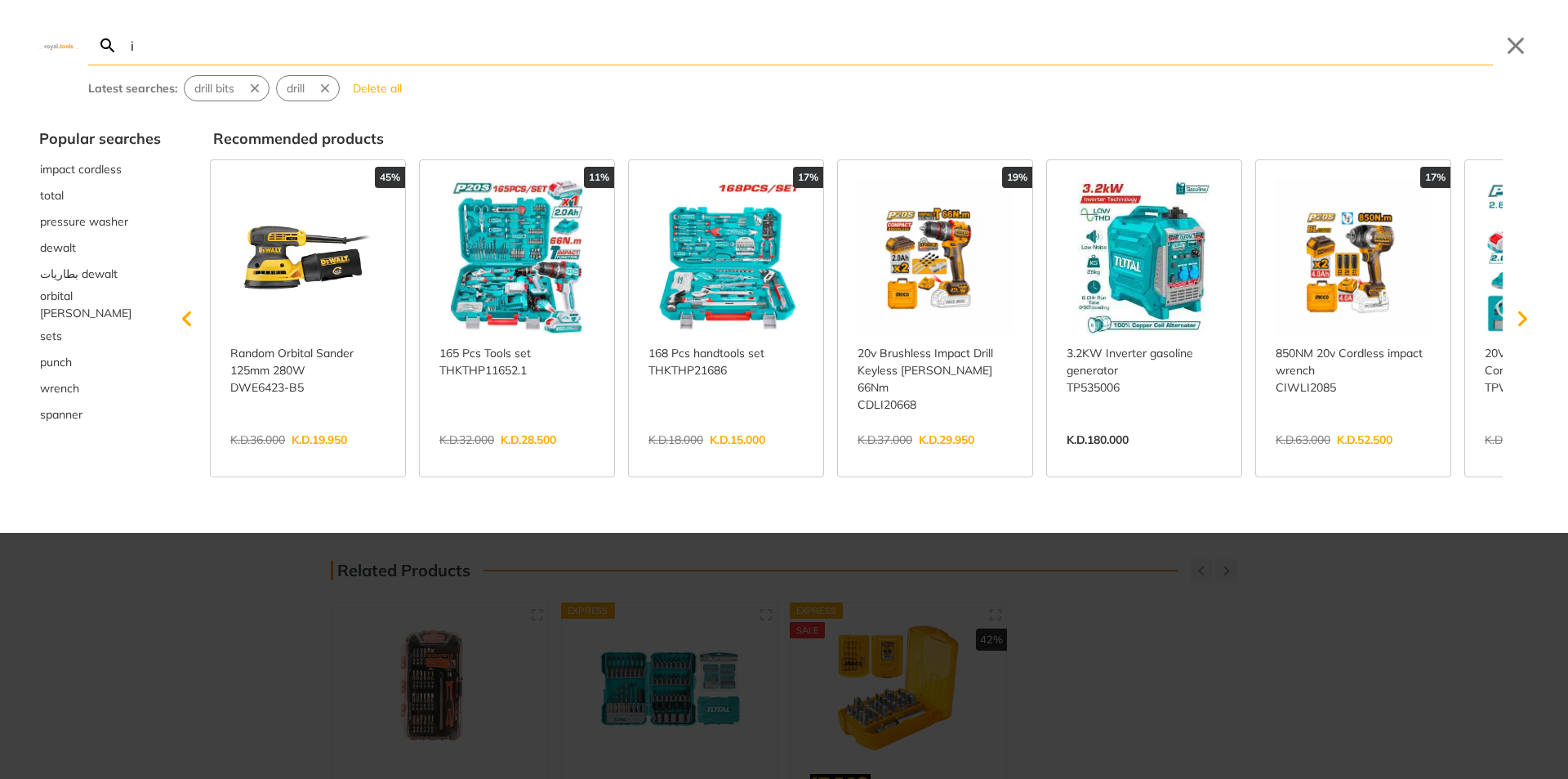
type input "i"
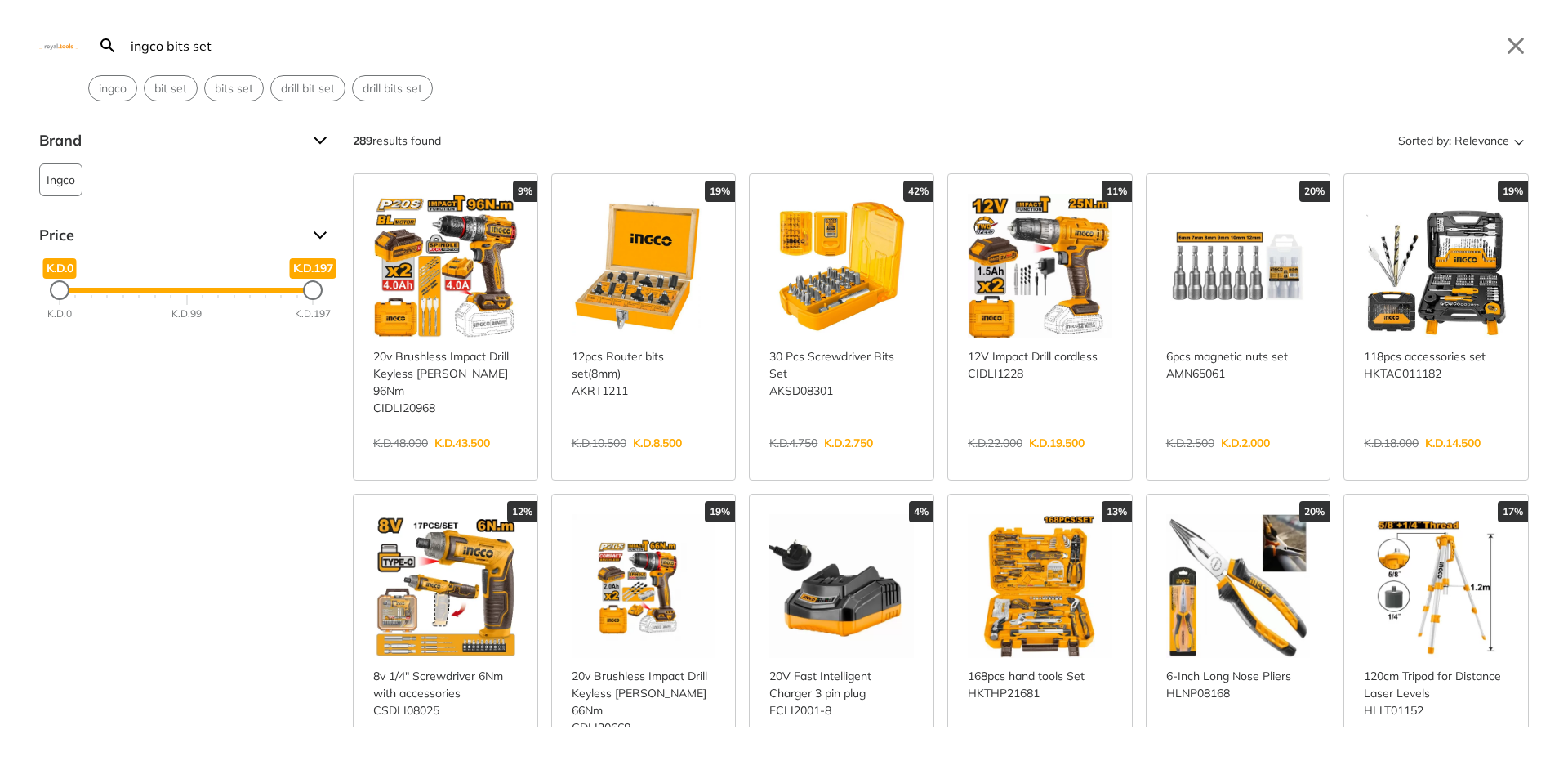
type input "ingco bits set"
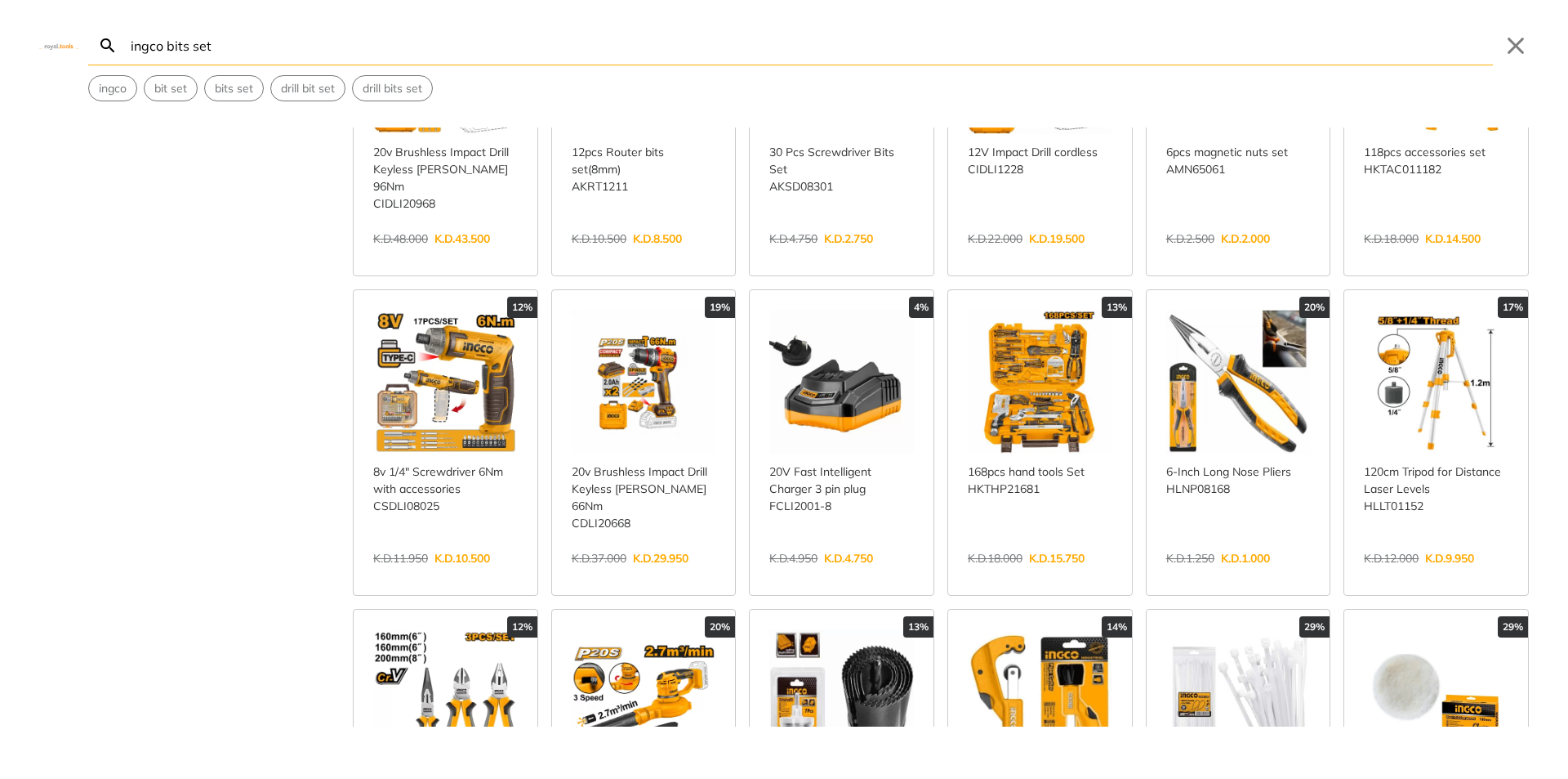
scroll to position [327, 0]
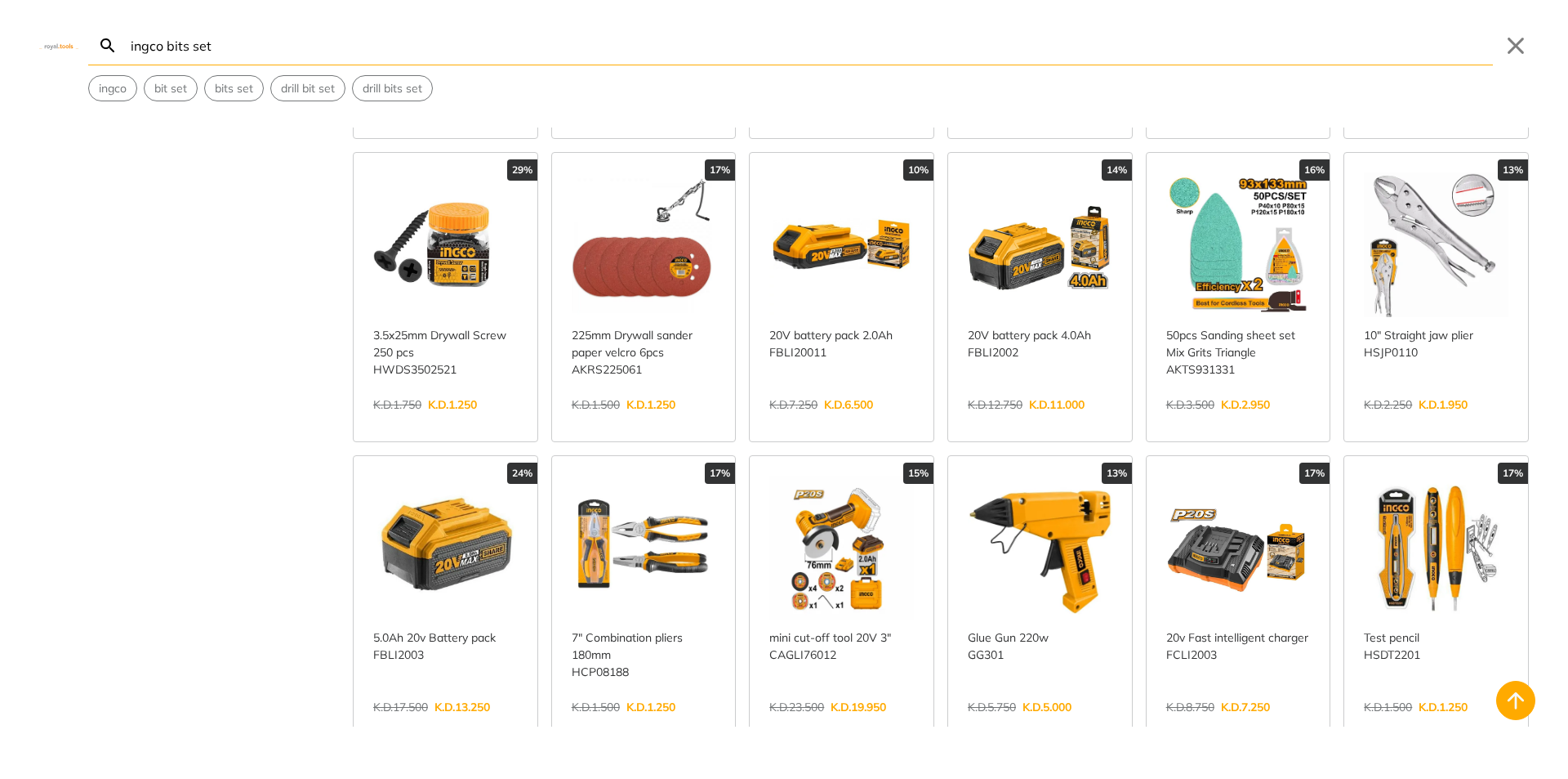
scroll to position [1062, 0]
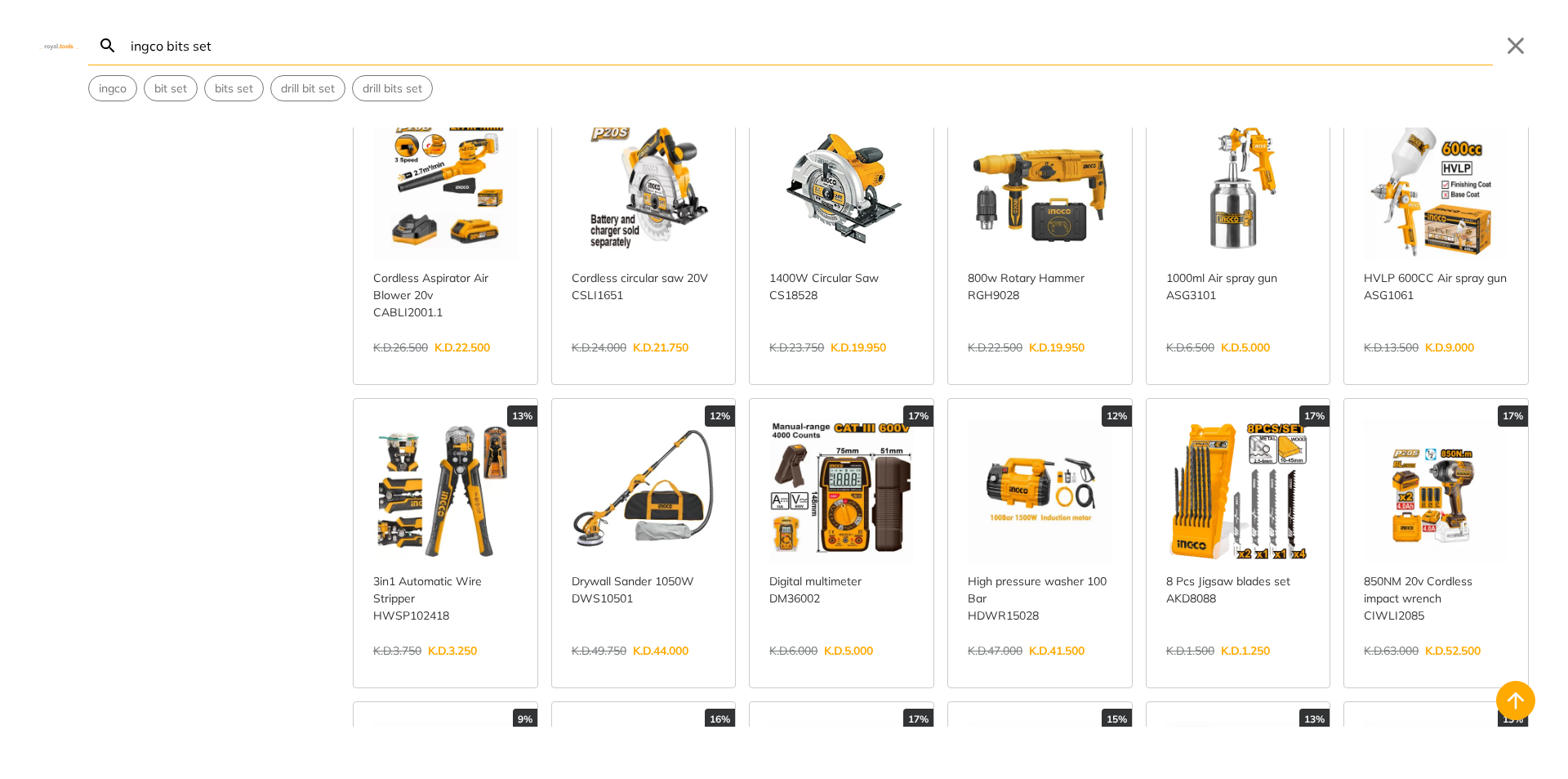
scroll to position [2288, 0]
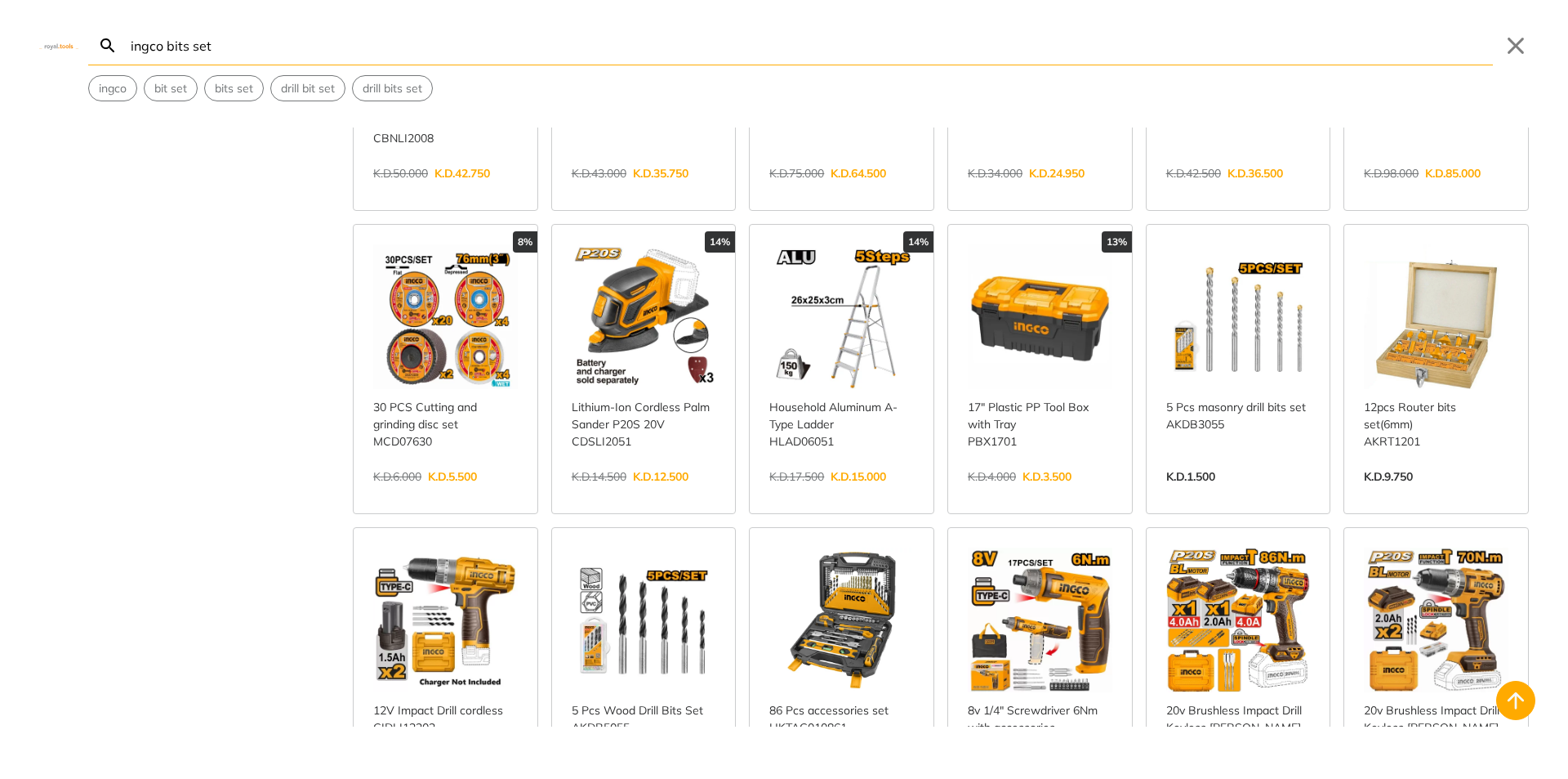
scroll to position [3351, 0]
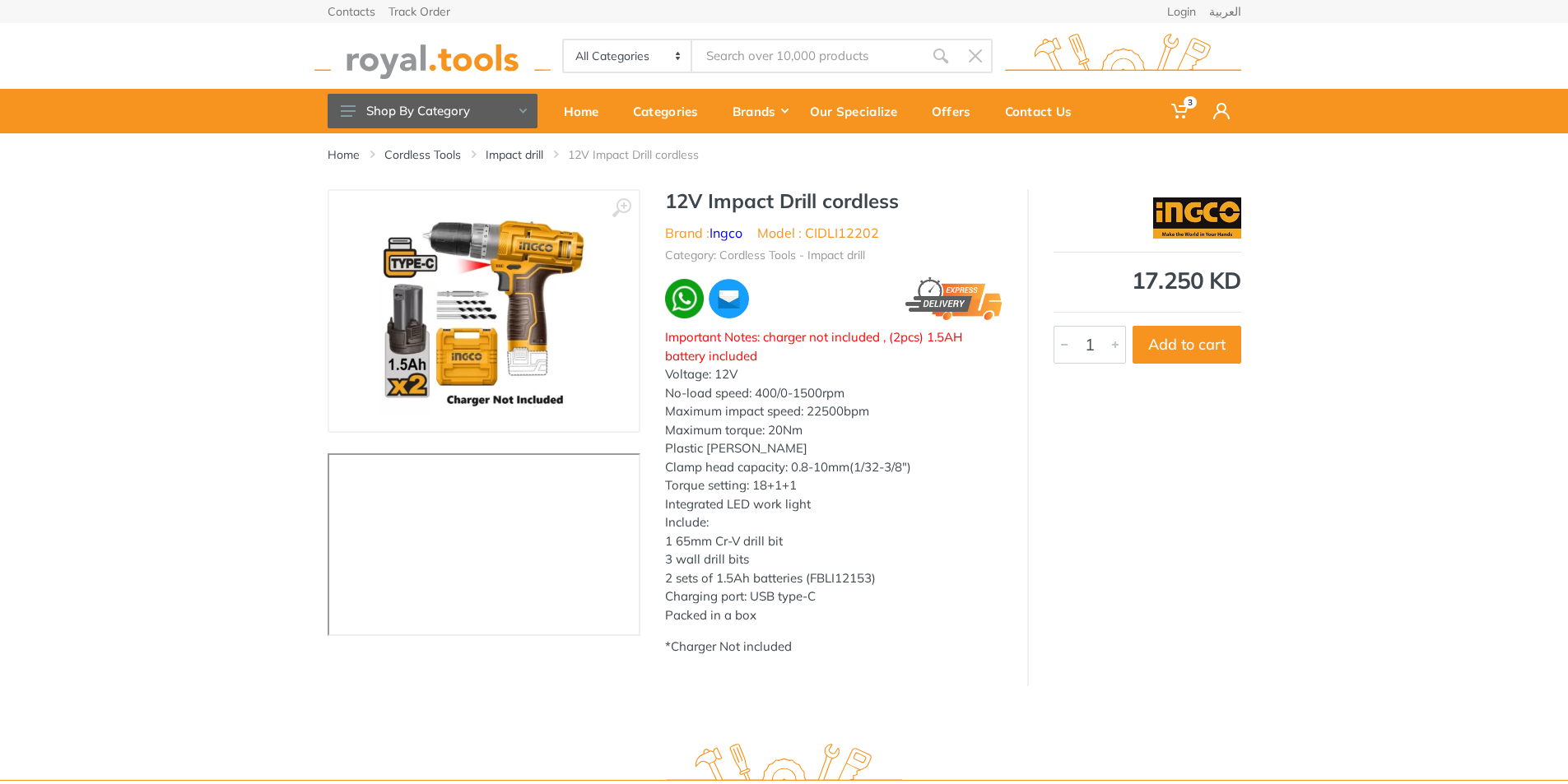
click at [801, 433] on p "Voltage: 12V No-load speed: 400/0-1500rpm Maximum impact speed: 22500bpm Maximu…" at bounding box center [834, 494] width 338 height 259
click at [748, 448] on p "Voltage: 12V No-load speed: 400/0-1500rpm Maximum impact speed: 22500bpm Maximu…" at bounding box center [834, 494] width 338 height 259
click at [813, 486] on p "Voltage: 12V No-load speed: 400/0-1500rpm Maximum impact speed: 22500bpm Maximu…" at bounding box center [834, 494] width 338 height 259
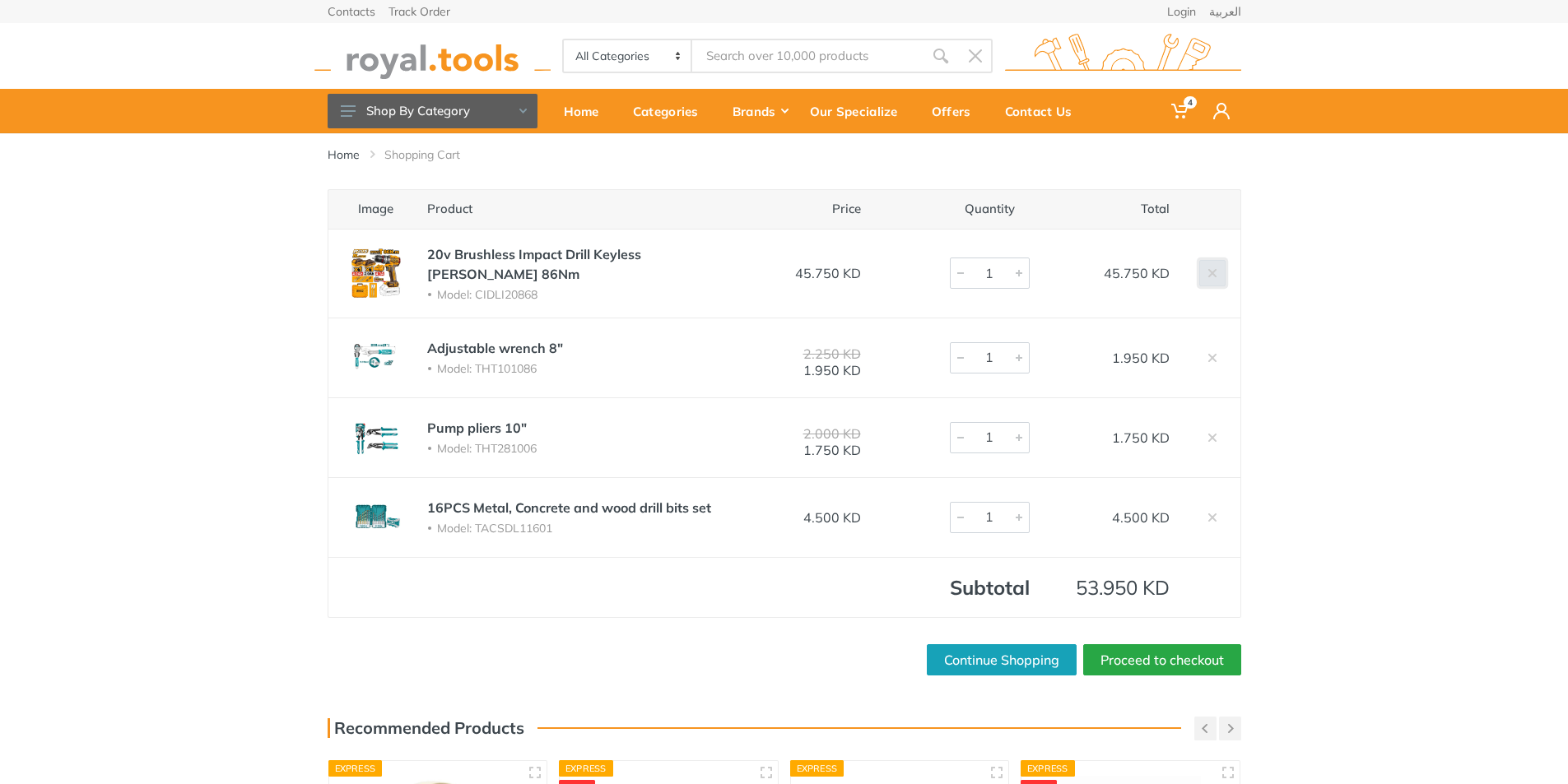
click at [1219, 276] on link at bounding box center [1212, 273] width 26 height 26
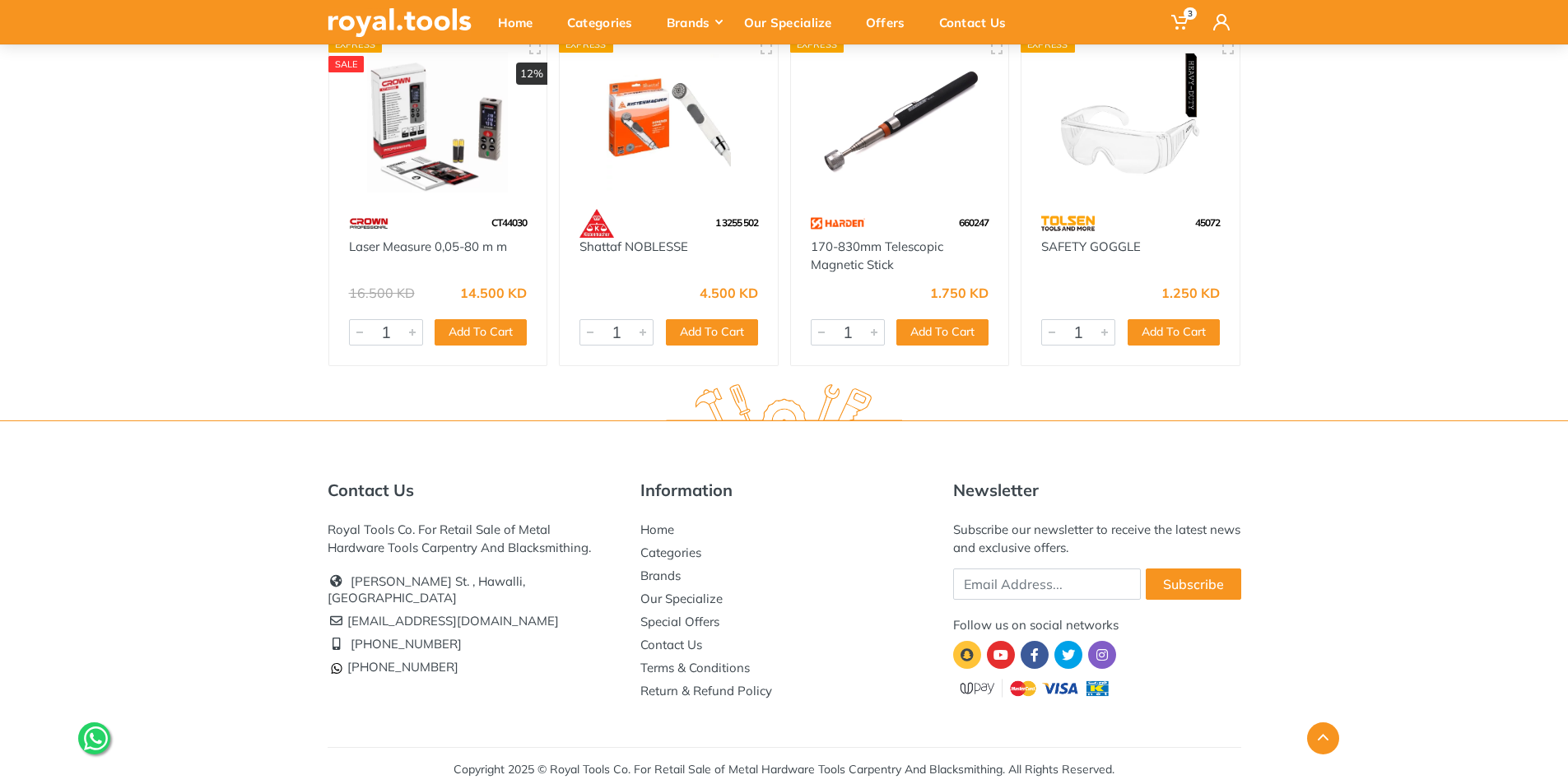
scroll to position [642, 0]
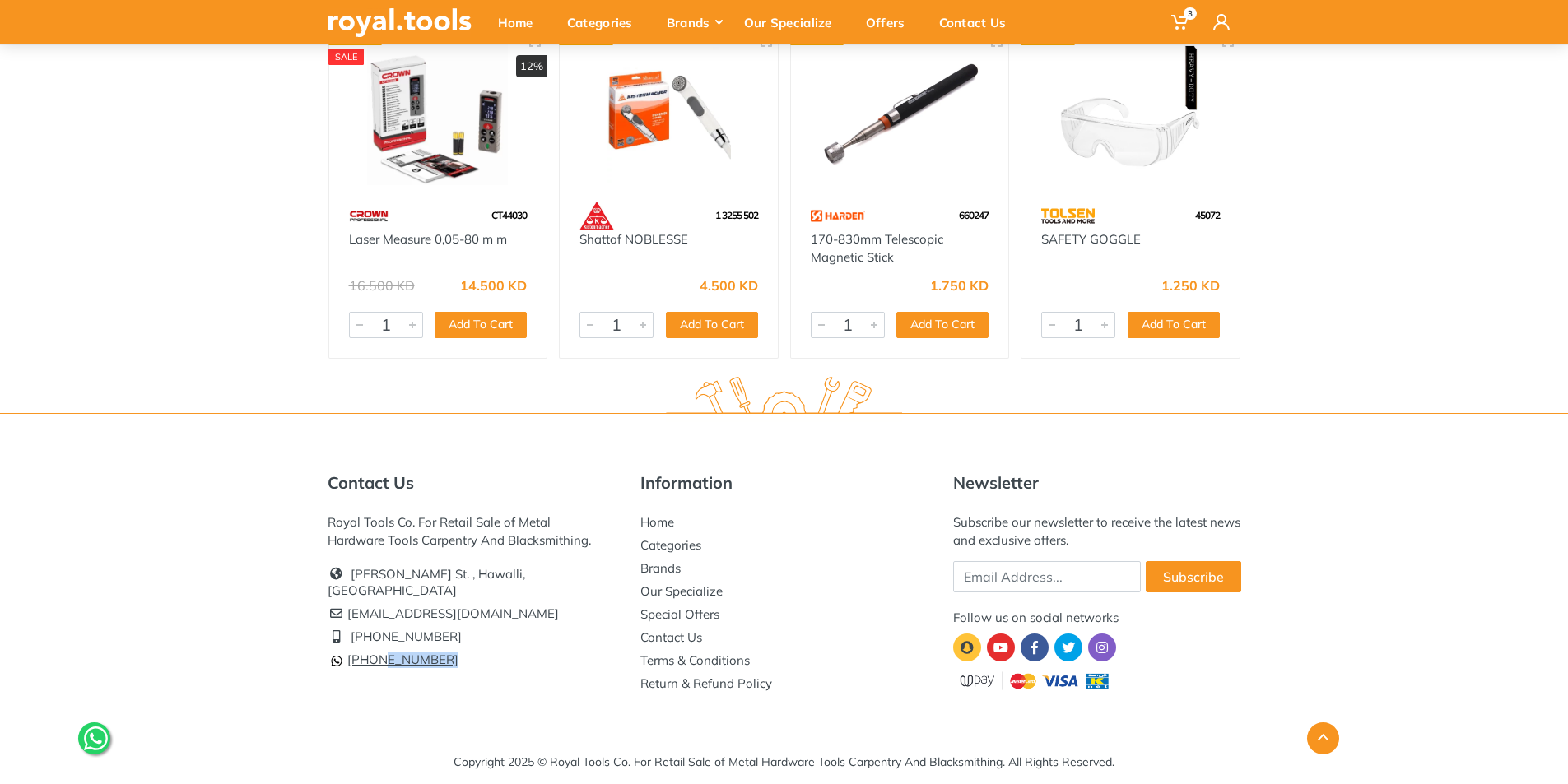
drag, startPoint x: 449, startPoint y: 641, endPoint x: 381, endPoint y: 641, distance: 68.0
click at [381, 648] on li "[PHONE_NUMBER]" at bounding box center [471, 659] width 288 height 23
copy link "96777 125"
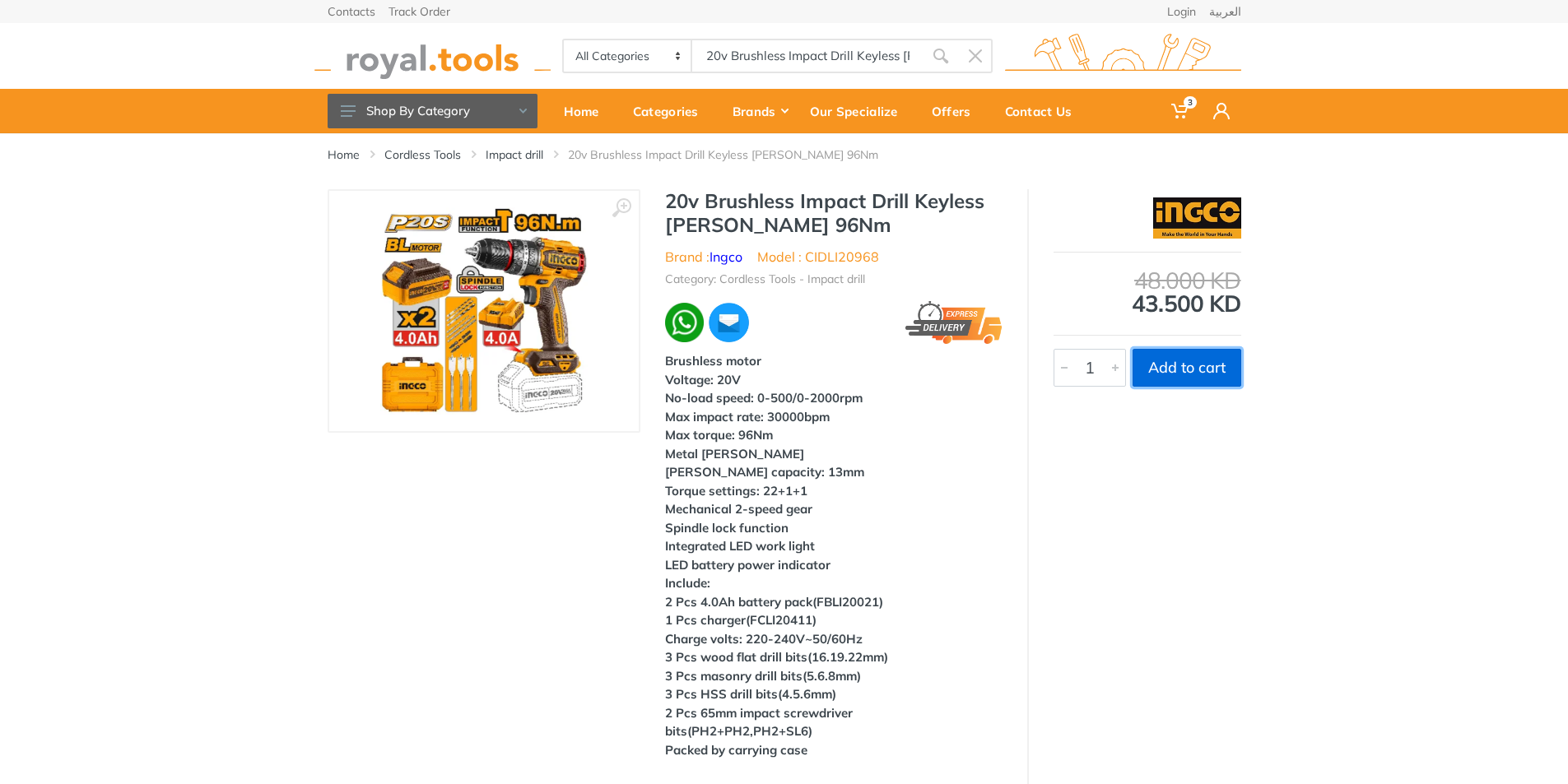
click at [1153, 362] on button "Add to cart" at bounding box center [1187, 367] width 109 height 37
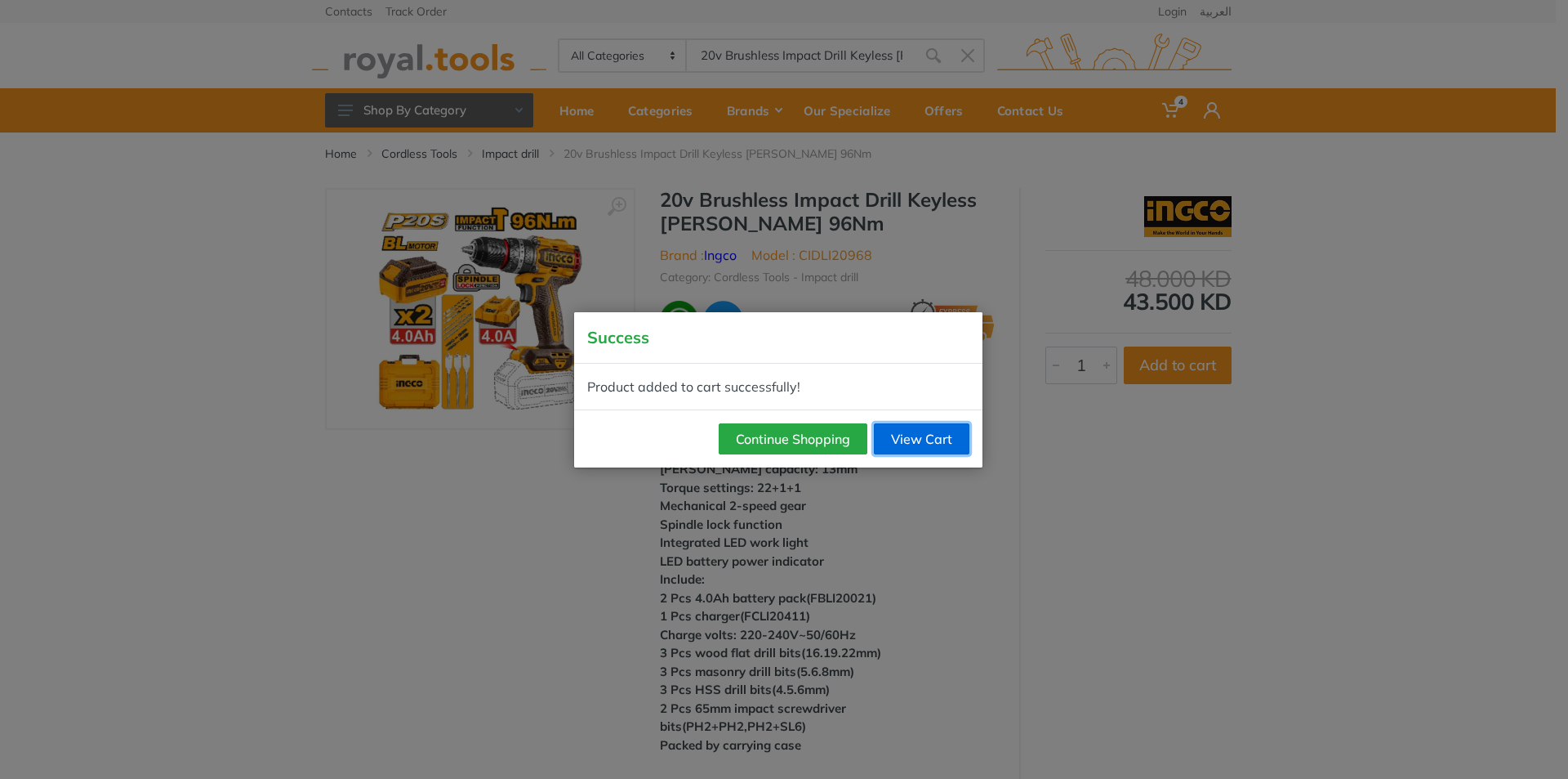
click at [932, 435] on link "View Cart" at bounding box center [921, 439] width 95 height 31
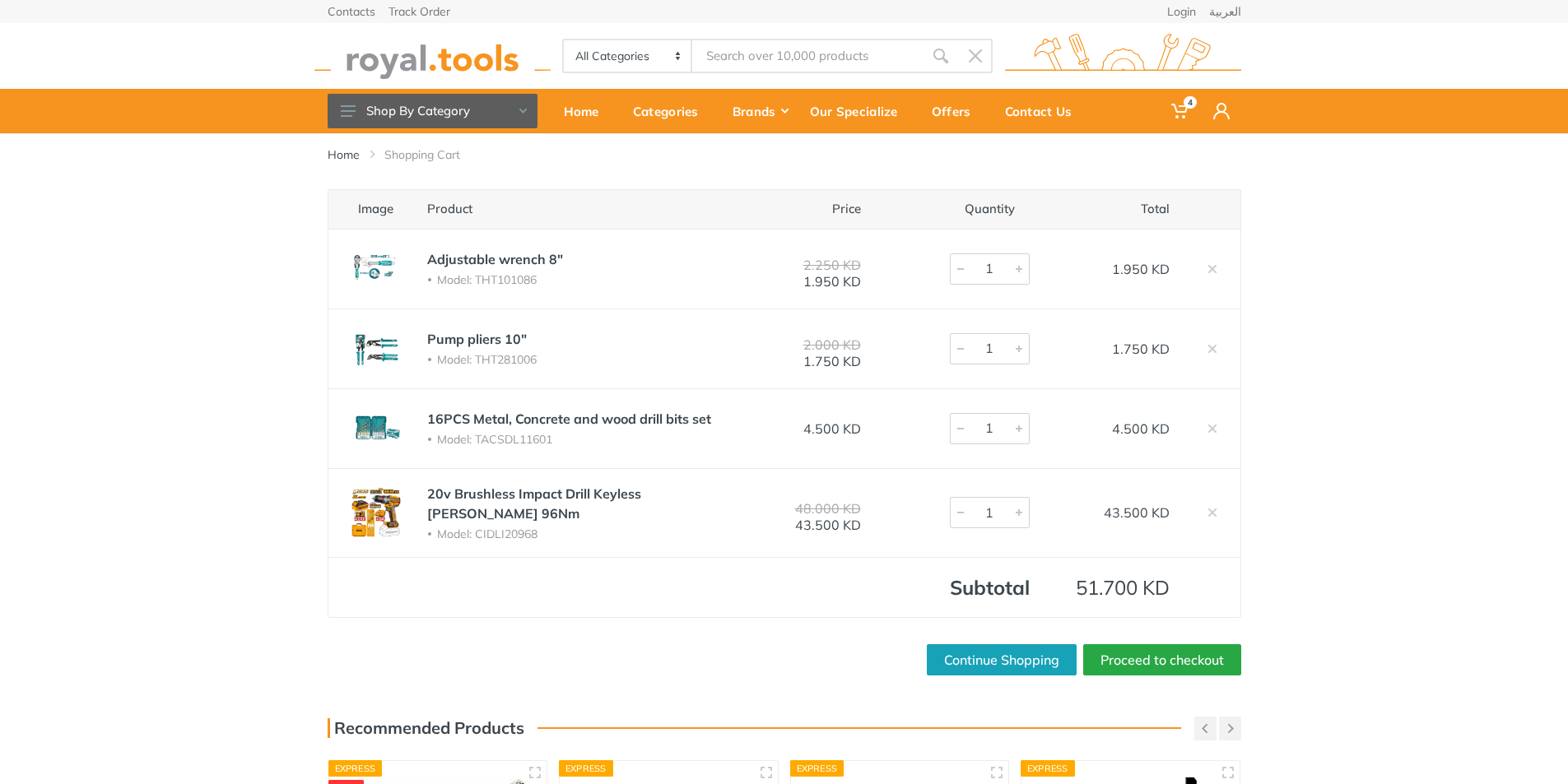
click at [1426, 473] on div "Image Product Price Quantity Total Adjustable wrench 8" Model: THT101086 2.250 …" at bounding box center [784, 432] width 1568 height 486
click at [1182, 656] on link "Proceed to checkout" at bounding box center [1162, 659] width 158 height 31
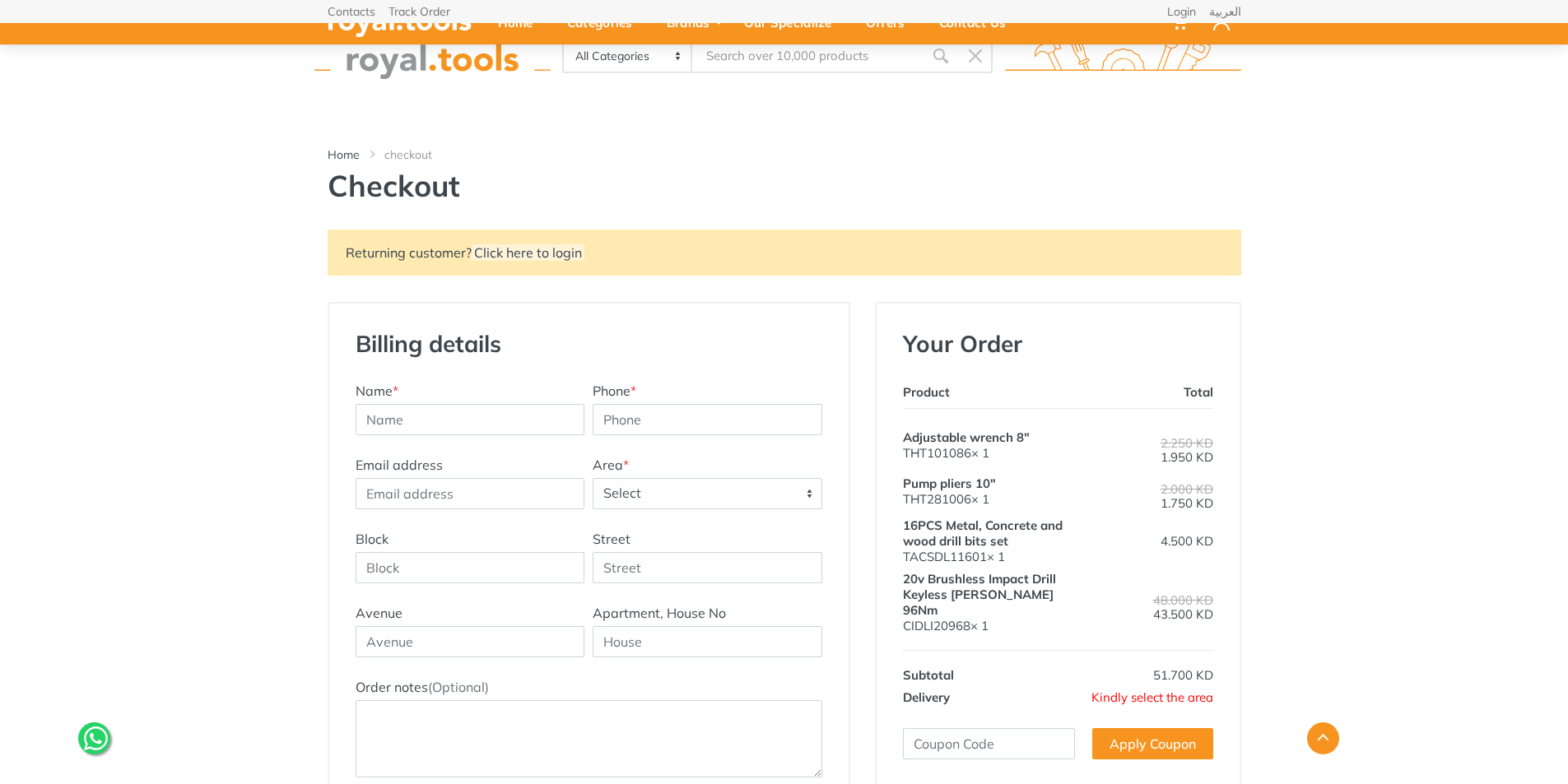
drag, startPoint x: 1579, startPoint y: 206, endPoint x: 1576, endPoint y: 493, distance: 287.0
click at [1567, 491] on html "4" at bounding box center [784, 392] width 1568 height 784
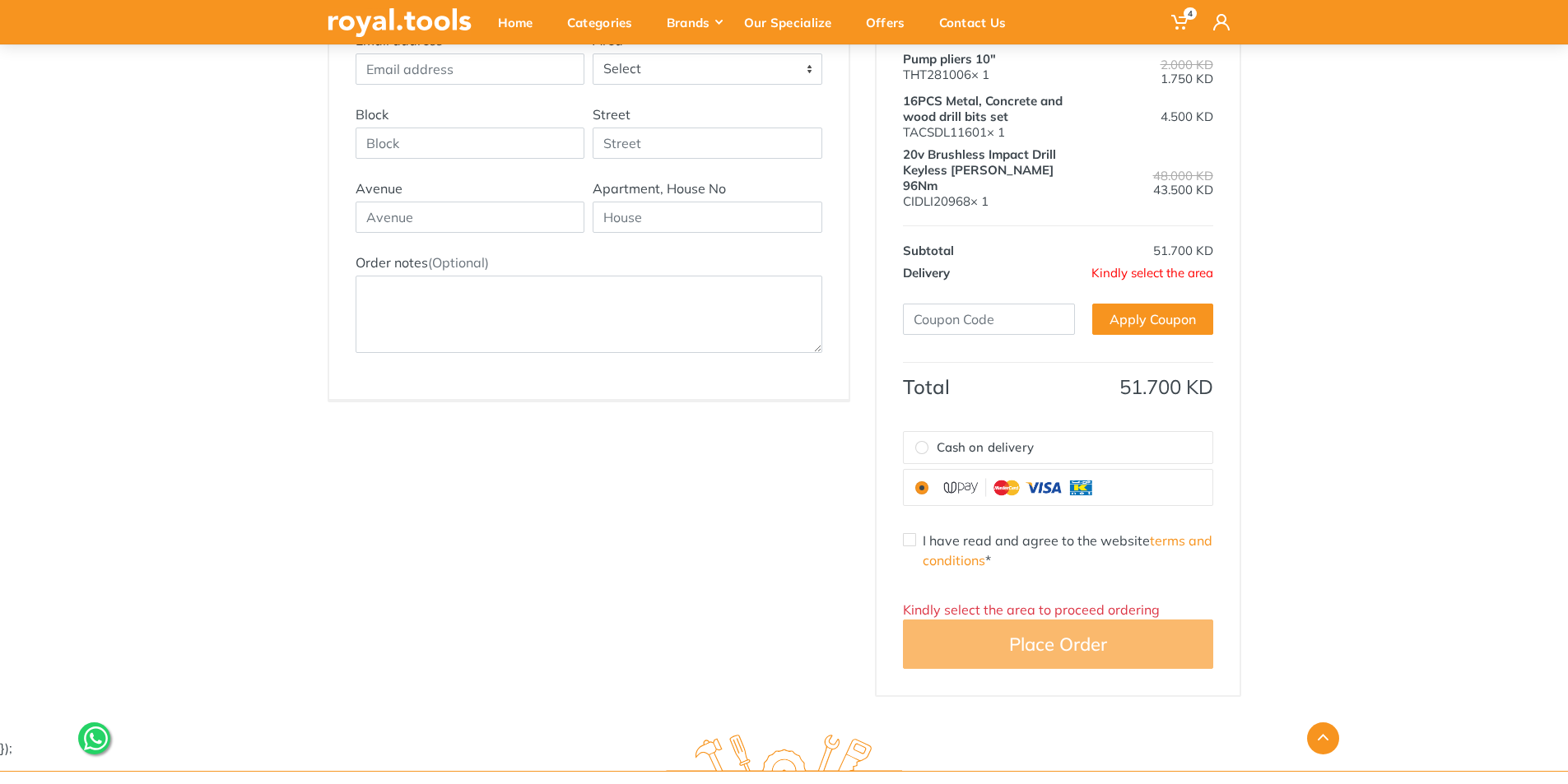
scroll to position [413, 0]
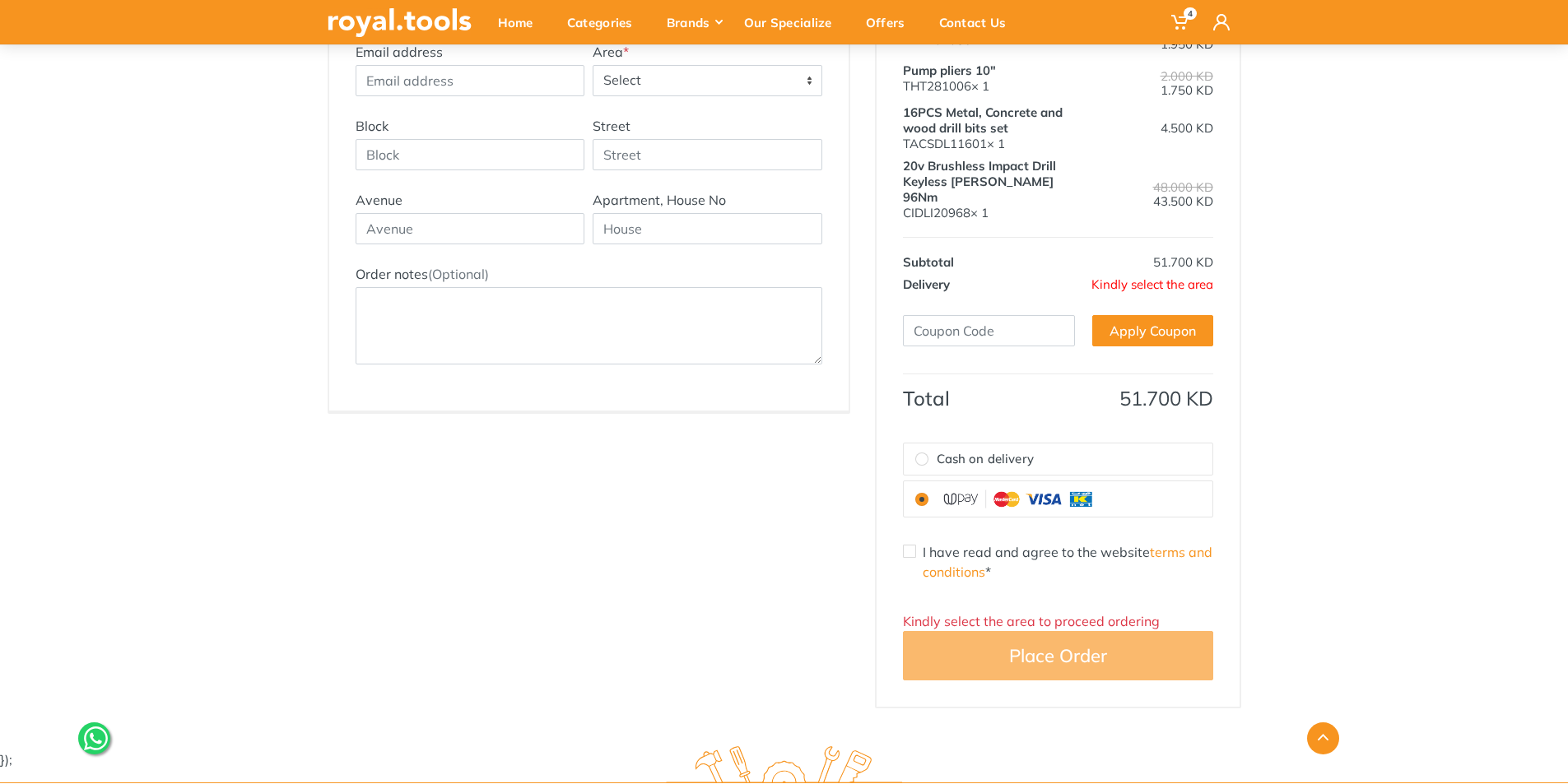
click at [1183, 276] on span "Kindly select the area" at bounding box center [1152, 284] width 122 height 15
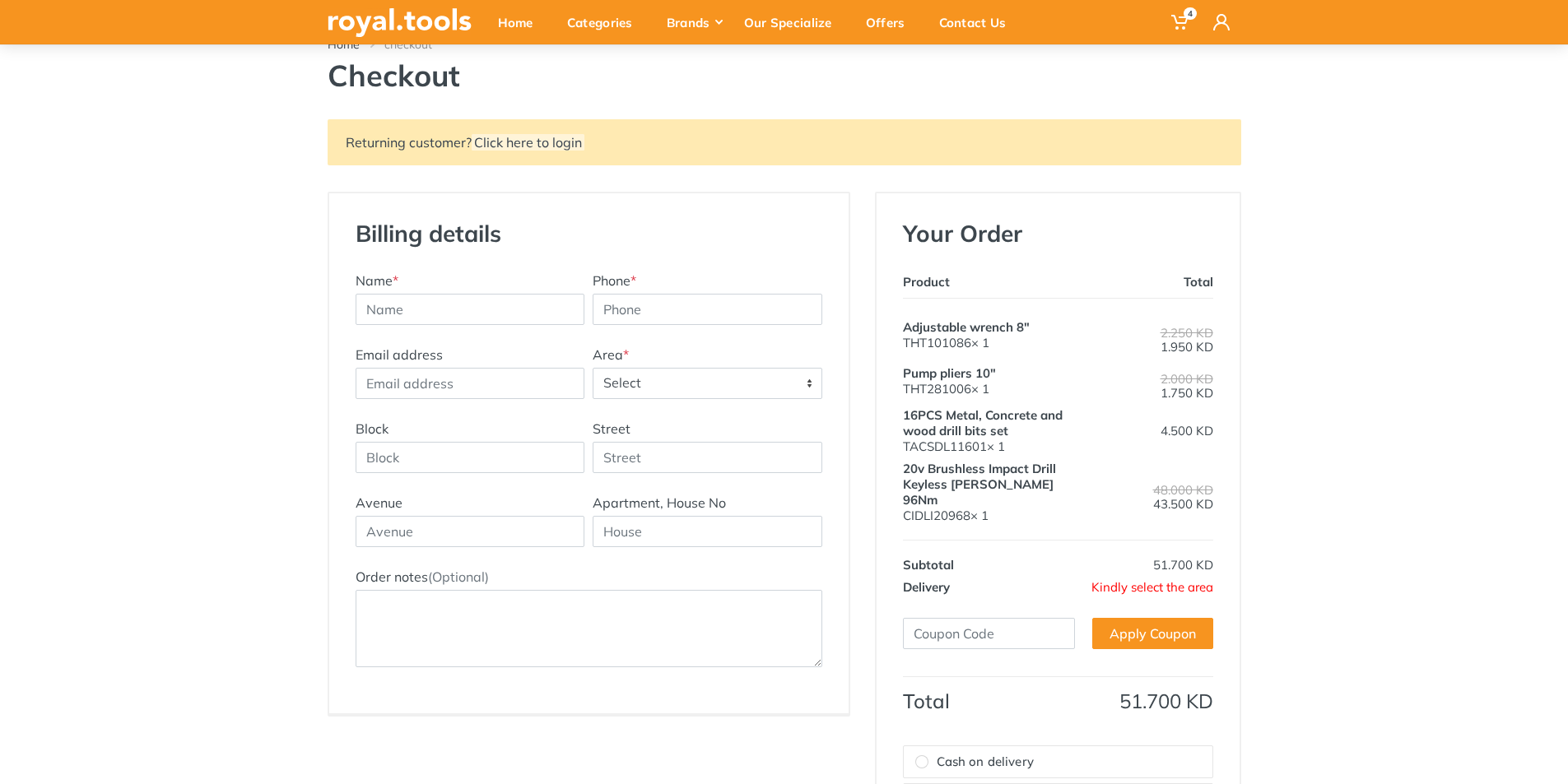
scroll to position [84, 0]
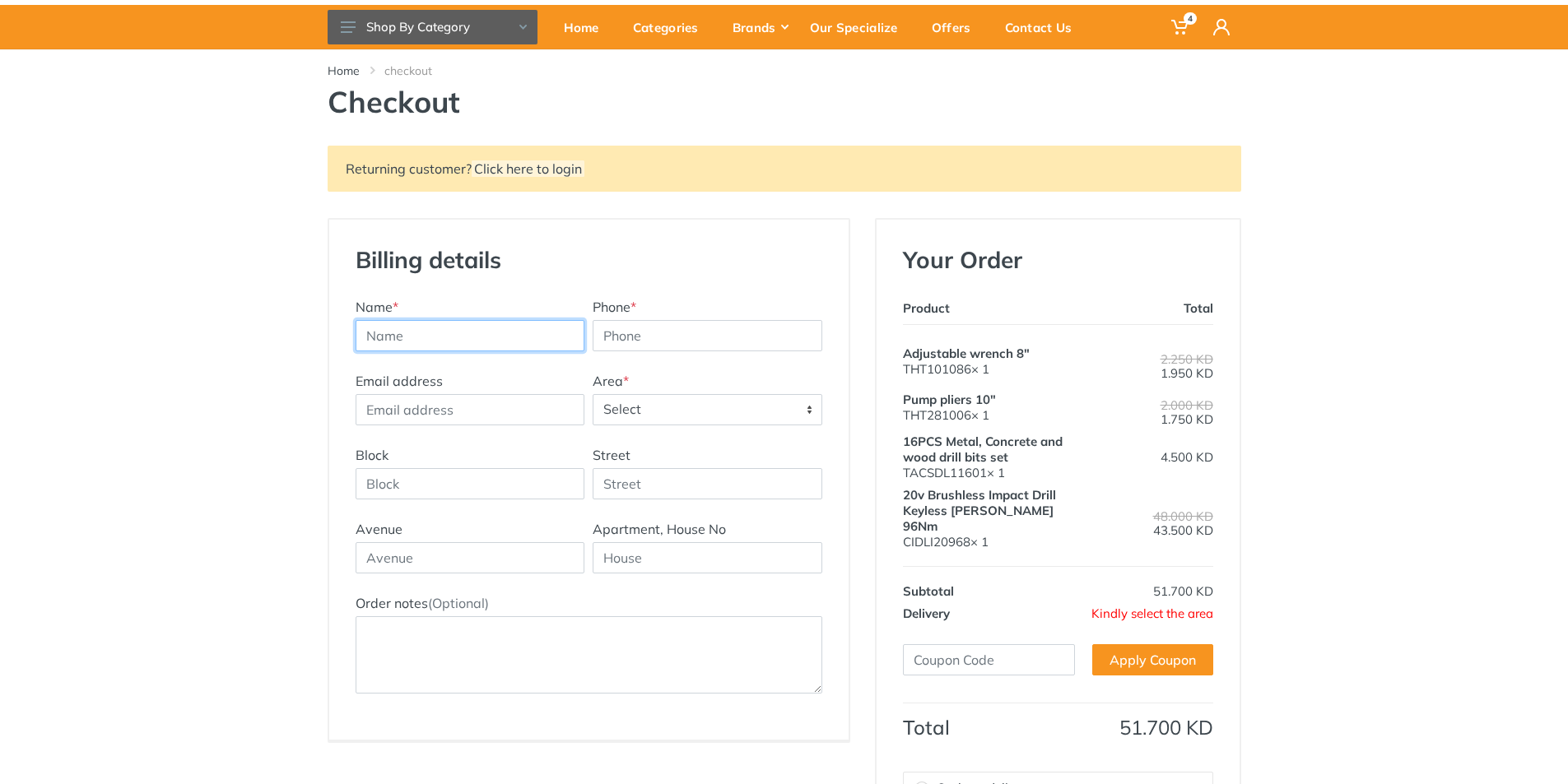
click at [482, 330] on input "text" at bounding box center [470, 335] width 230 height 31
type input "Eng. [PERSON_NAME]"
type input "60064919"
type input "[EMAIL_ADDRESS][DOMAIN_NAME]"
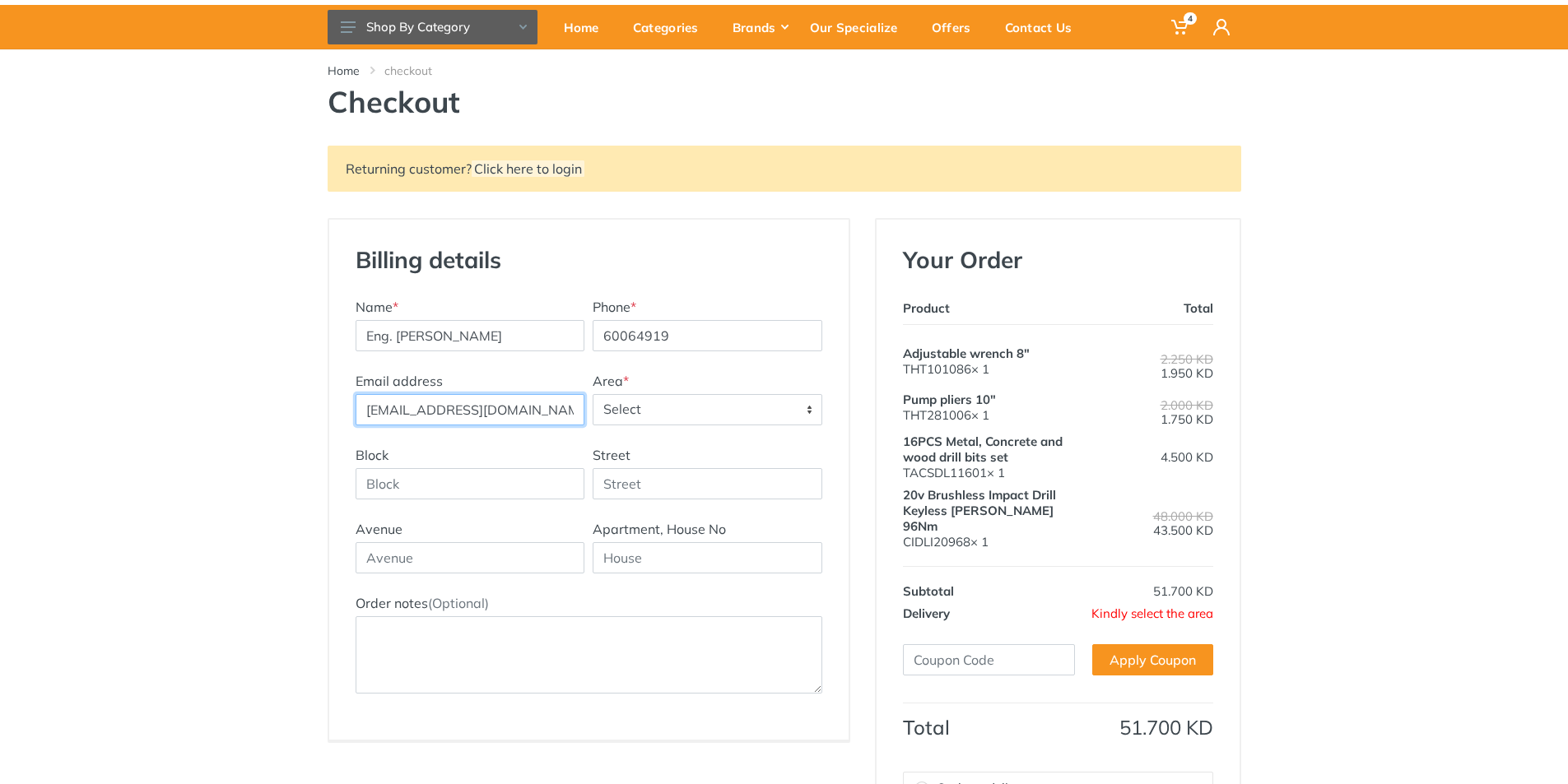
type input "Kuwait Mazaya tower 1"
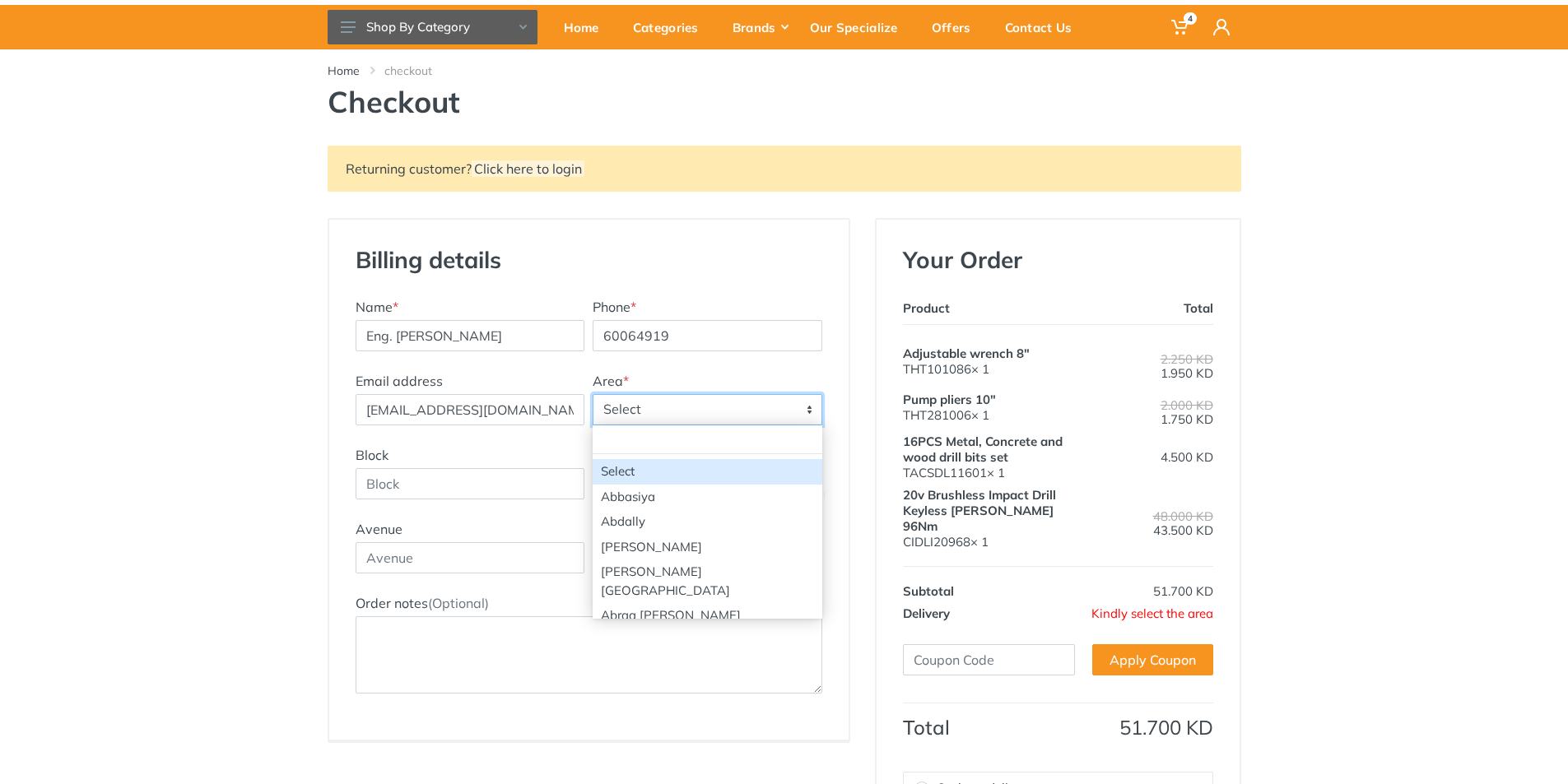
click at [650, 406] on span "Select" at bounding box center [707, 409] width 228 height 30
type input "re"
select select "24"
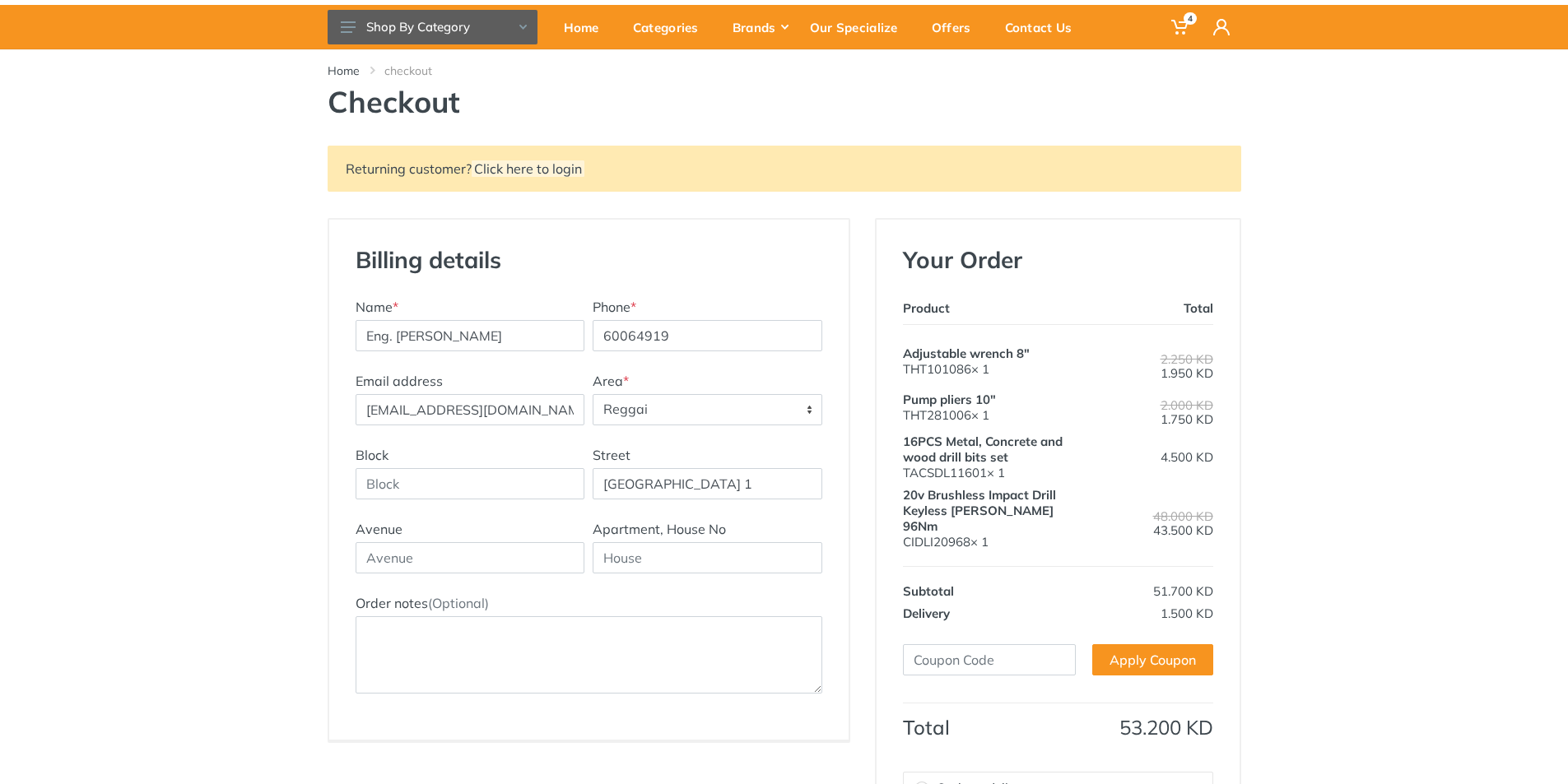
click at [765, 239] on div "Billing details New Address Name * Eng. Muteeb Najam Phone * 60064919 Email add…" at bounding box center [589, 479] width 519 height 520
click at [1222, 526] on div "Your Order Product Total Adjustable wrench 8" THT101086× 1 2.250 KD Subtotal" at bounding box center [1058, 628] width 363 height 816
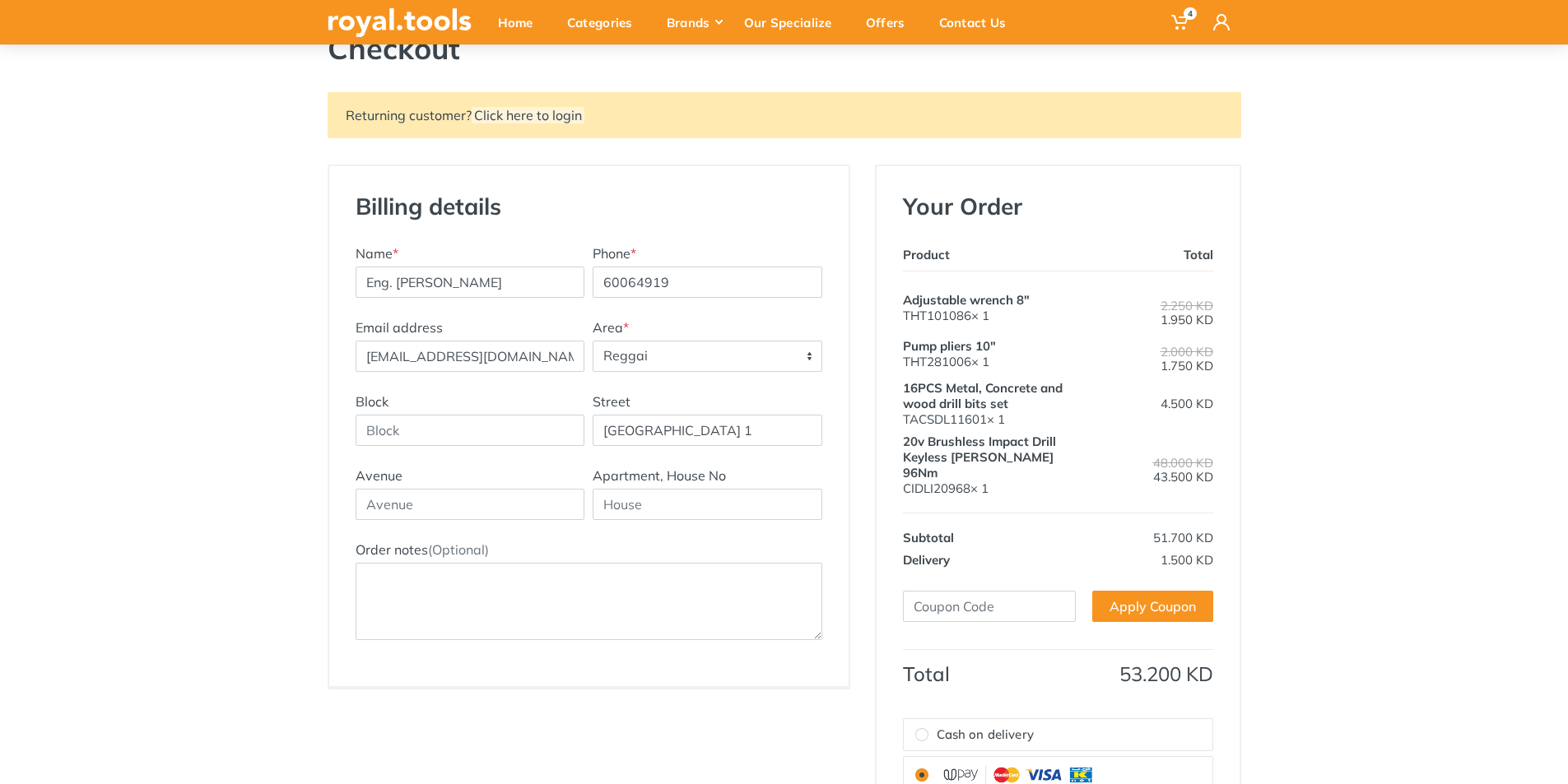
scroll to position [166, 0]
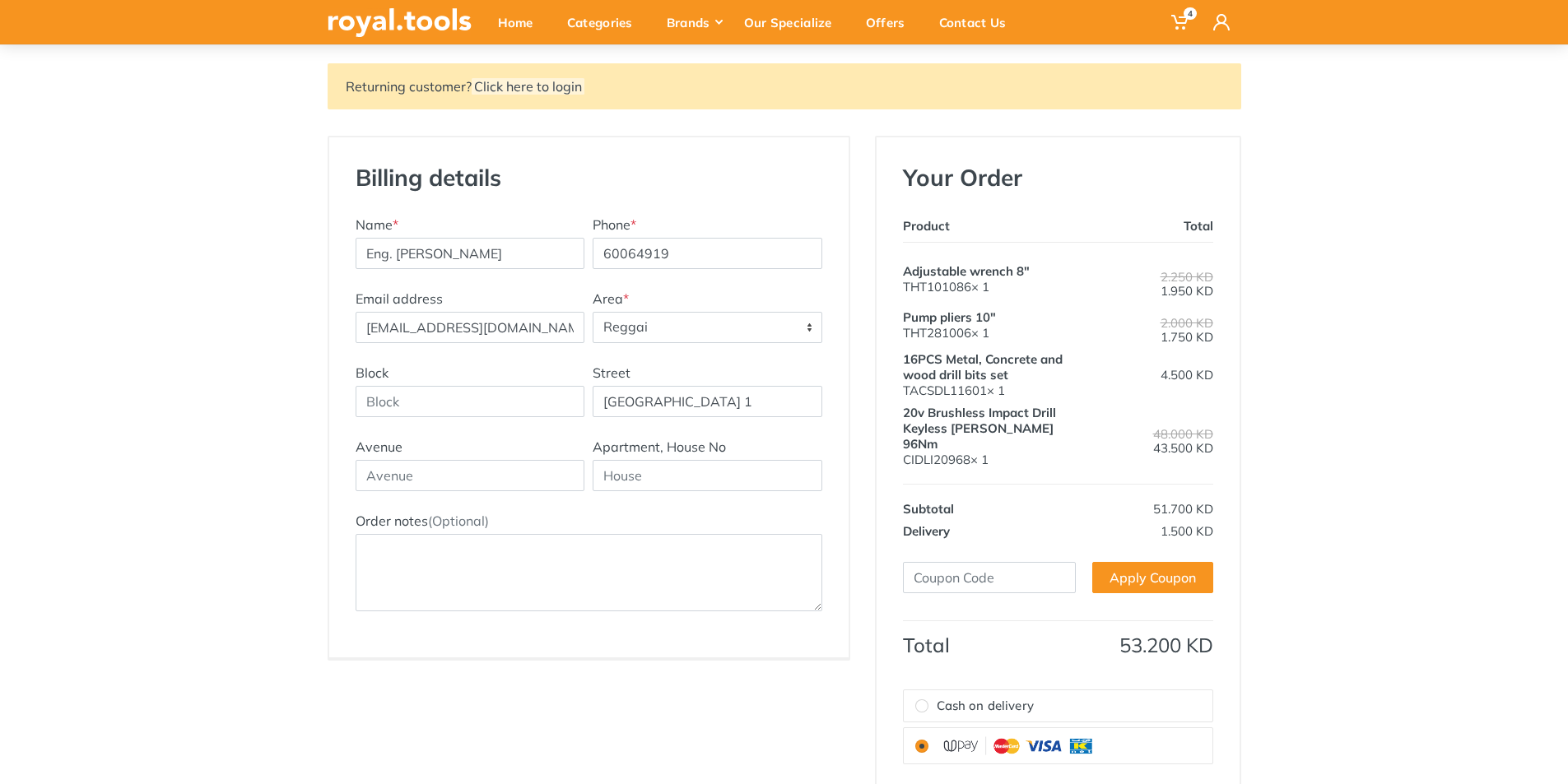
click at [1347, 288] on div "Returning customer? Click here to login Billing details New Address Name * Eng.…" at bounding box center [784, 508] width 1568 height 892
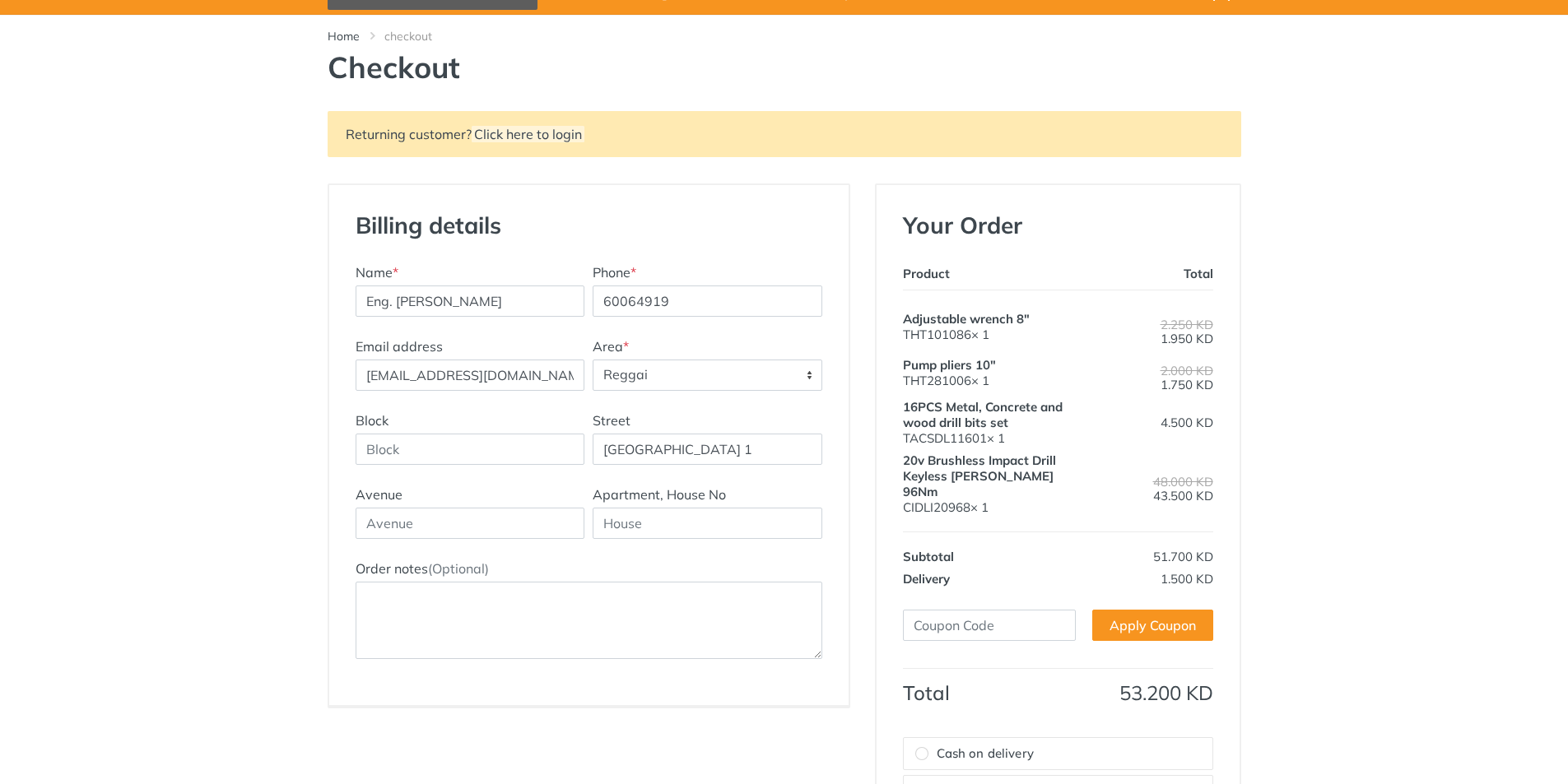
scroll to position [164, 0]
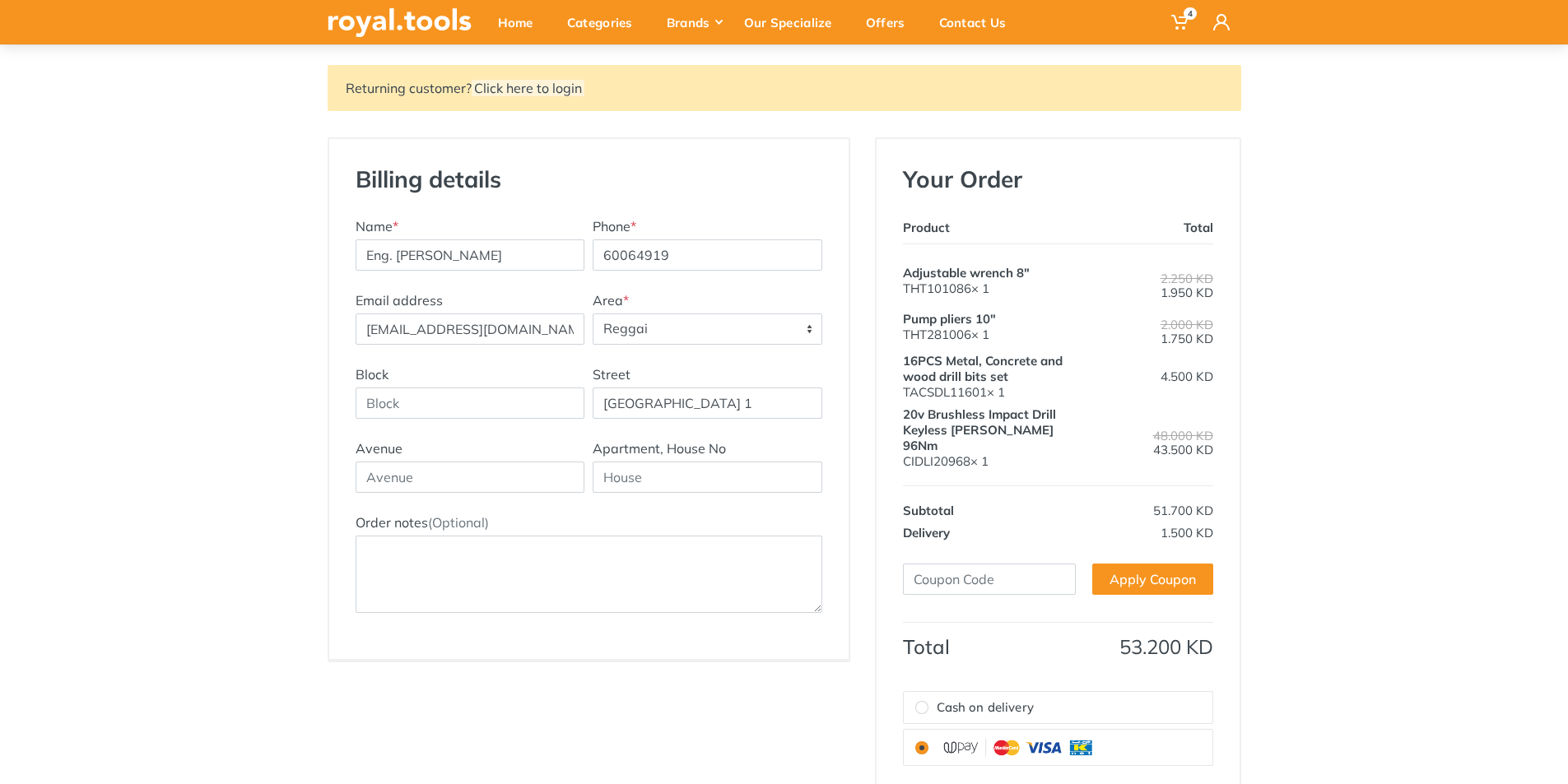
click at [1425, 392] on div "Returning customer? Click here to login Billing details New Address Name * Eng.…" at bounding box center [784, 510] width 1568 height 892
drag, startPoint x: 1425, startPoint y: 392, endPoint x: 1445, endPoint y: 504, distance: 113.8
click at [1445, 504] on div "Returning customer? Click here to login Billing details New Address Name * Eng.…" at bounding box center [784, 510] width 1568 height 892
drag, startPoint x: 1326, startPoint y: 293, endPoint x: 1358, endPoint y: 384, distance: 96.5
click at [1364, 441] on div "Returning customer? Click here to login Billing details New Address Name * Eng.…" at bounding box center [784, 510] width 1568 height 892
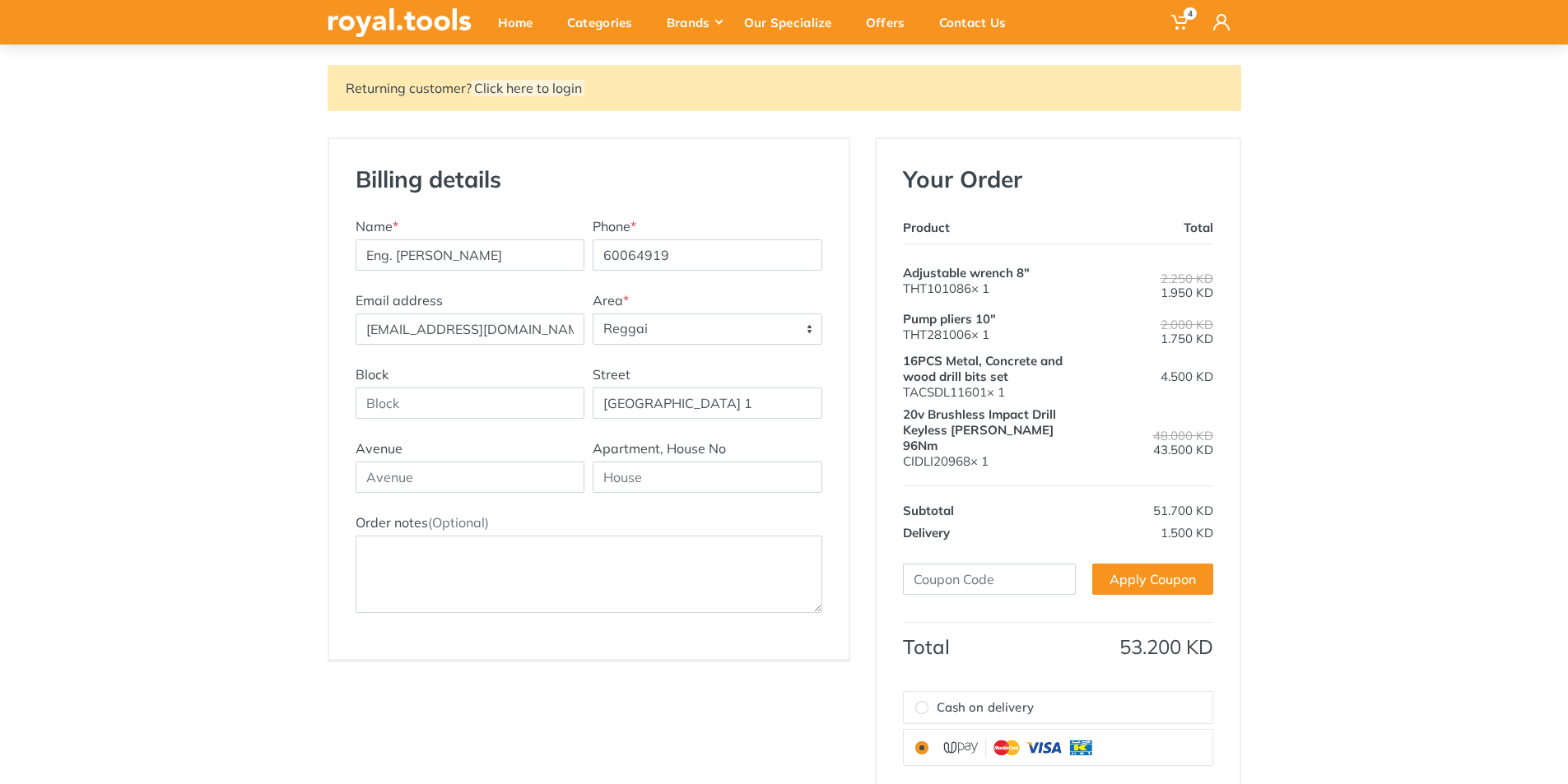
drag, startPoint x: 1343, startPoint y: 241, endPoint x: 1374, endPoint y: 361, distance: 123.9
click at [1374, 361] on div "Returning customer? Click here to login Billing details New Address Name * Eng.…" at bounding box center [784, 510] width 1568 height 892
drag, startPoint x: 1274, startPoint y: 250, endPoint x: 1267, endPoint y: 348, distance: 98.2
click at [1267, 348] on div "Returning customer? Click here to login Billing details New Address Name * Eng.…" at bounding box center [784, 510] width 1568 height 892
drag, startPoint x: 1251, startPoint y: 239, endPoint x: 1244, endPoint y: 305, distance: 66.4
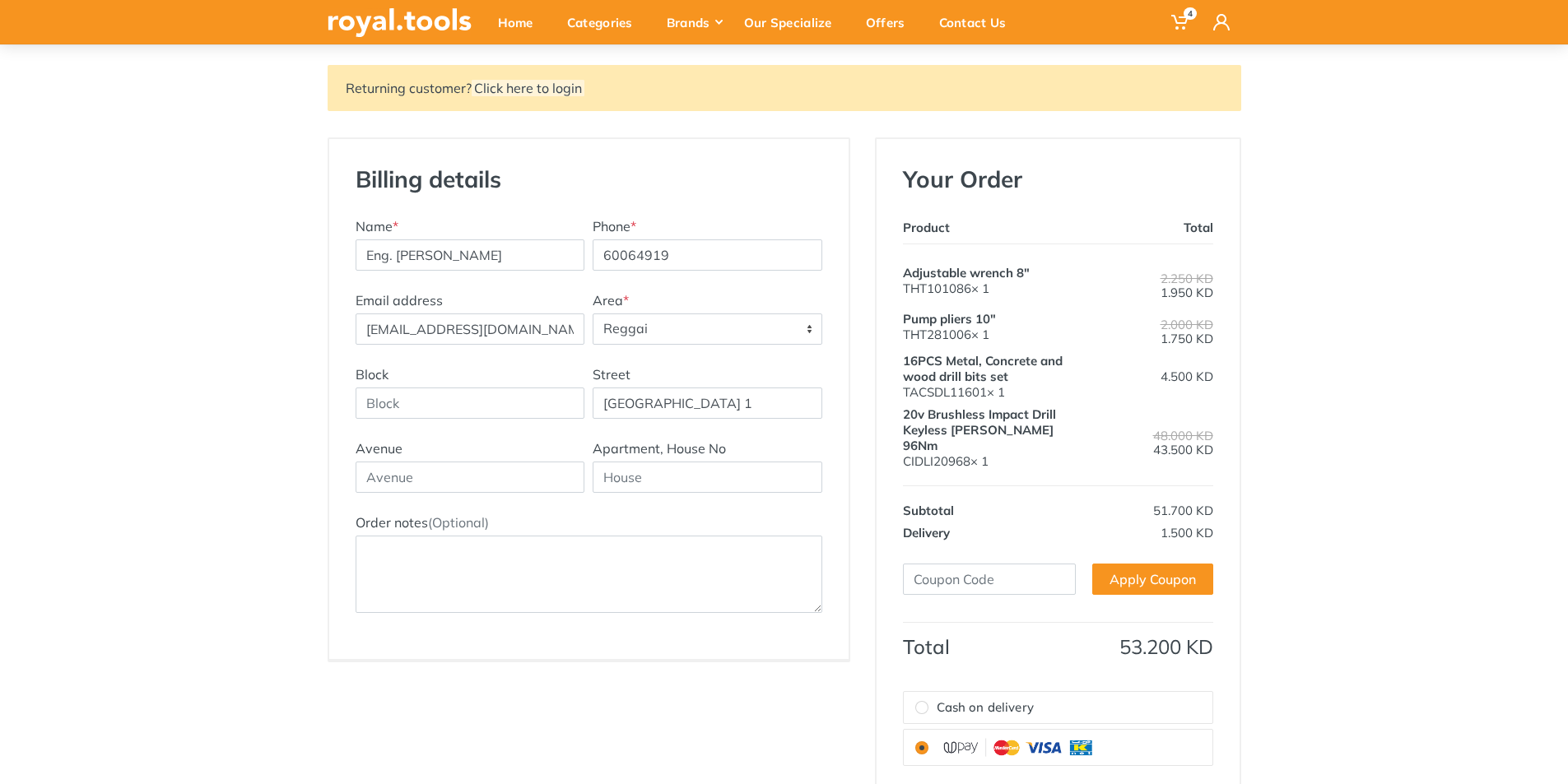
click at [1244, 305] on div "Your Order Product Total Adjustable wrench 8" THT101086× 1 2.250 KD" at bounding box center [1058, 547] width 391 height 819
click at [1362, 252] on div "Returning customer? Click here to login Billing details New Address Name * Eng.…" at bounding box center [784, 510] width 1568 height 892
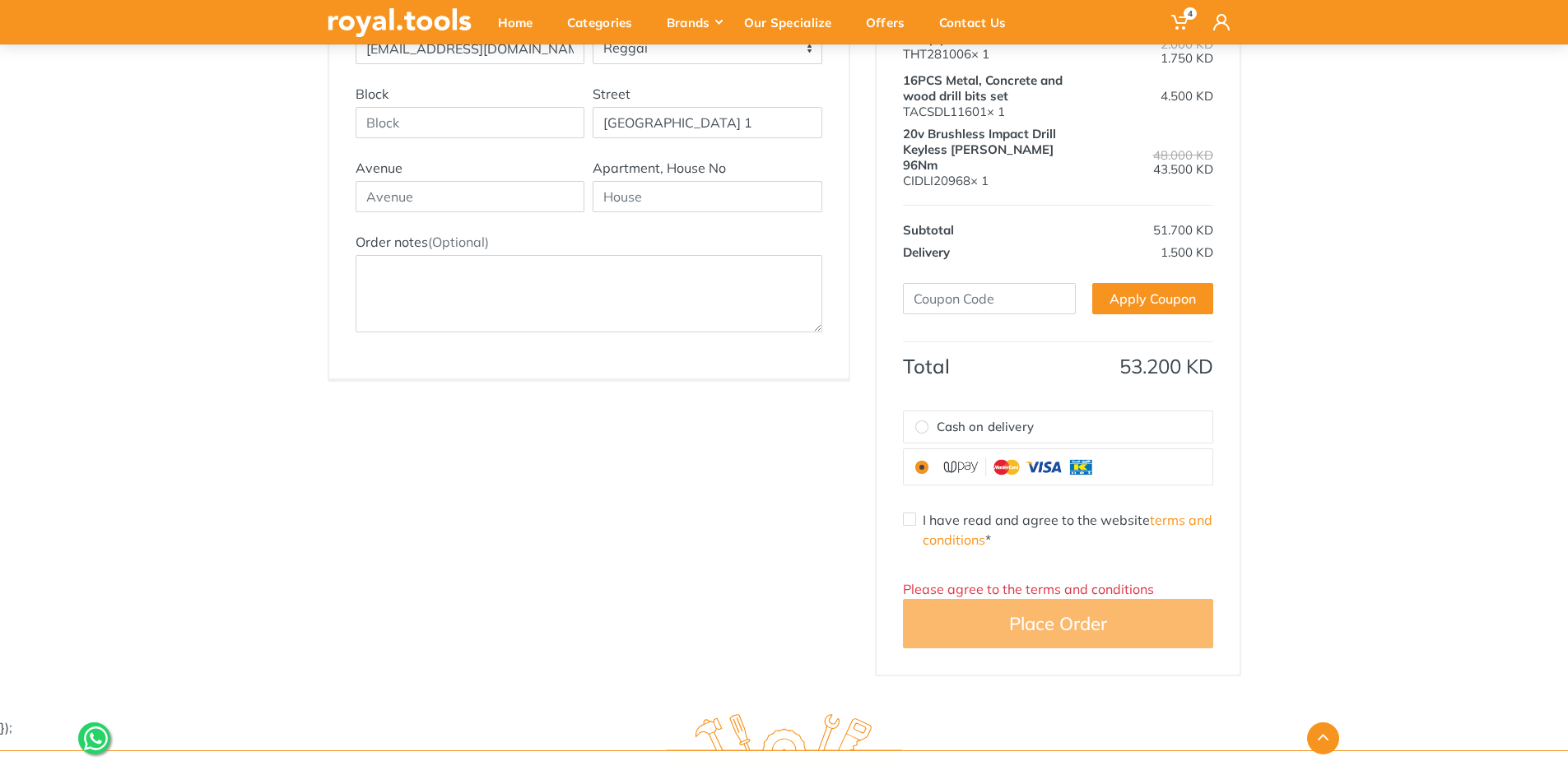
scroll to position [403, 0]
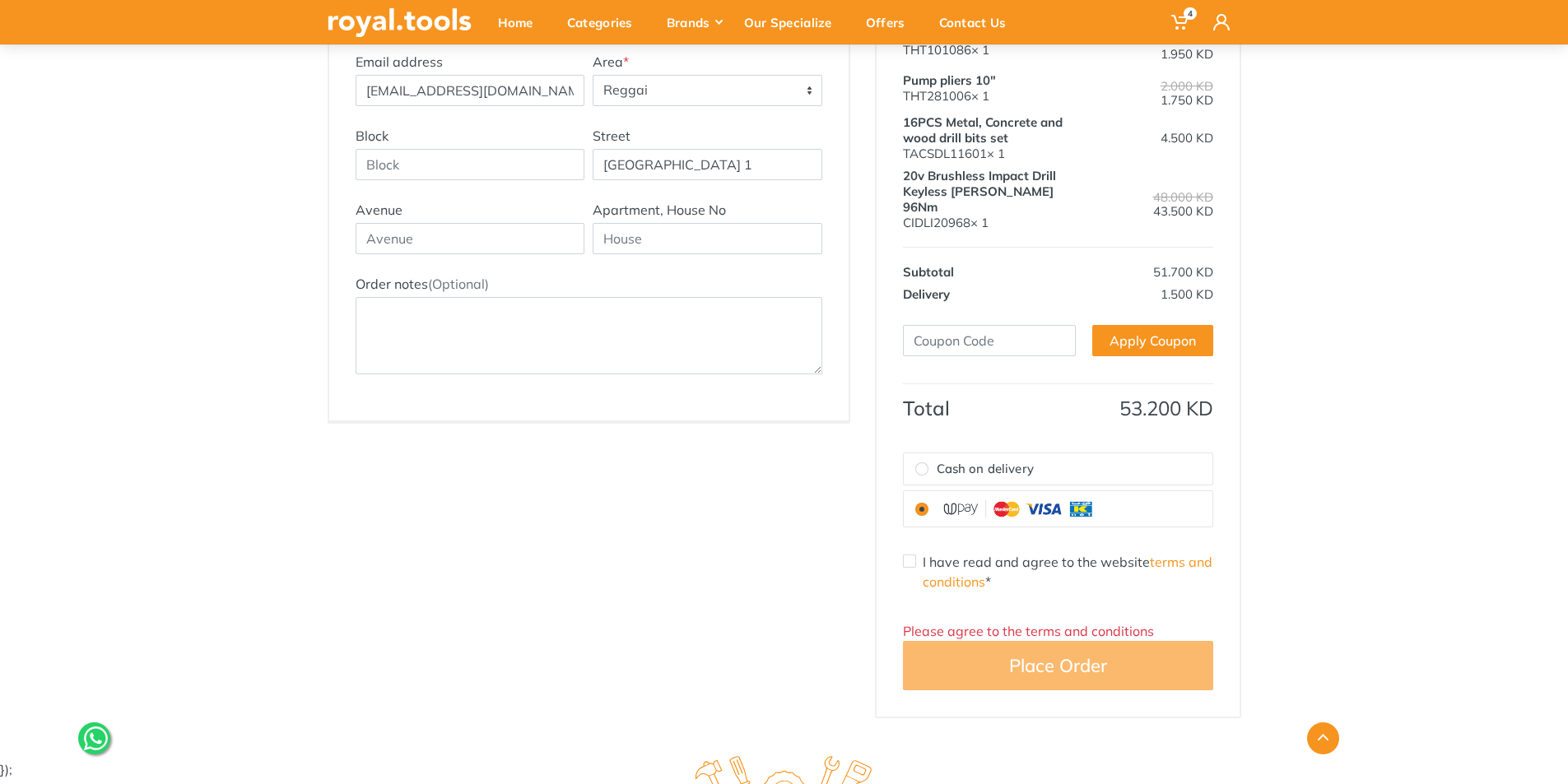
click at [1389, 424] on div "Returning customer? Click here to login Billing details New Address Name * Eng.…" at bounding box center [784, 272] width 1568 height 892
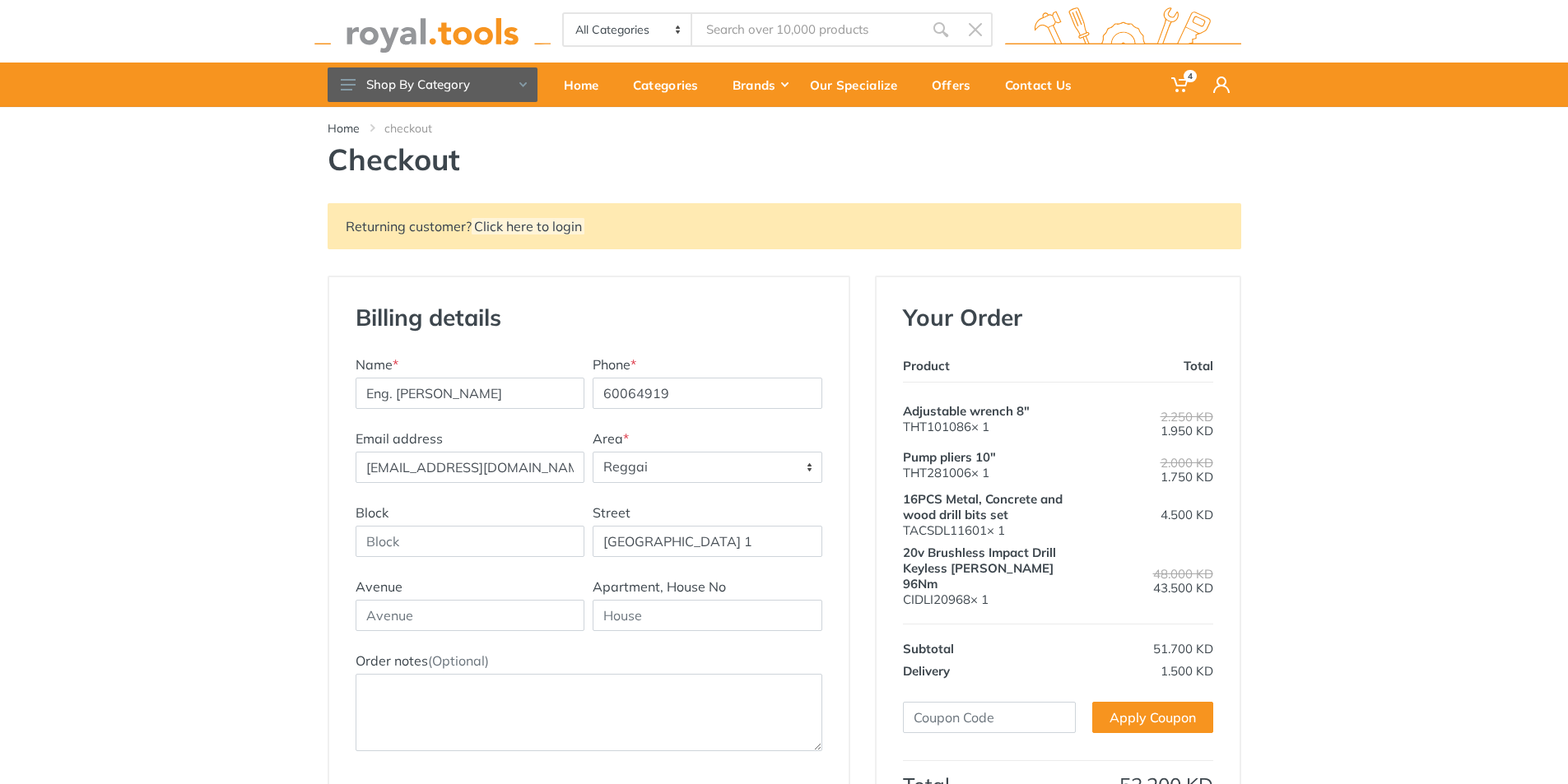
scroll to position [0, 0]
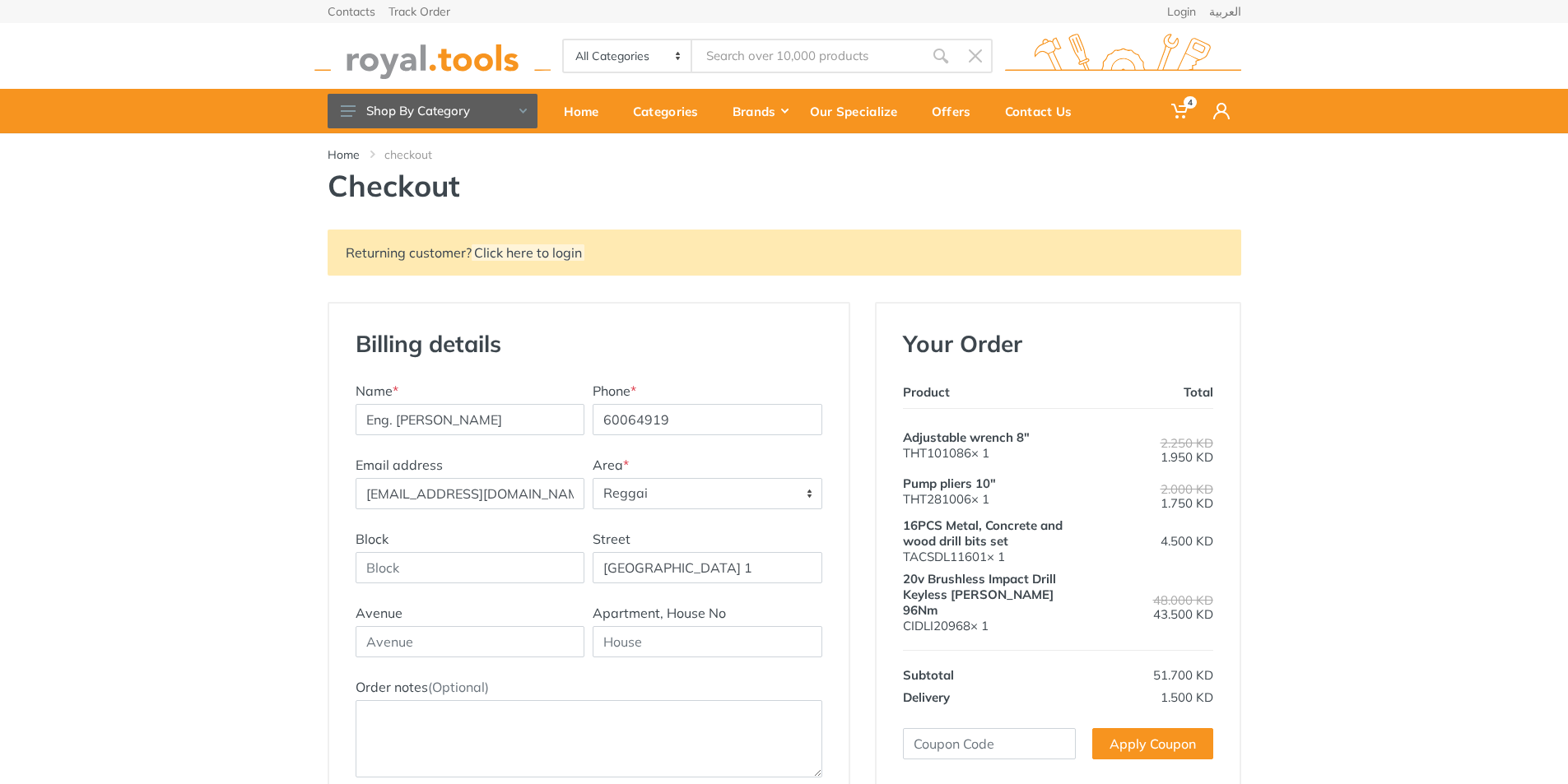
click at [860, 491] on div "Billing details New Address Name * Eng. [PERSON_NAME] Phone * 60064919 Email ad…" at bounding box center [588, 711] width 547 height 819
click at [1544, 169] on div "Home checkout Checkout" at bounding box center [784, 181] width 1568 height 96
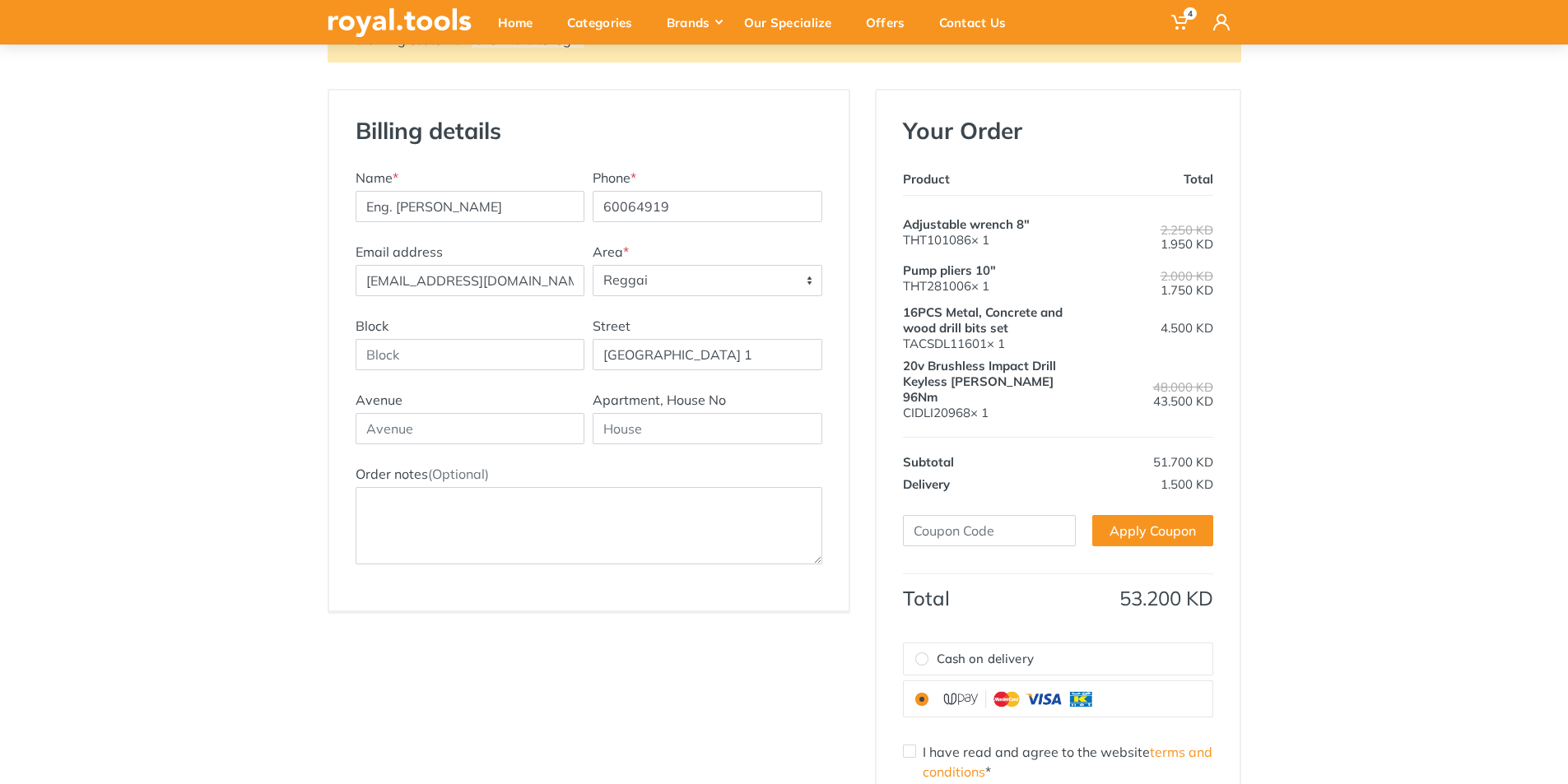
scroll to position [238, 0]
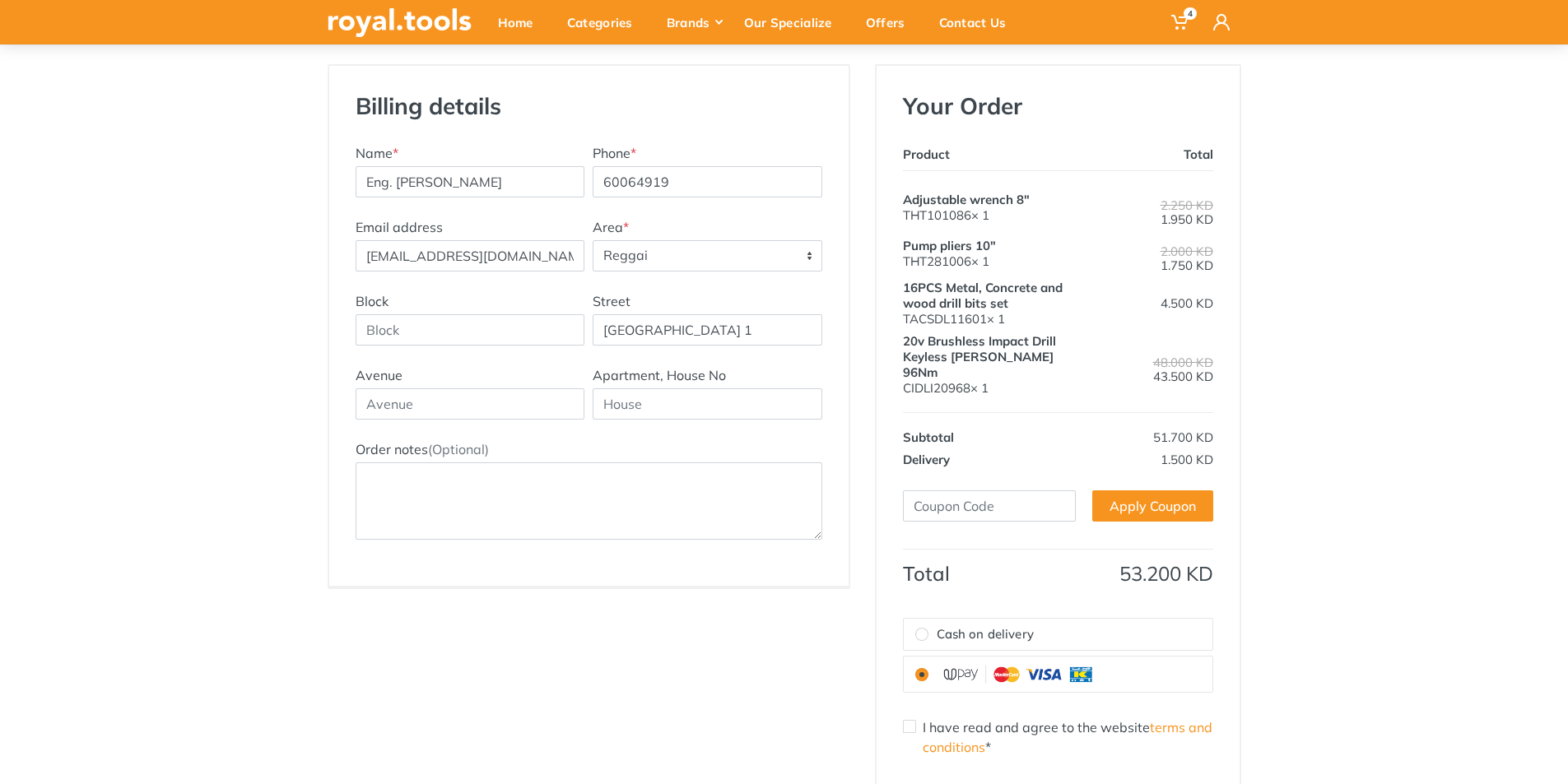
click at [1462, 349] on div "Returning customer? Click here to login Billing details New Address Name * Eng.…" at bounding box center [784, 437] width 1568 height 892
click at [1213, 418] on div "Your Order Product Total Adjustable wrench 8" THT101086× 1 2.250 KD Subtotal" at bounding box center [1058, 474] width 363 height 816
click at [1208, 419] on td "51.700 KD" at bounding box center [1153, 430] width 121 height 37
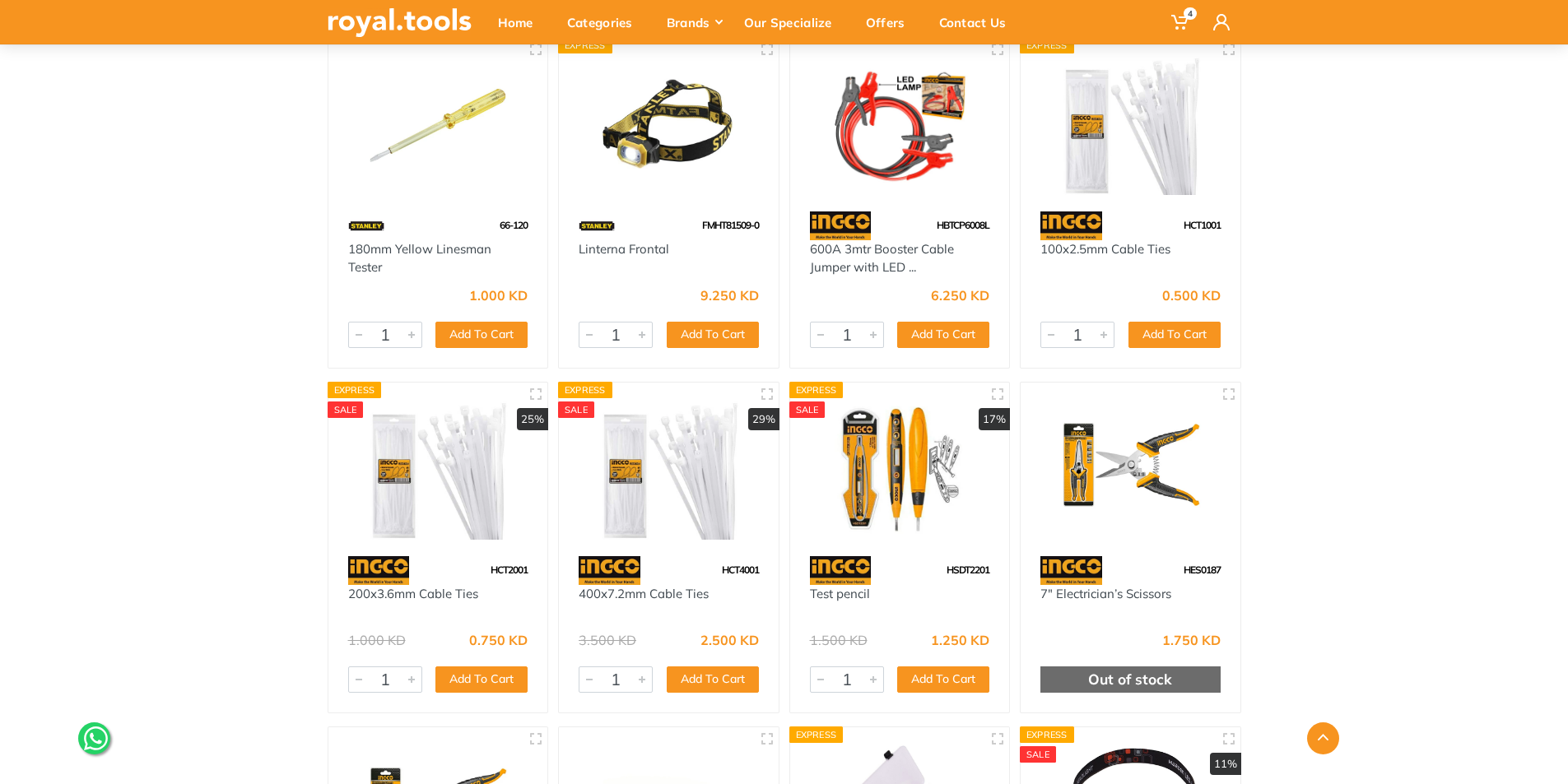
scroll to position [10364, 0]
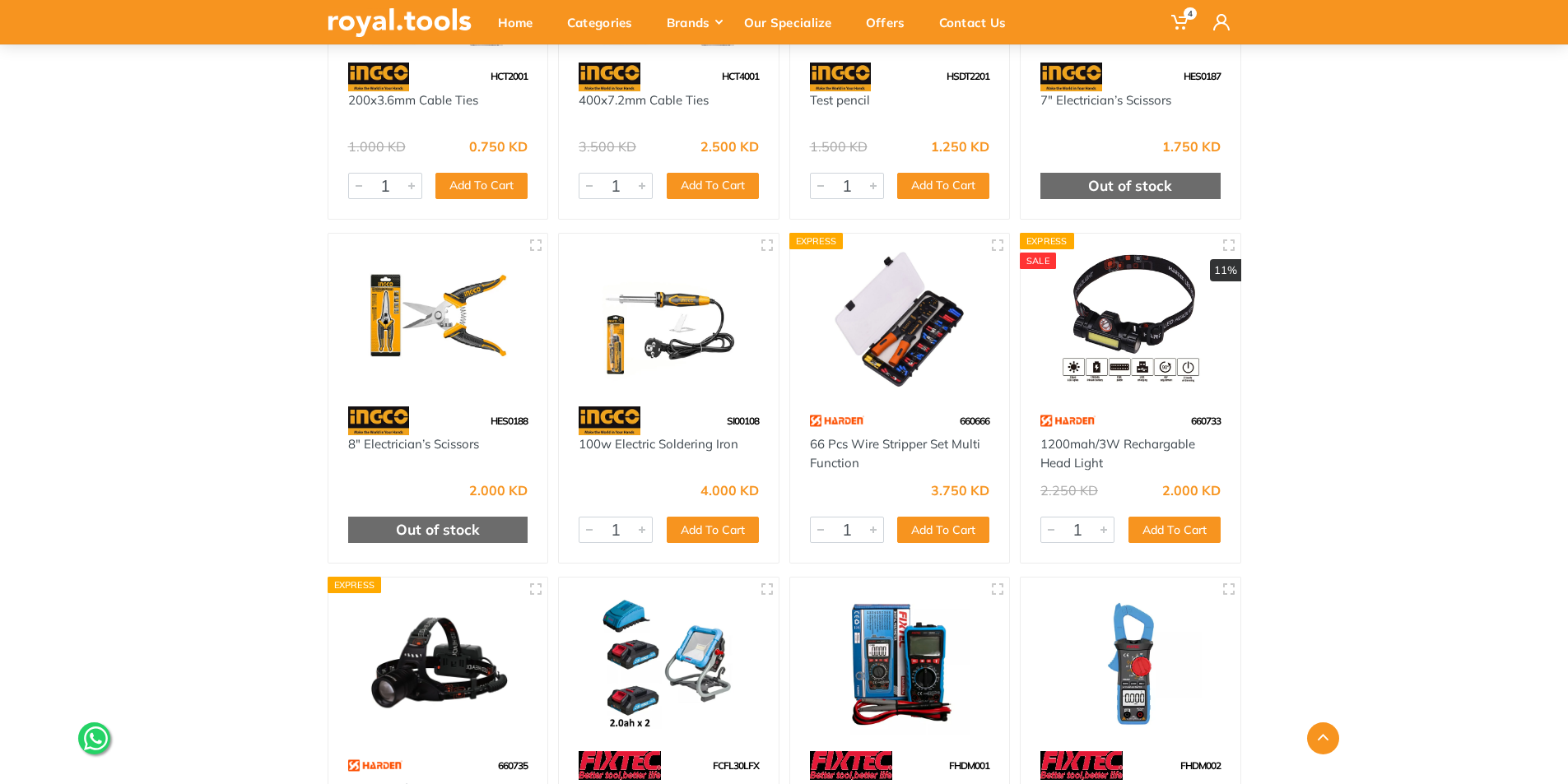
scroll to position [10530, 0]
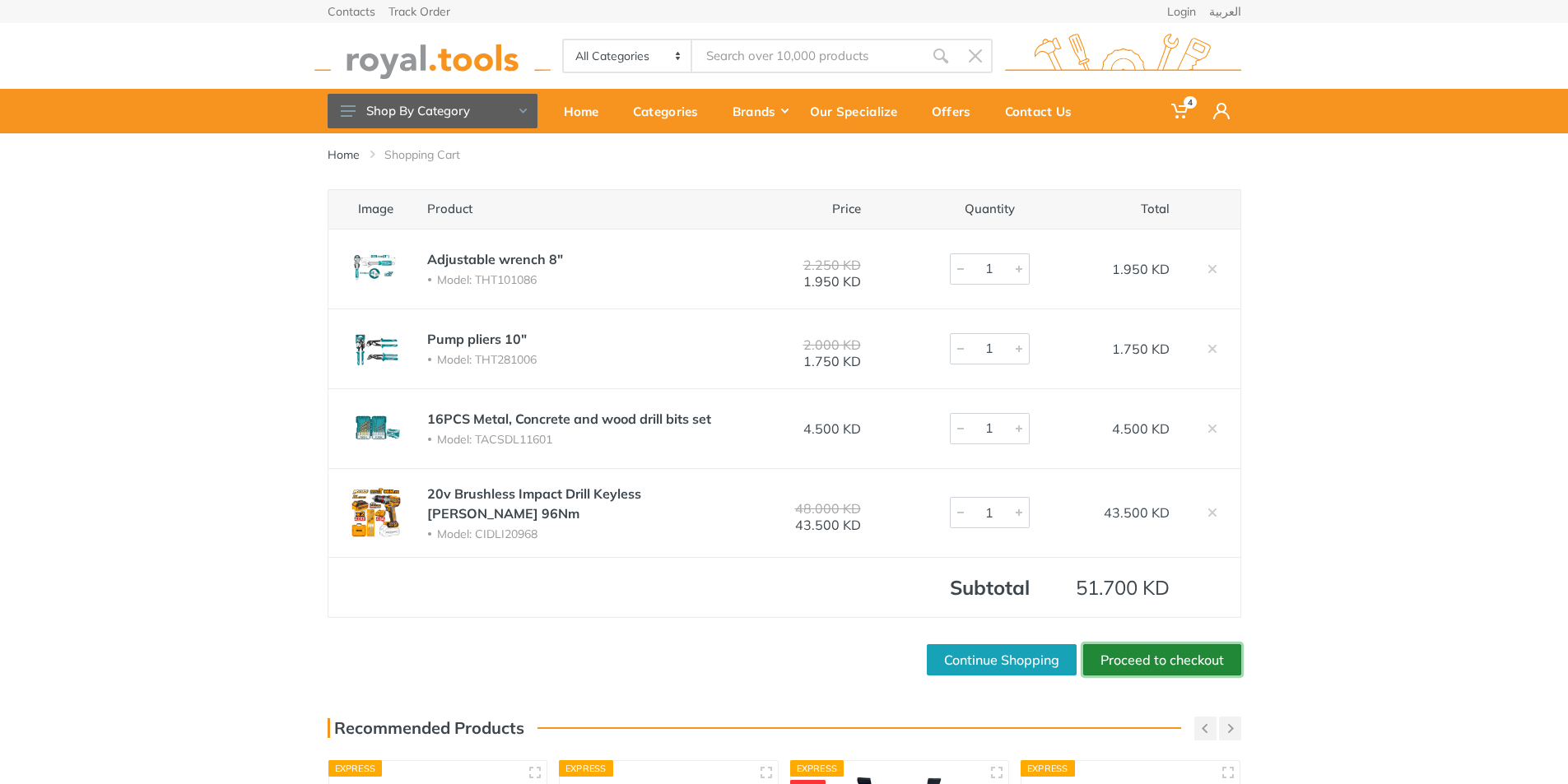
click at [1133, 654] on link "Proceed to checkout" at bounding box center [1162, 659] width 158 height 31
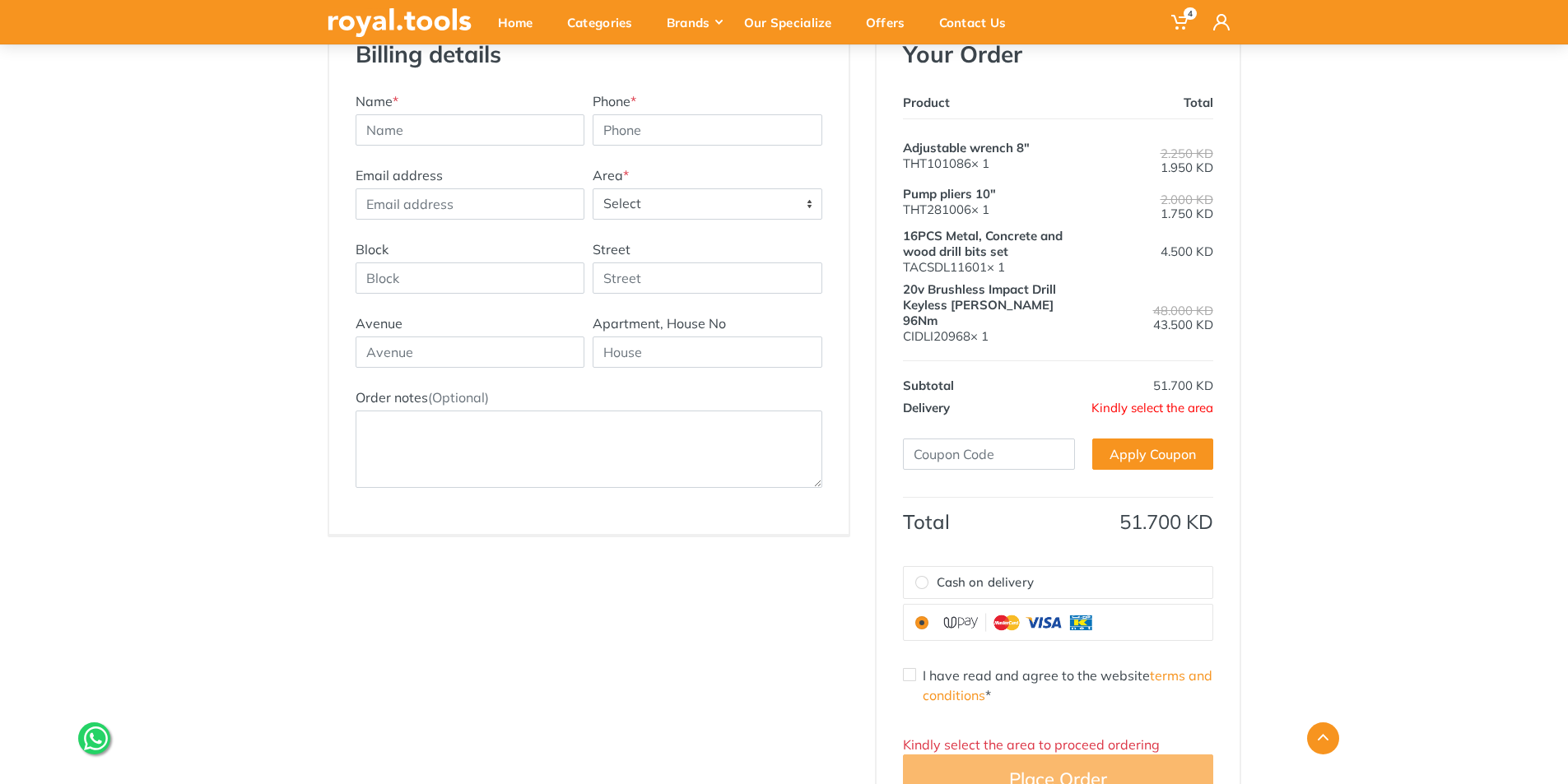
scroll to position [329, 0]
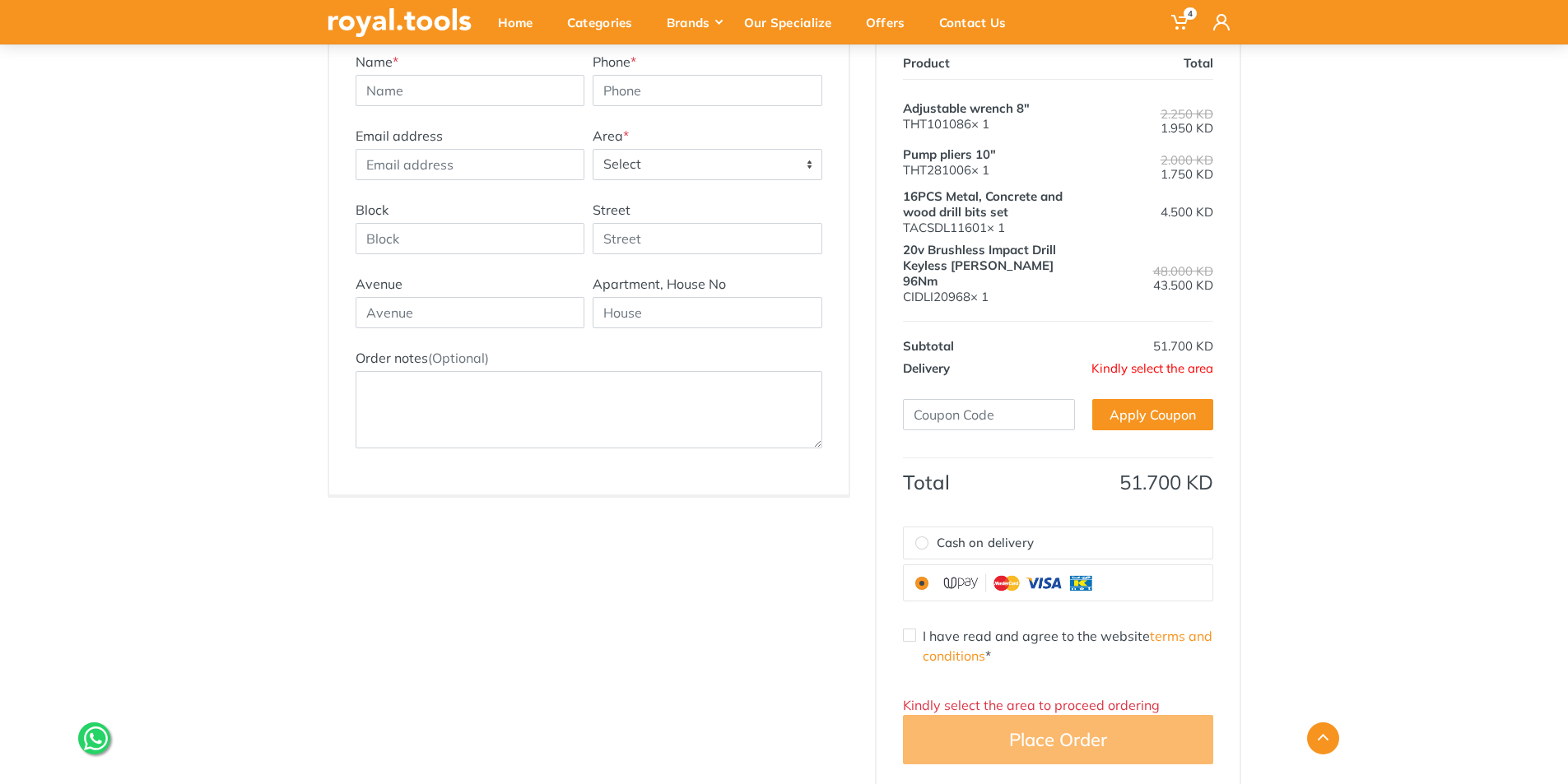
click at [1037, 530] on label "Cash on delivery" at bounding box center [1058, 543] width 309 height 32
click at [928, 537] on input "Cash on delivery" at bounding box center [921, 543] width 13 height 13
radio input "true"
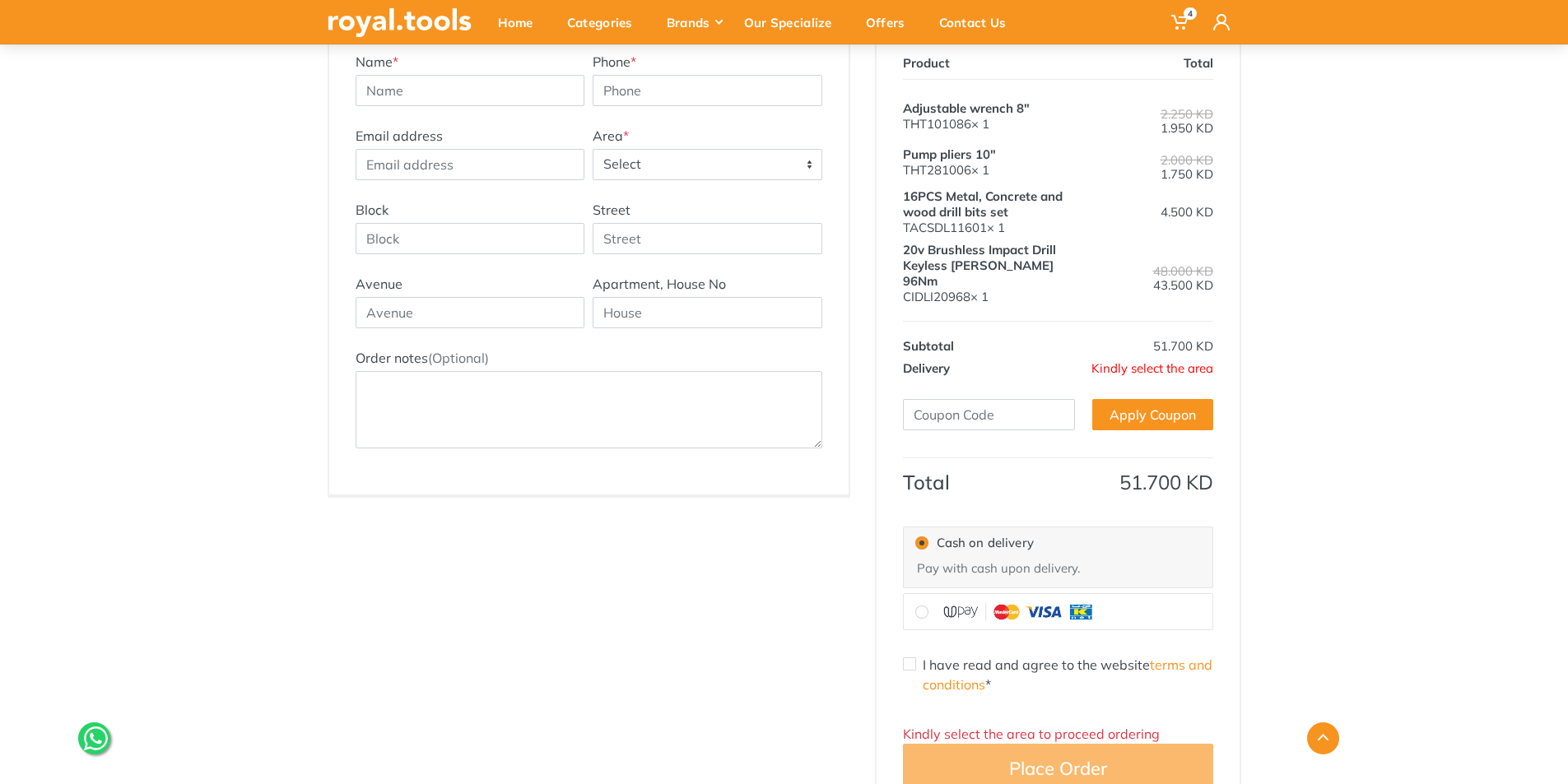
click at [1063, 600] on img at bounding box center [1018, 611] width 164 height 22
click at [928, 605] on input "radio" at bounding box center [921, 611] width 13 height 13
radio input "true"
click at [1095, 655] on label "I have read and agree to the website terms and conditions *" at bounding box center [1067, 674] width 290 height 39
click at [916, 657] on input "I have read and agree to the website terms and conditions *" at bounding box center [909, 663] width 13 height 13
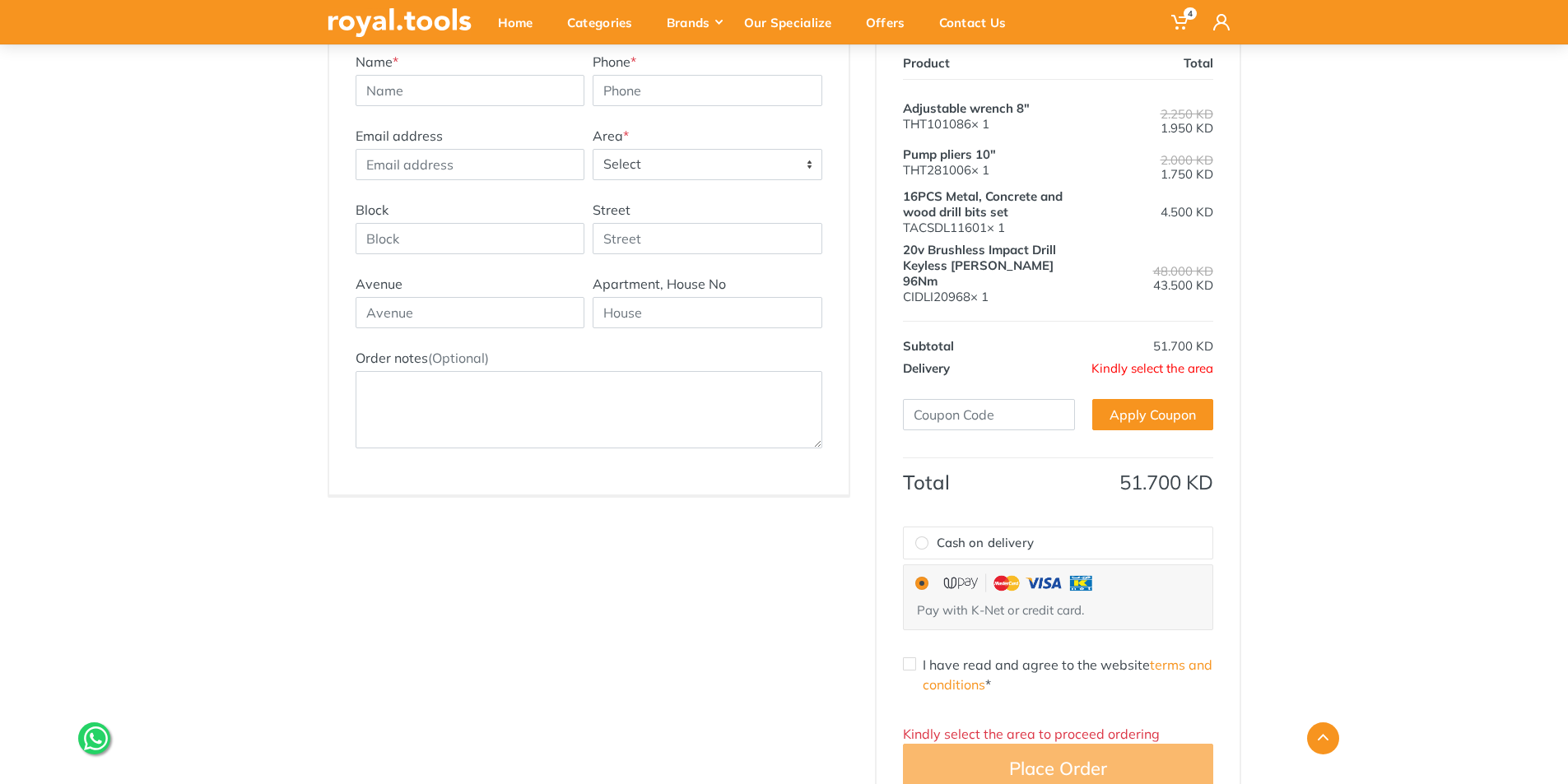
checkbox input "true"
click at [1115, 744] on div at bounding box center [784, 738] width 938 height 32
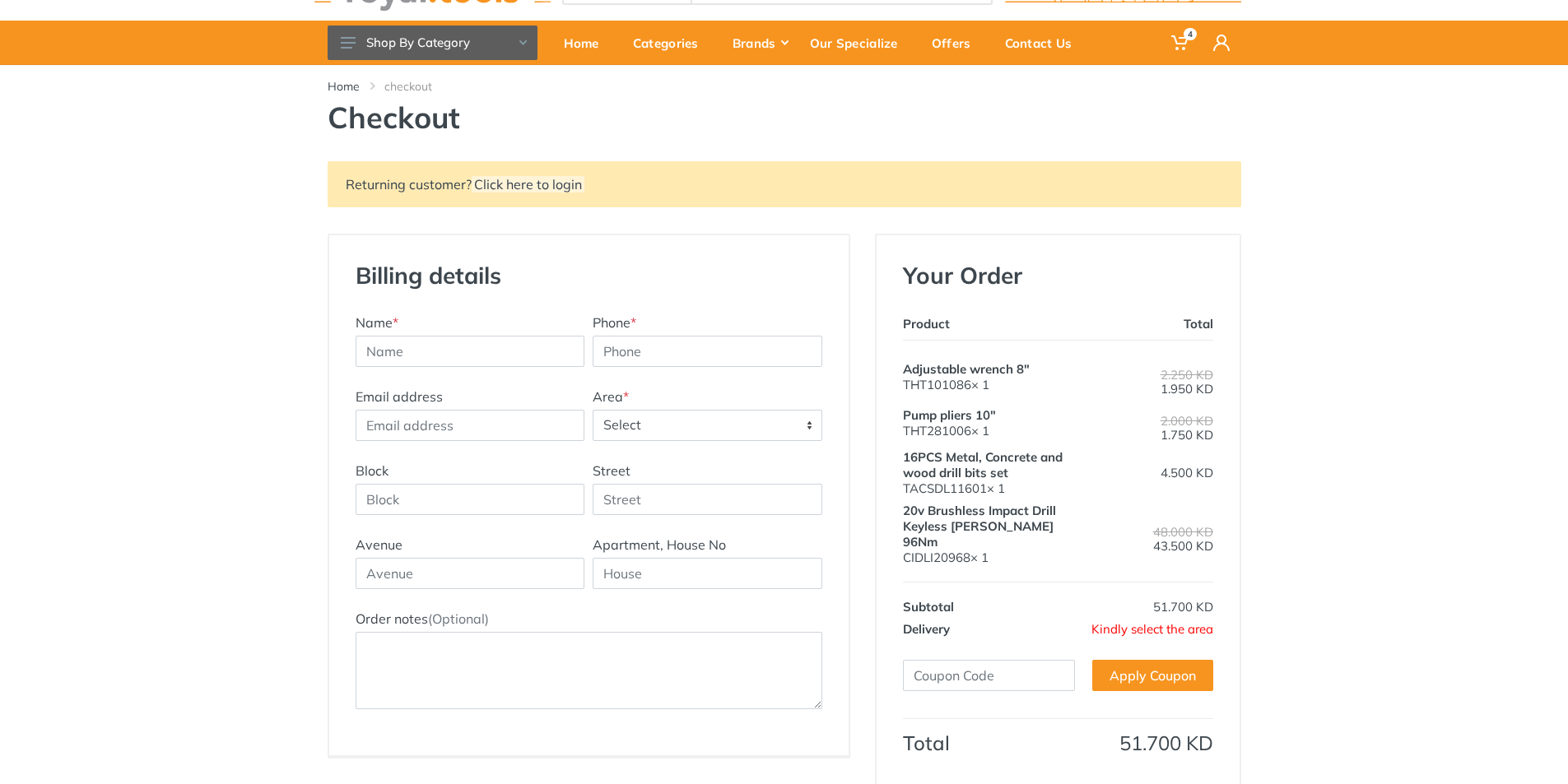
scroll to position [0, 0]
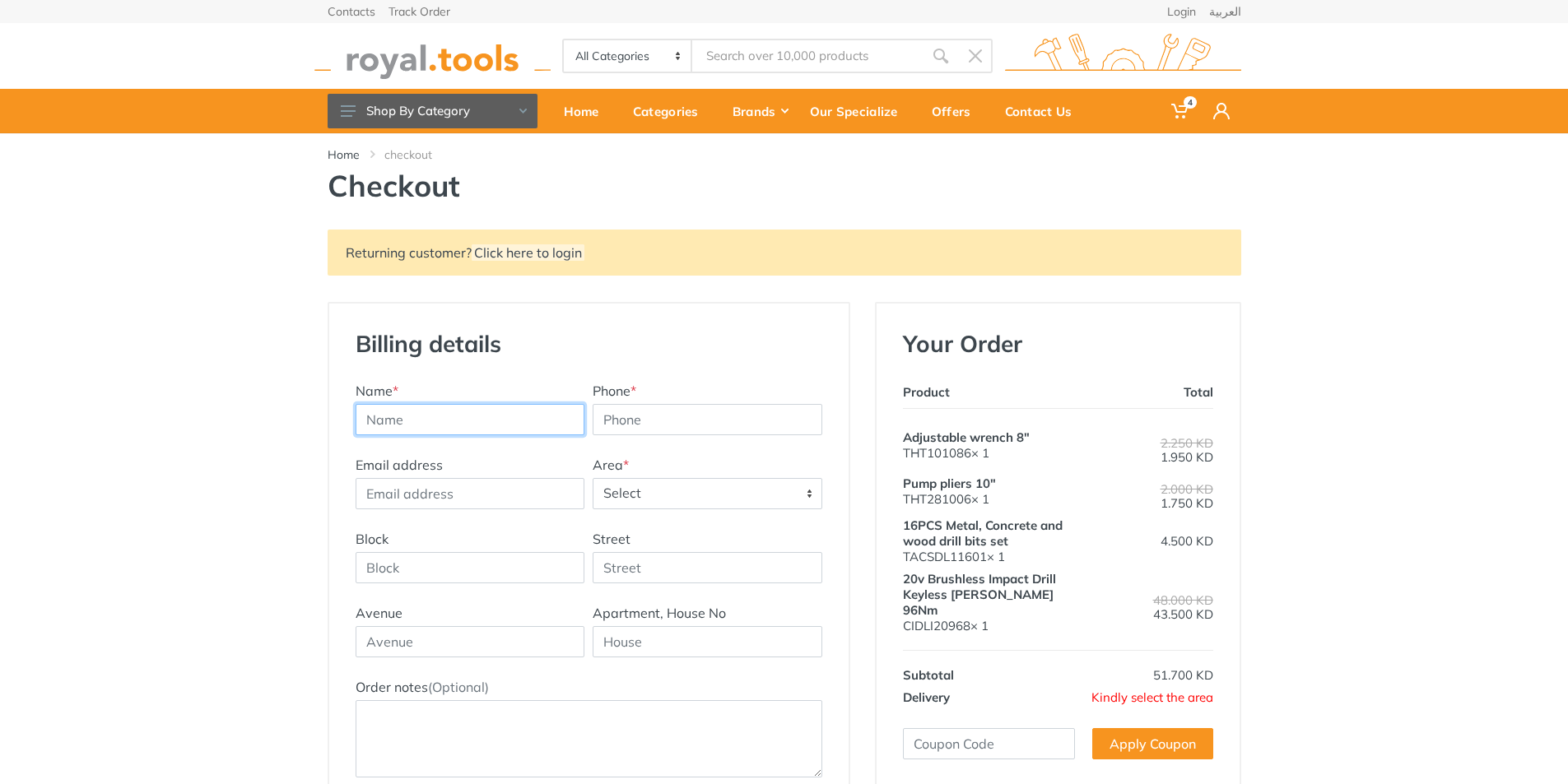
click at [436, 417] on input "text" at bounding box center [470, 419] width 230 height 31
type input "Eng. Muteeb Najam"
type input "60064919"
type input "muteeb.najam@technoscience-kw.com"
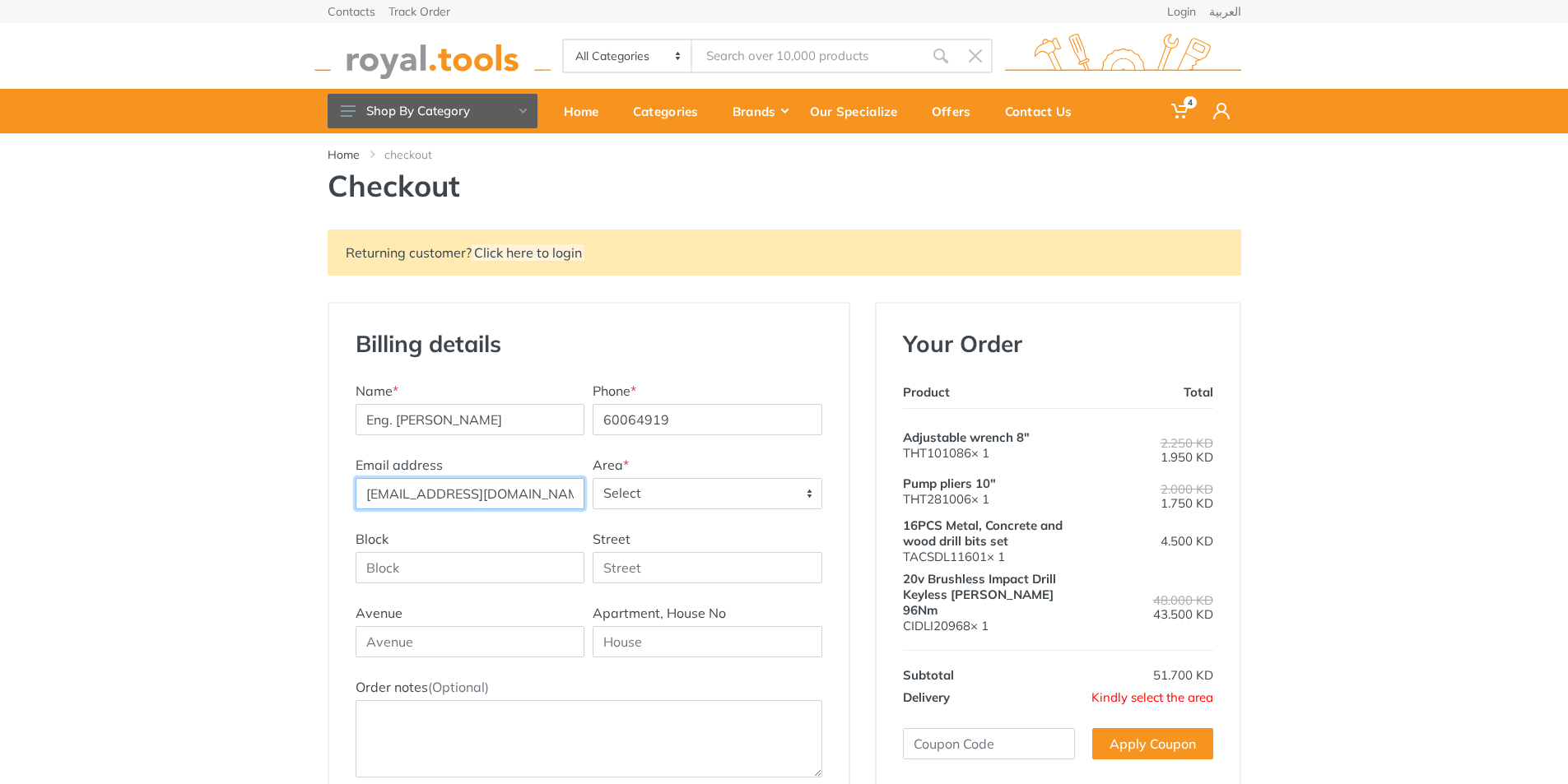
type input "Kuwait Mazaya tower 1"
click at [706, 507] on span "Select" at bounding box center [707, 493] width 228 height 30
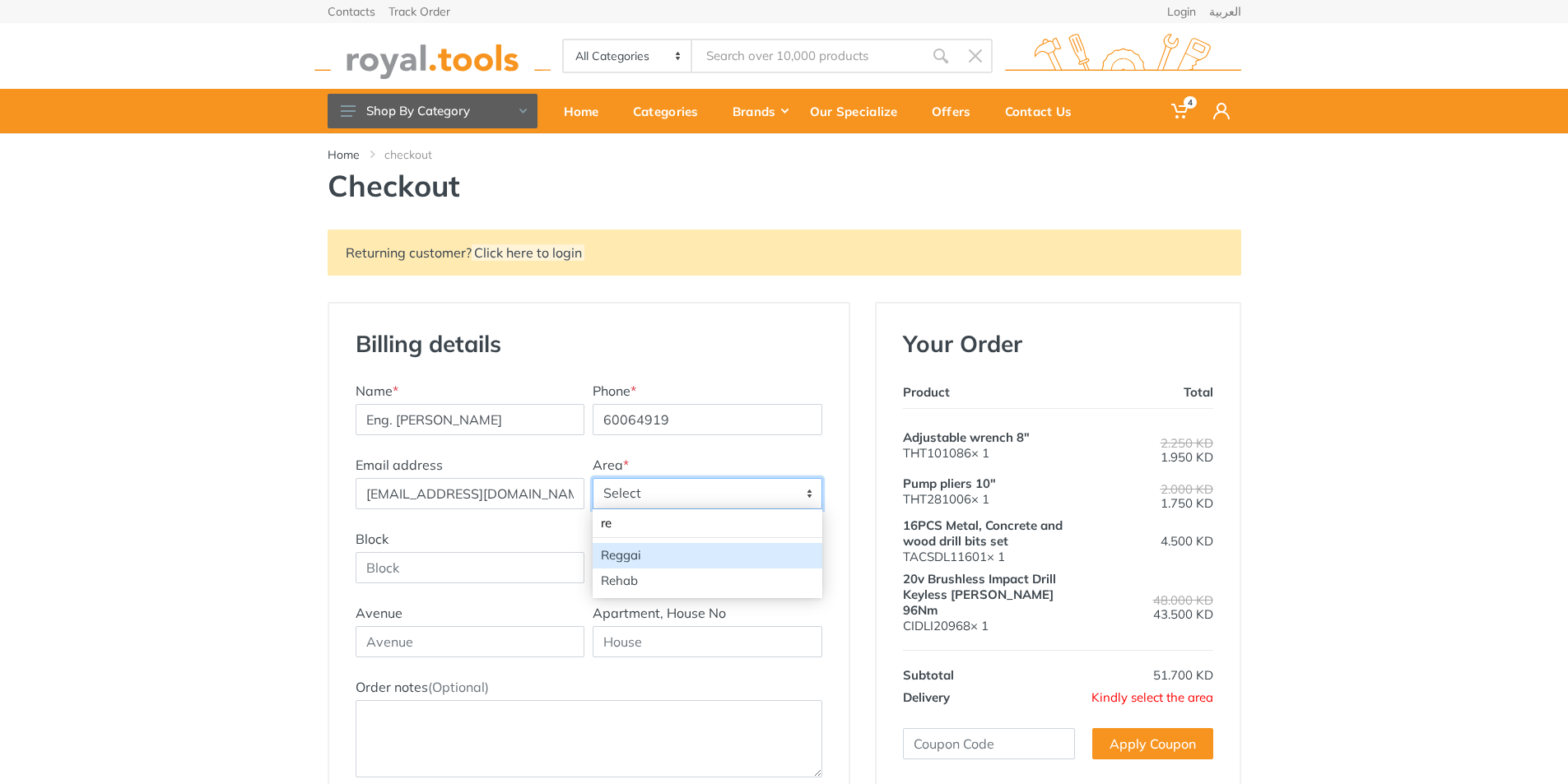
type input "re"
select select "24"
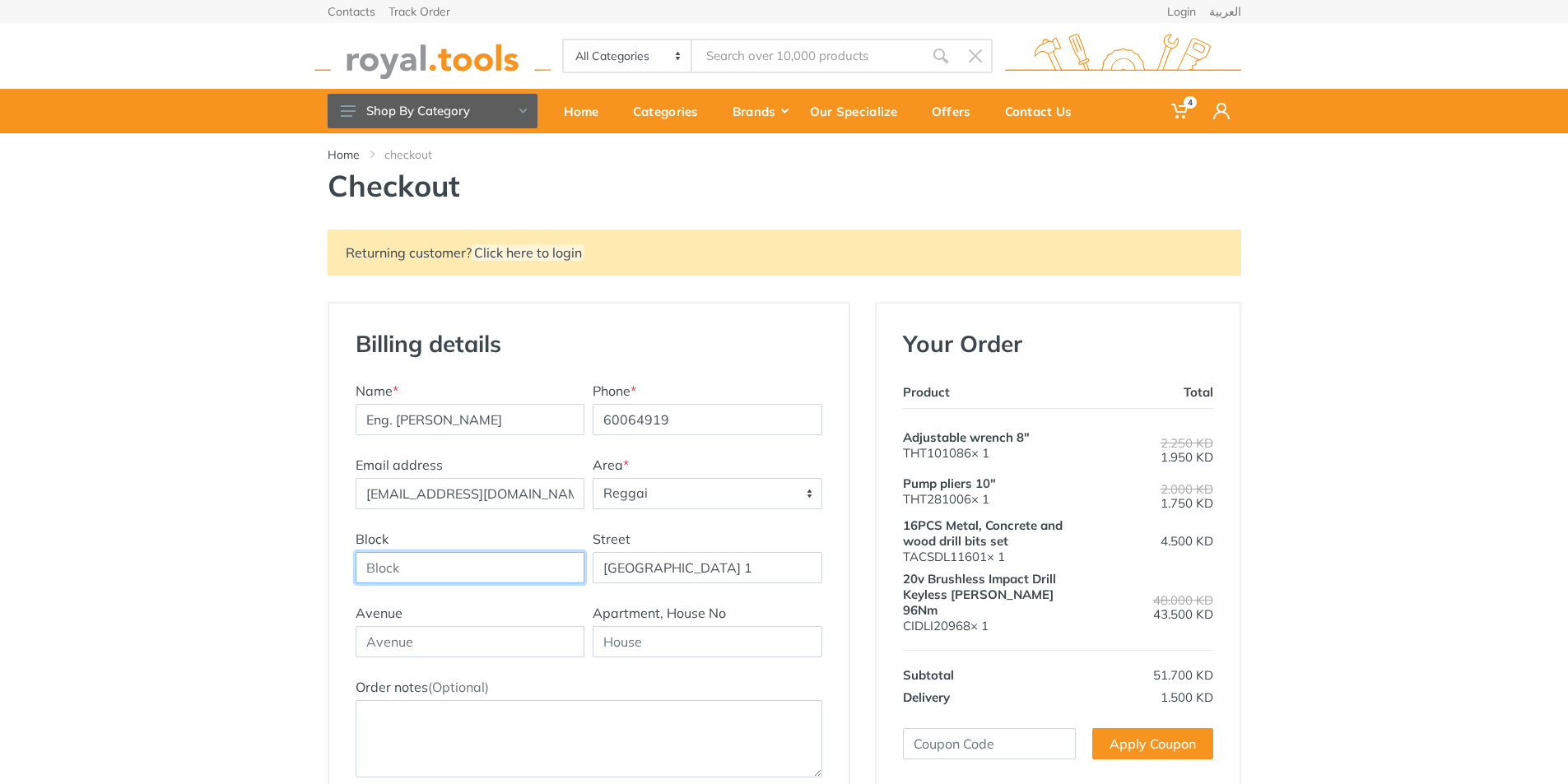
click at [392, 568] on input "Block" at bounding box center [470, 567] width 230 height 31
click at [853, 489] on div "Billing details New Address Name * Eng. Muteeb Najam Phone * 60064919 Email add…" at bounding box center [588, 716] width 547 height 828
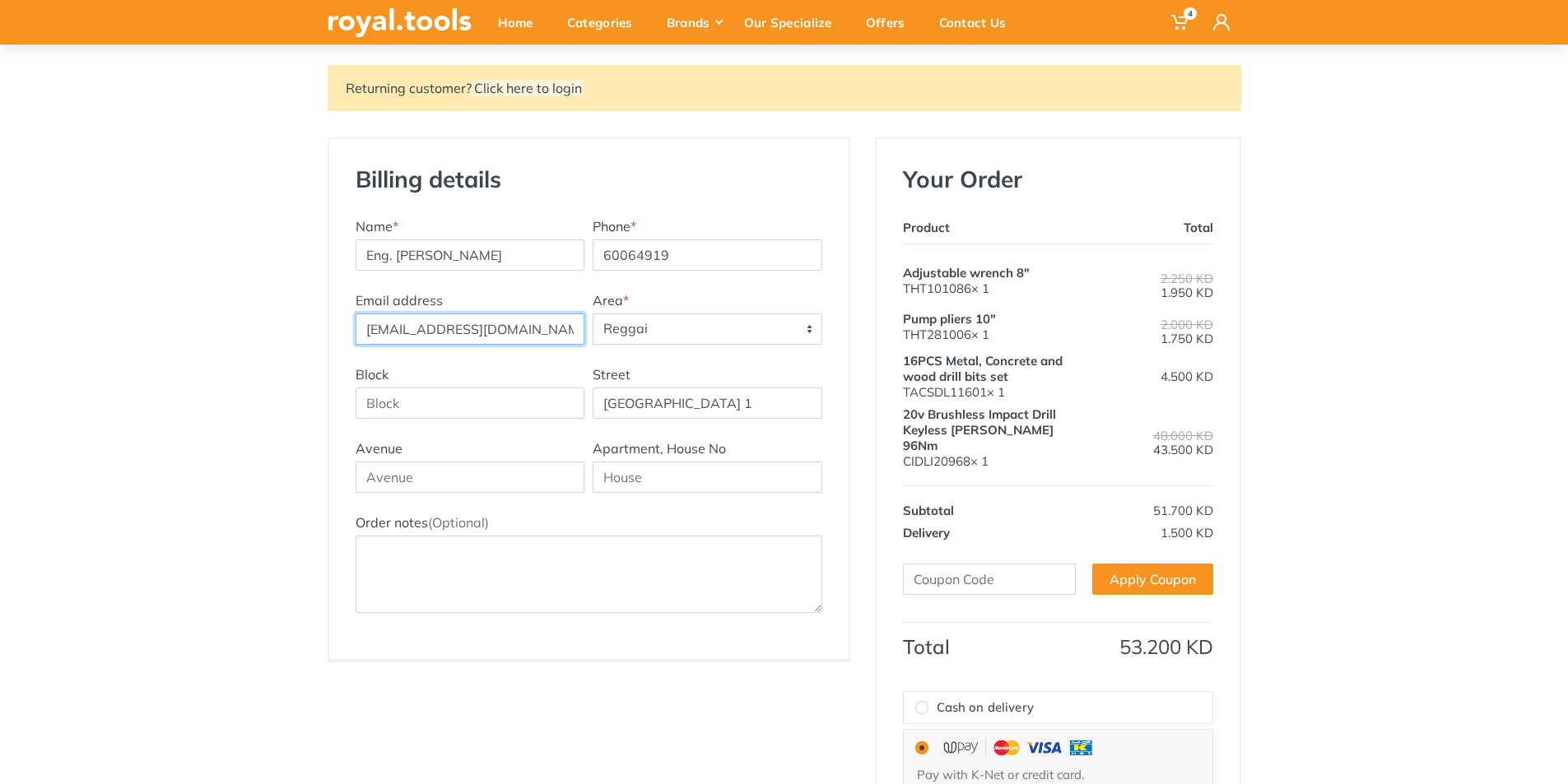
drag, startPoint x: 579, startPoint y: 328, endPoint x: 228, endPoint y: 336, distance: 351.1
click at [228, 336] on div "Returning customer? Click here to login Billing details New Address Name * Eng.…" at bounding box center [784, 514] width 1568 height 900
type input "mtbbutt555@gmail.com"
click at [445, 388] on input "Block" at bounding box center [470, 403] width 230 height 31
type input "1"
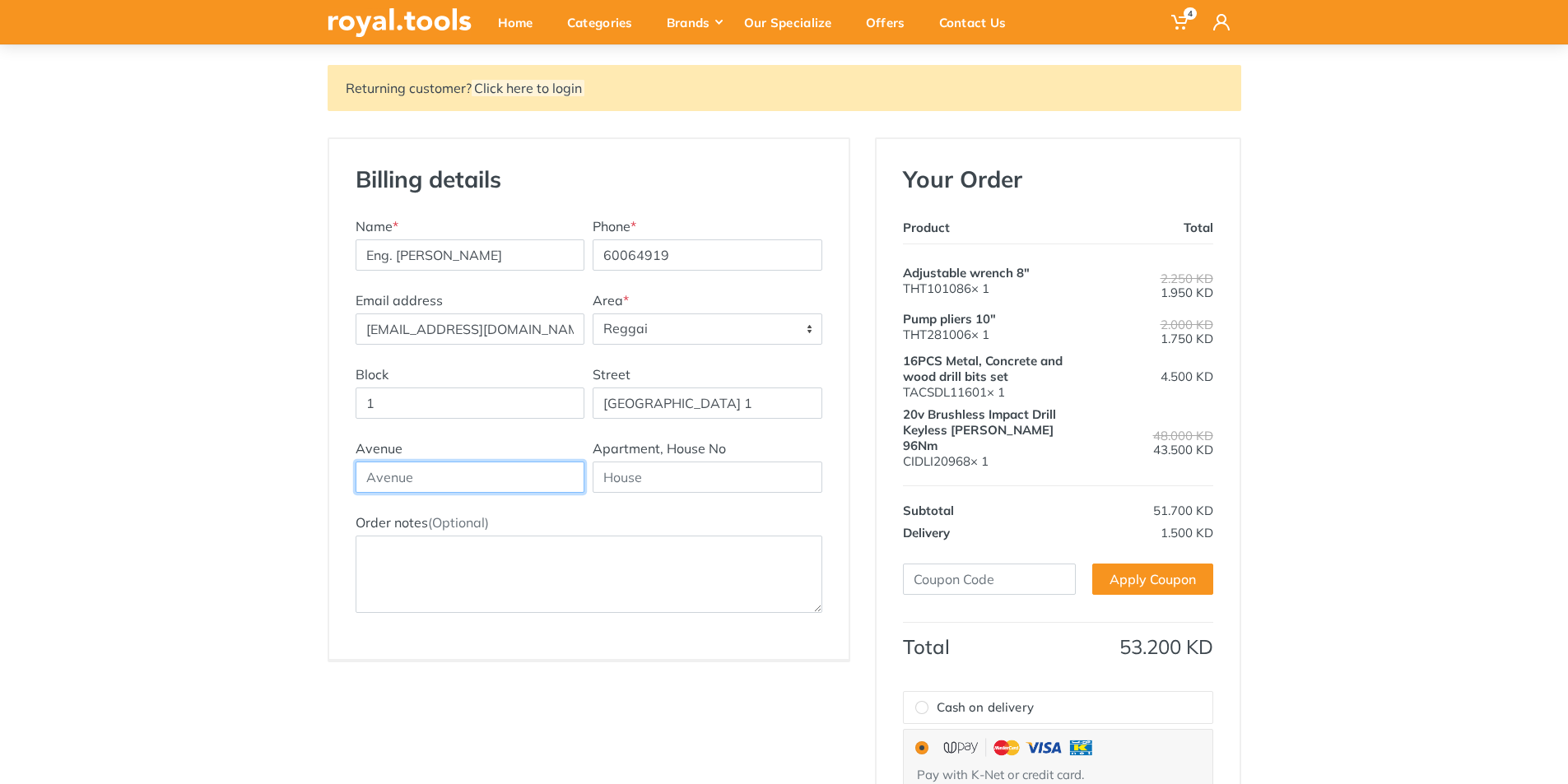
click at [408, 469] on input "text" at bounding box center [470, 477] width 230 height 31
type input "12"
click at [636, 490] on input "text" at bounding box center [707, 477] width 230 height 31
type input "30"
click at [711, 290] on div "Area * Select Abbasiya Abdally Abdullah Al-Mubarak Abdullah Al-Salem Abraq Khai…" at bounding box center [708, 317] width 238 height 54
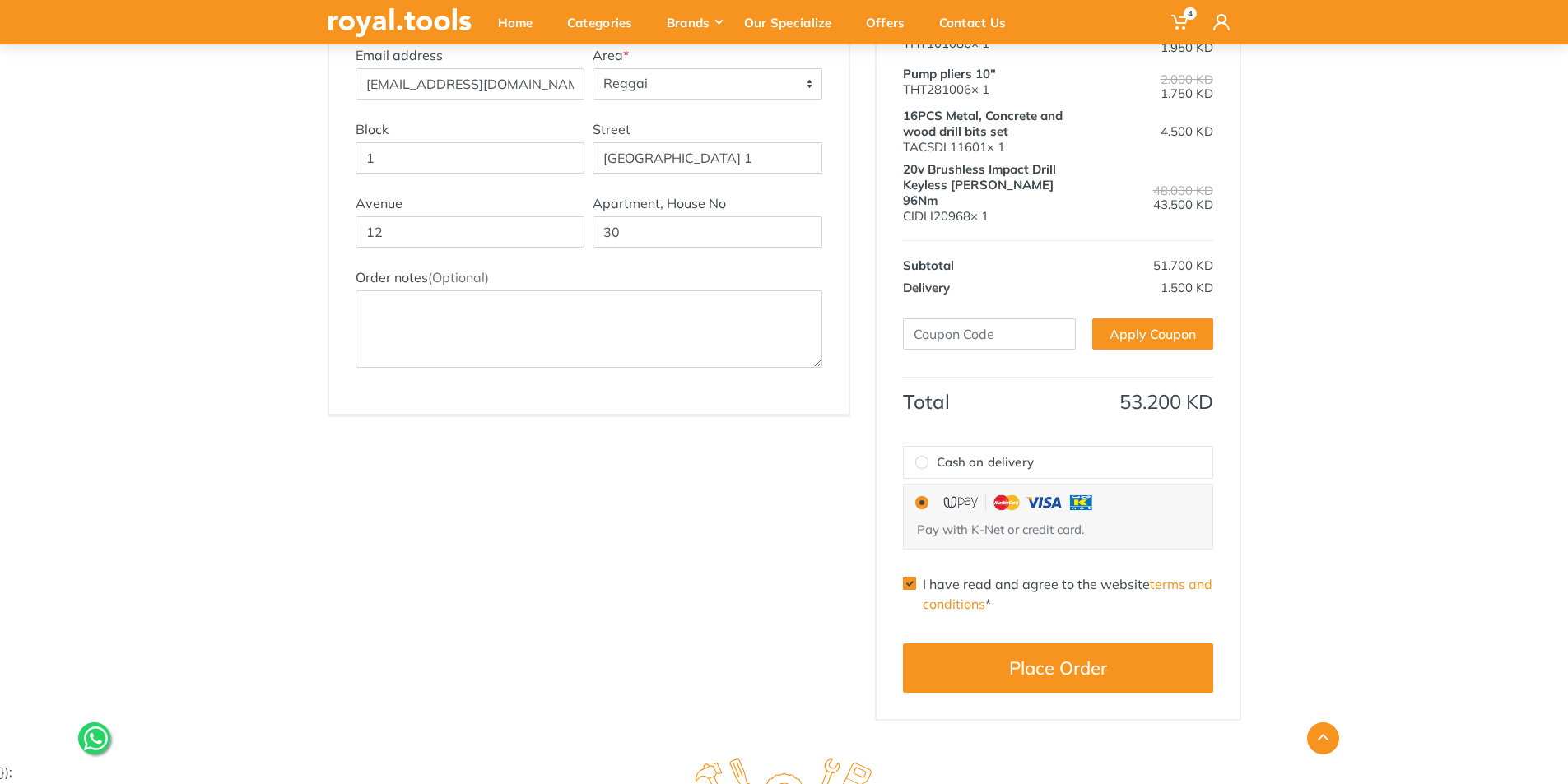
scroll to position [412, 0]
click at [600, 495] on div "Billing details New Address Name * Eng. Muteeb Najam Phone * 60064919 Email add…" at bounding box center [588, 304] width 547 height 828
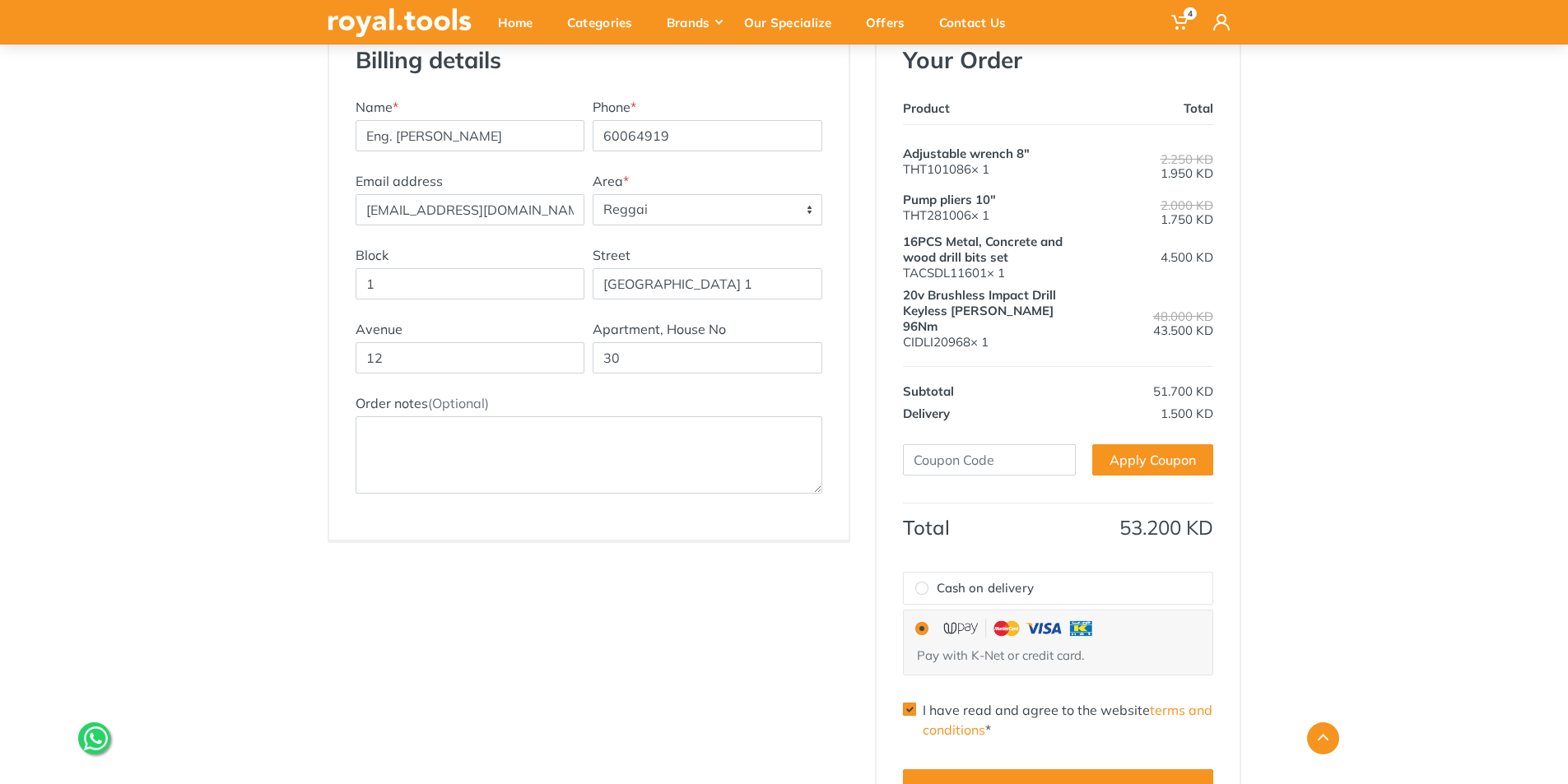
scroll to position [247, 0]
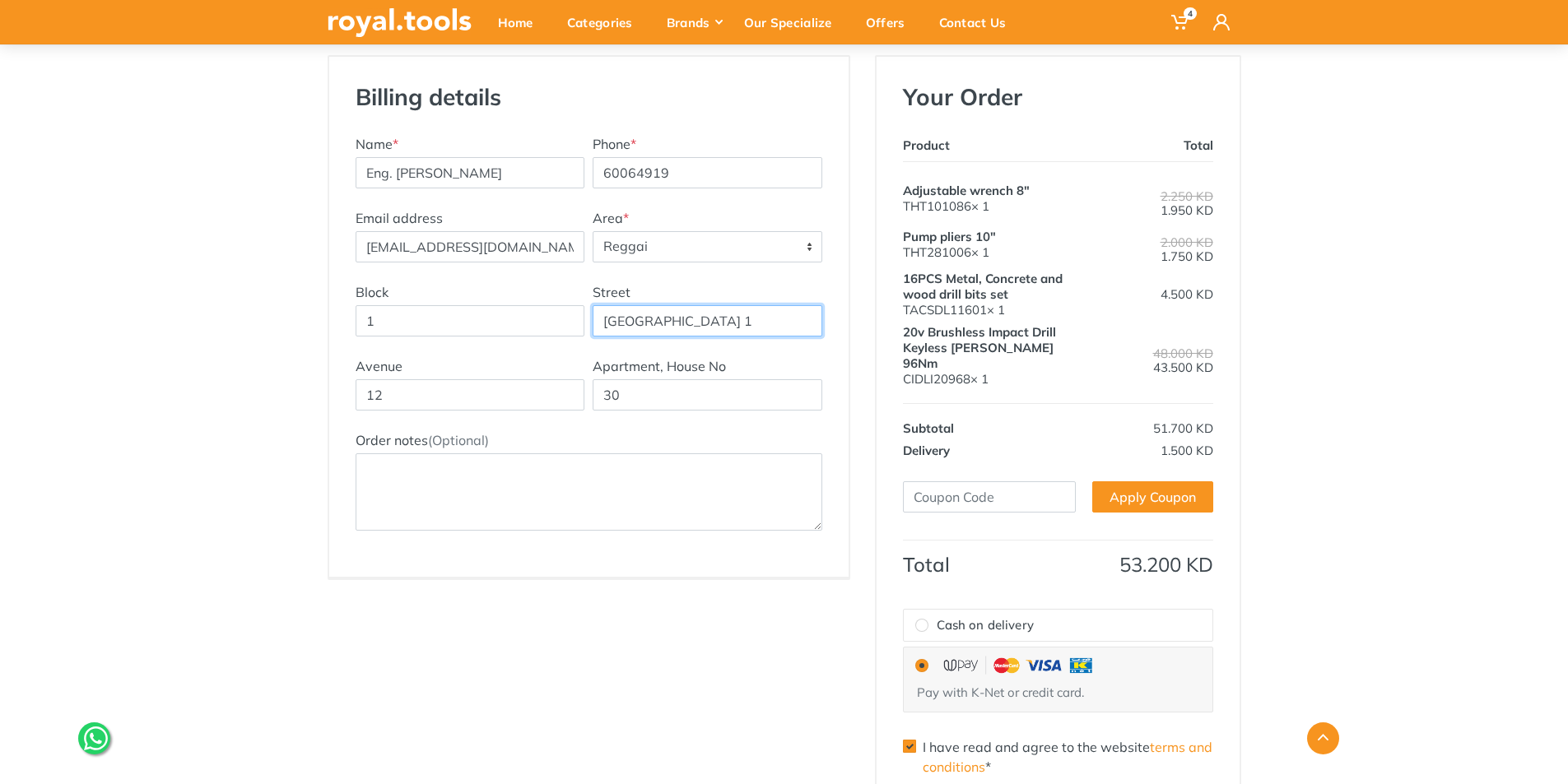
drag, startPoint x: 758, startPoint y: 319, endPoint x: 550, endPoint y: 327, distance: 208.2
click at [550, 327] on div "Block 1 Street Kuwait Mazaya tower 1" at bounding box center [589, 319] width 475 height 74
type input "12"
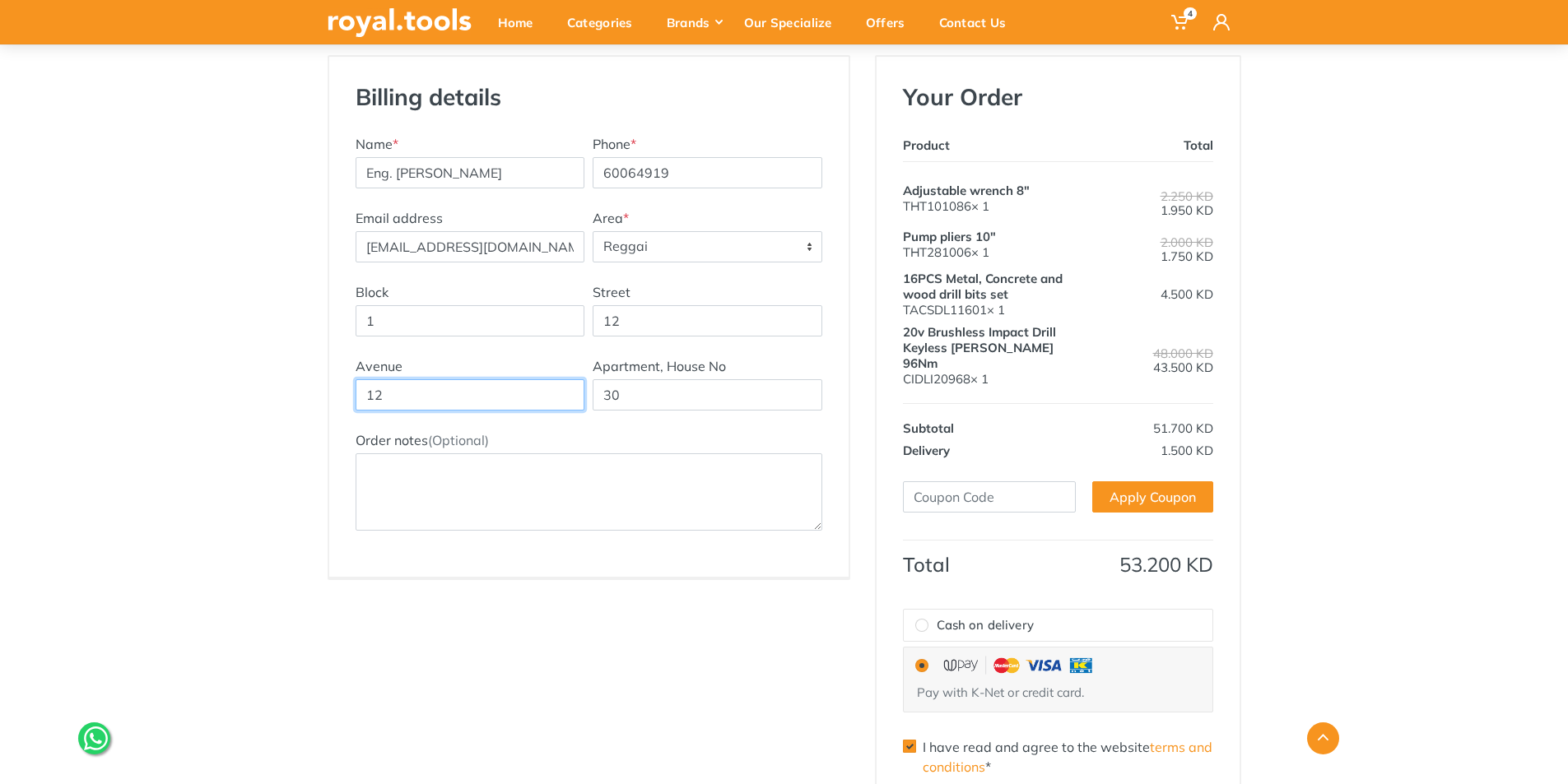
drag, startPoint x: 429, startPoint y: 396, endPoint x: 325, endPoint y: 391, distance: 104.1
click at [325, 391] on div "Billing details New Address Name * Eng. Muteeb Najam Phone * 60064919 Email add…" at bounding box center [588, 469] width 547 height 828
type input "Building 30"
drag, startPoint x: 639, startPoint y: 399, endPoint x: 592, endPoint y: 401, distance: 47.0
click at [592, 401] on input "30" at bounding box center [707, 395] width 230 height 31
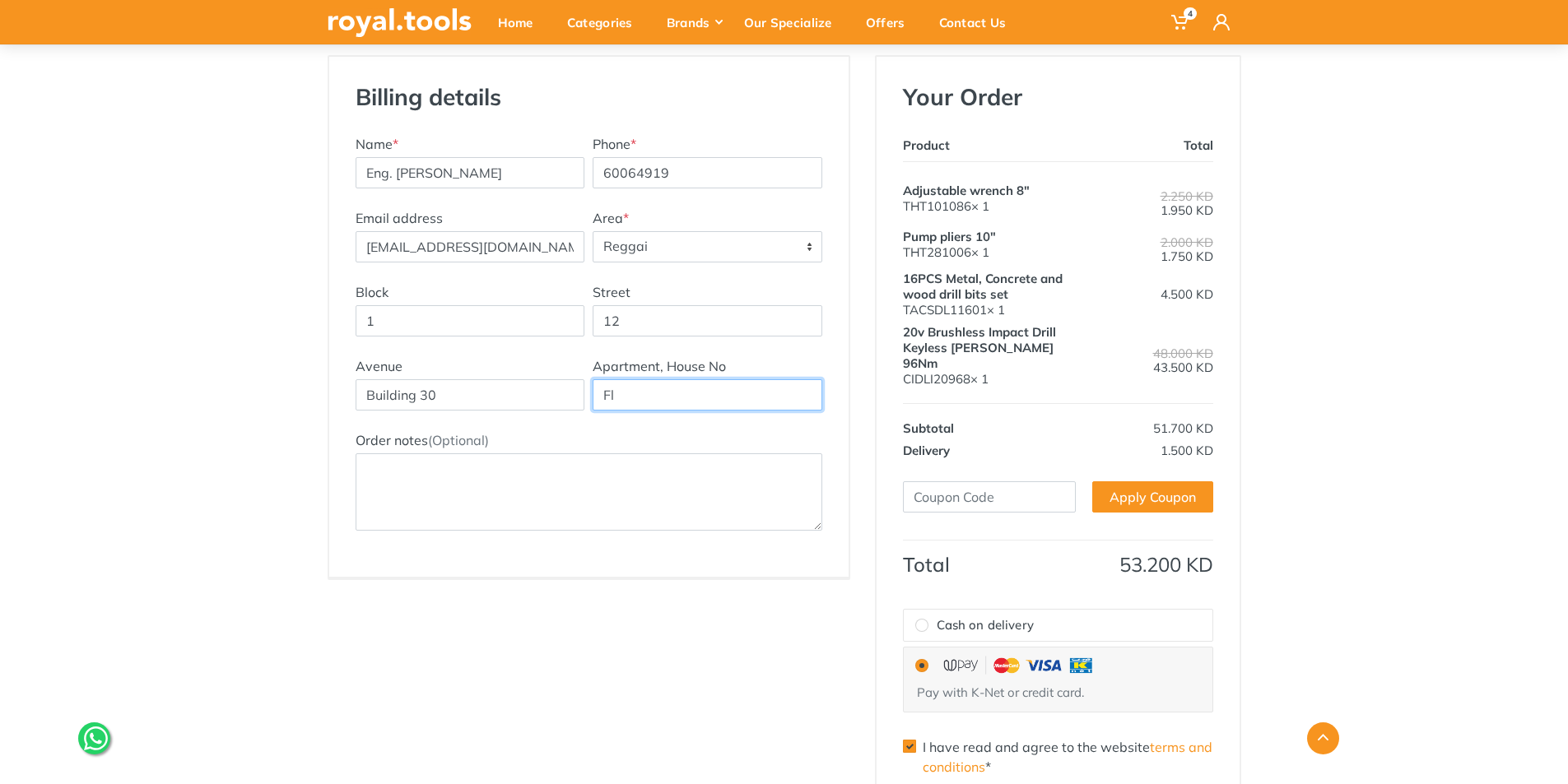
type input "F"
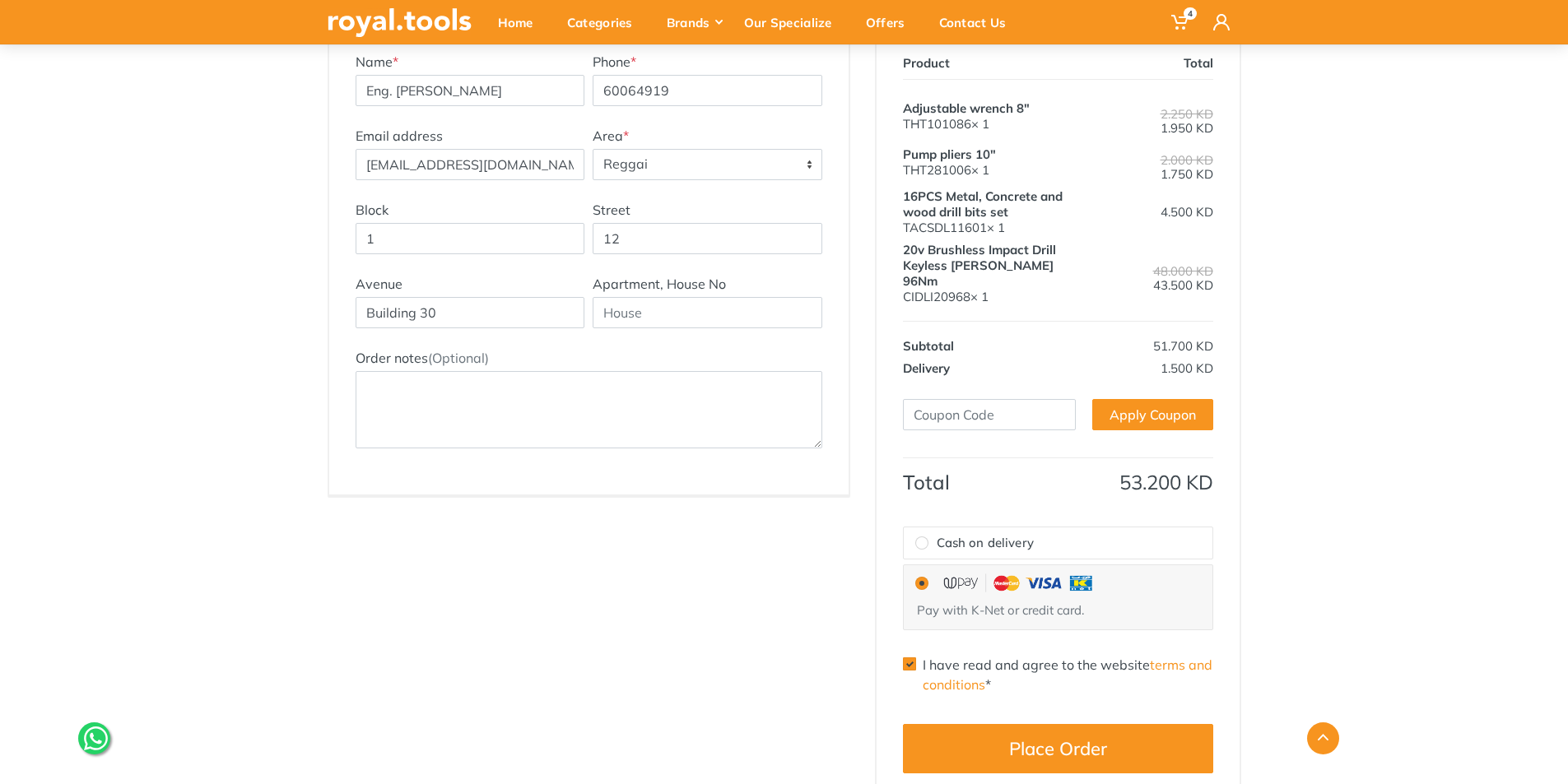
click at [1091, 730] on div at bounding box center [784, 738] width 938 height 32
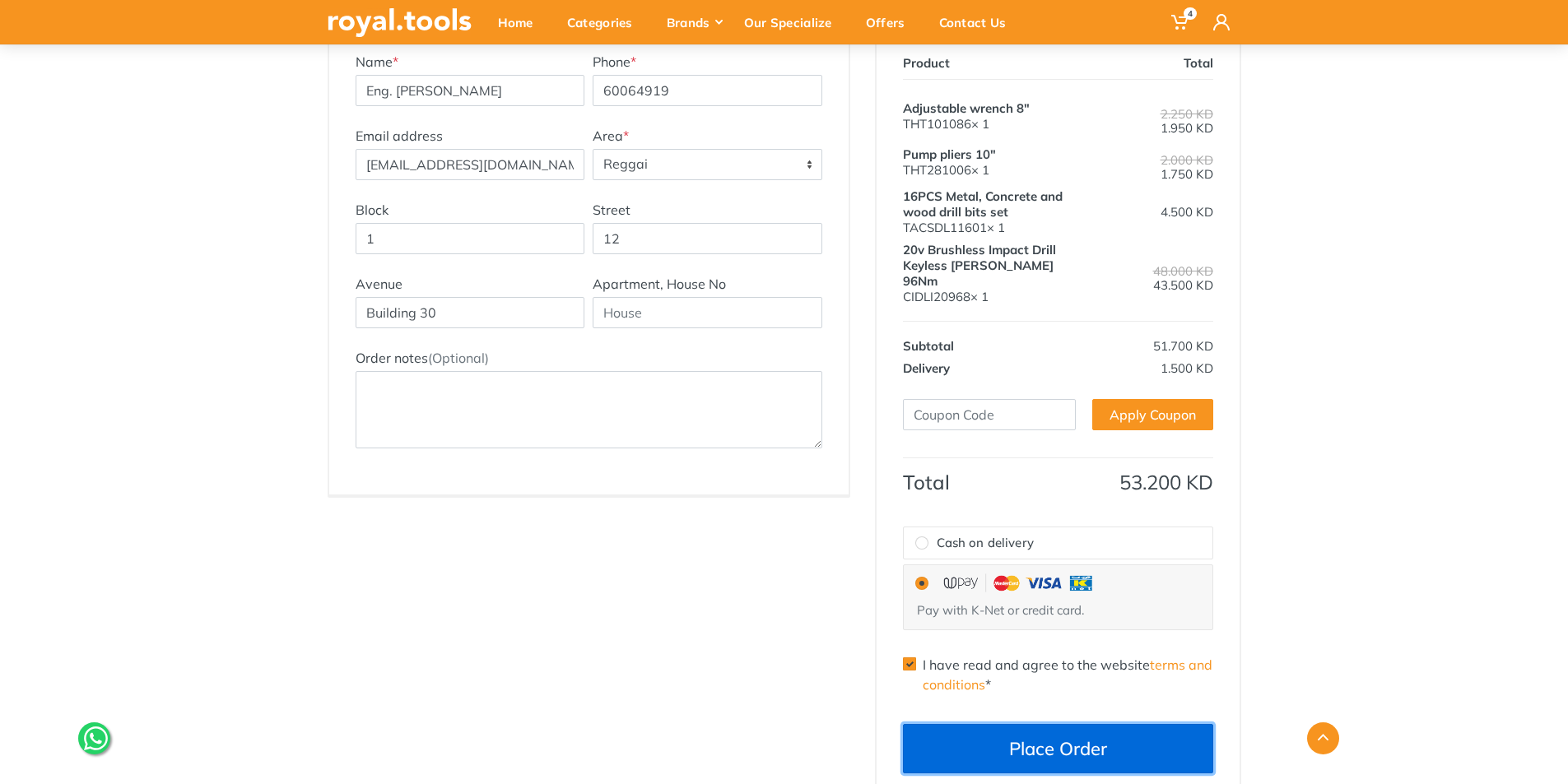
click at [1059, 724] on button "Place Order" at bounding box center [1058, 748] width 311 height 49
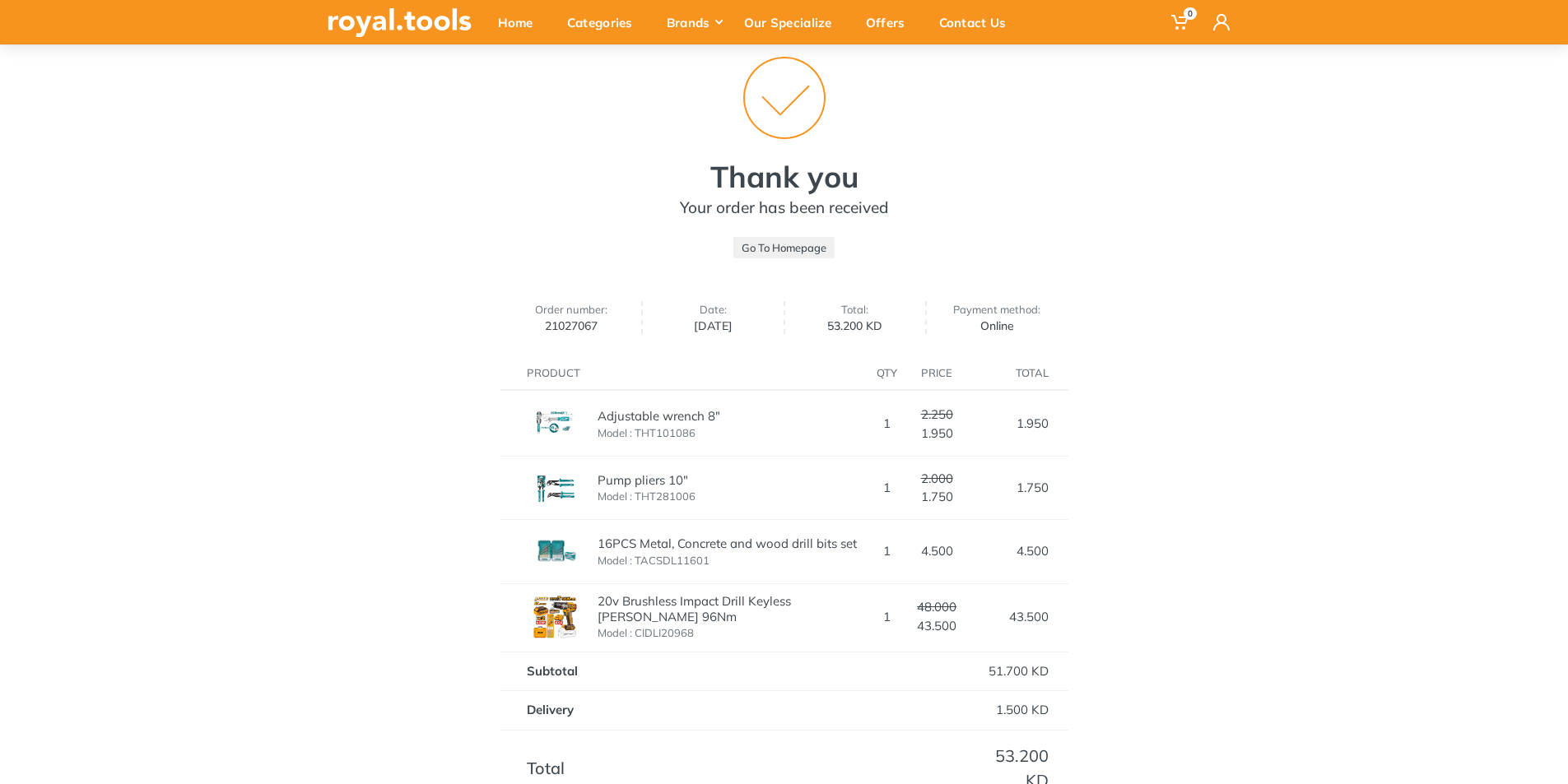
scroll to position [164, 0]
